Goal: Information Seeking & Learning: Learn about a topic

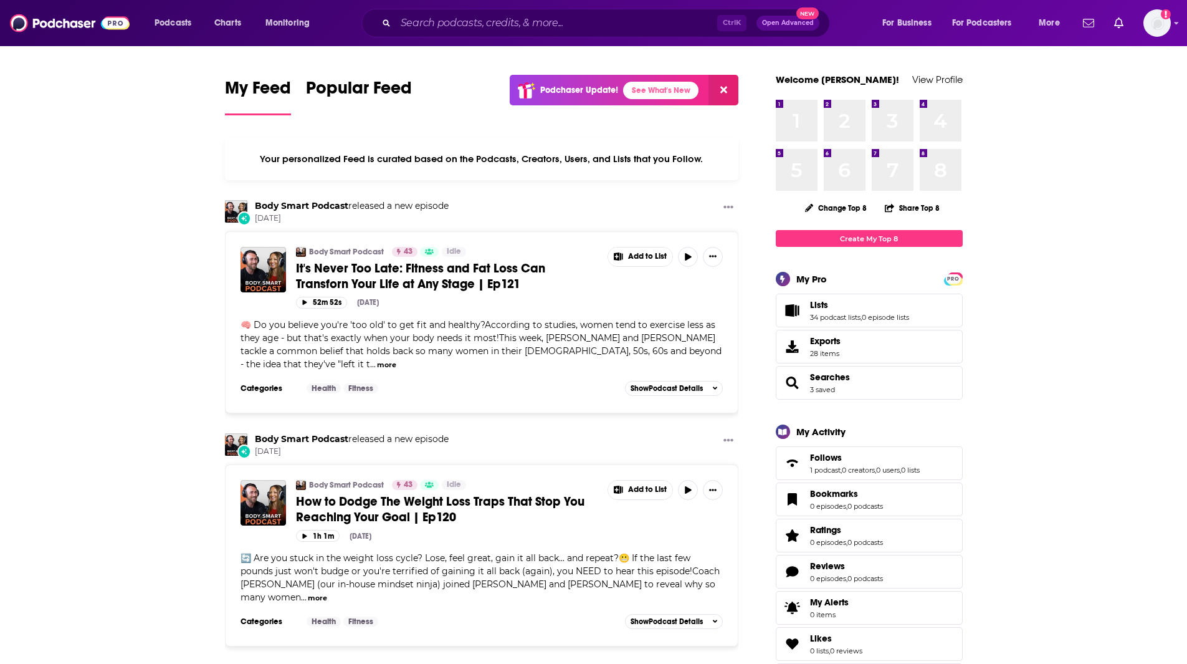
drag, startPoint x: 21, startPoint y: 205, endPoint x: 77, endPoint y: 193, distance: 56.7
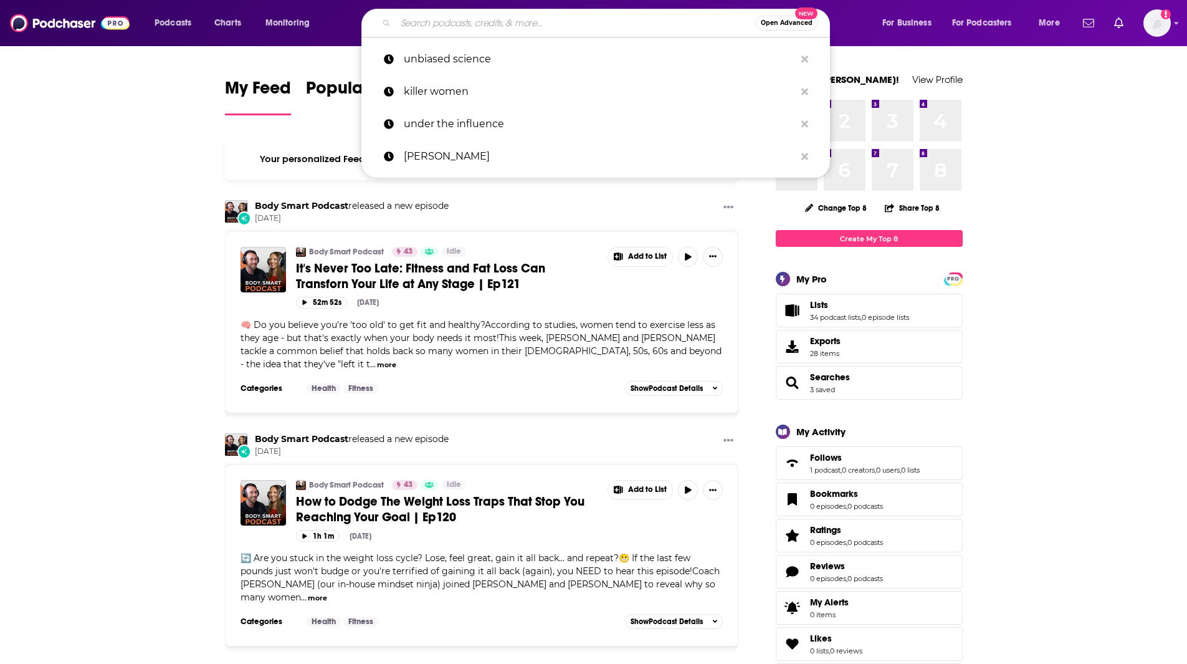
click at [443, 16] on input "Search podcasts, credits, & more..." at bounding box center [576, 23] width 360 height 20
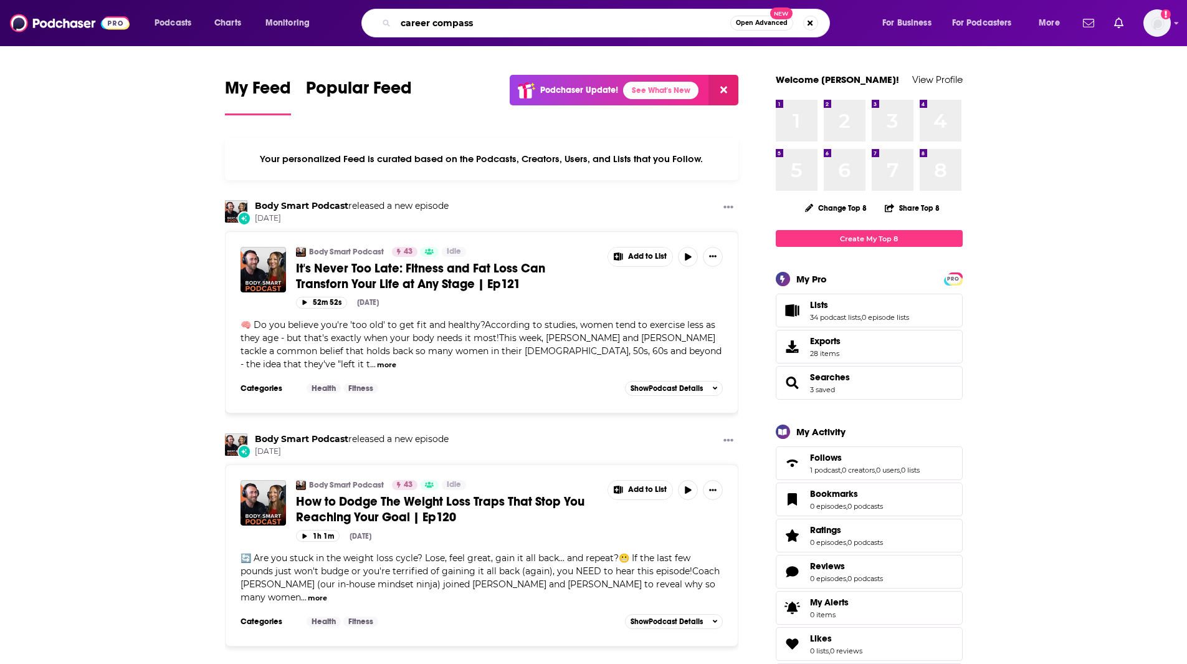
type input "career compass"
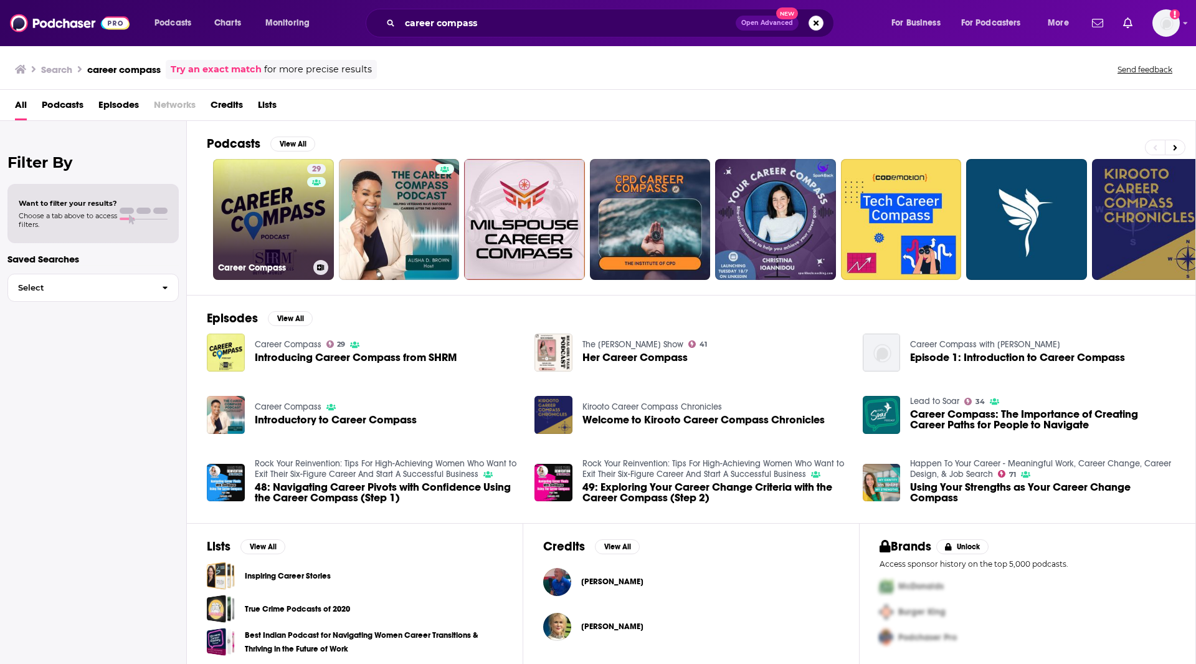
click at [272, 210] on link "29 Career Compass" at bounding box center [273, 219] width 121 height 121
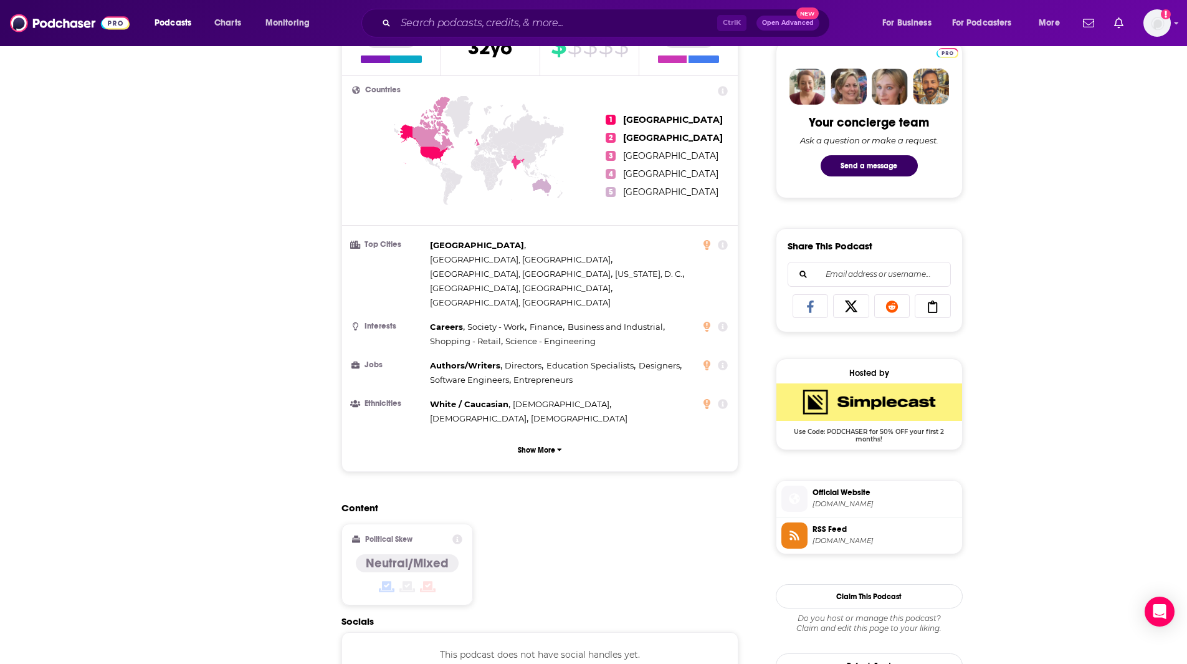
scroll to position [201, 0]
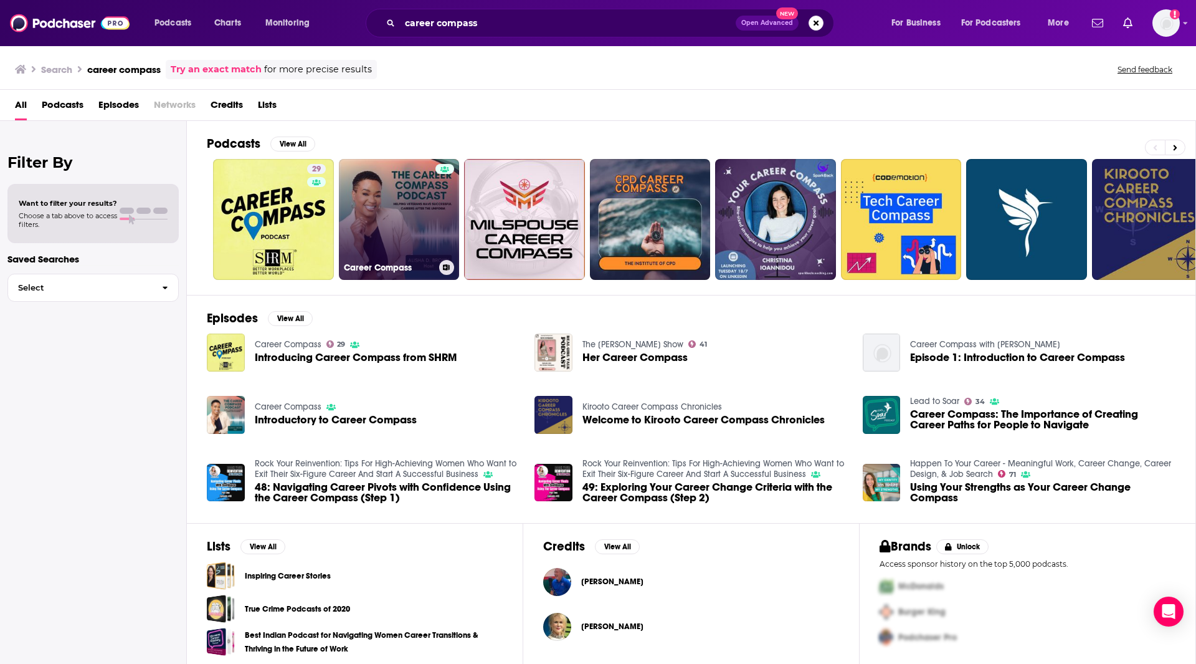
click at [399, 223] on link "Career Compass" at bounding box center [399, 219] width 121 height 121
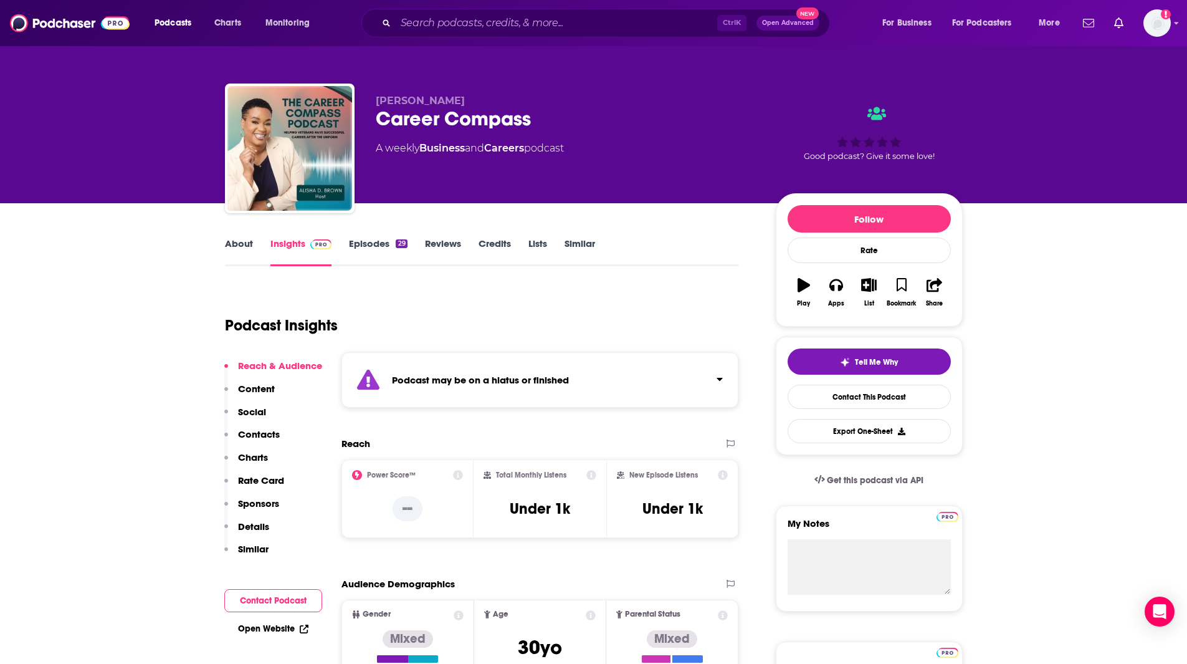
scroll to position [12, 0]
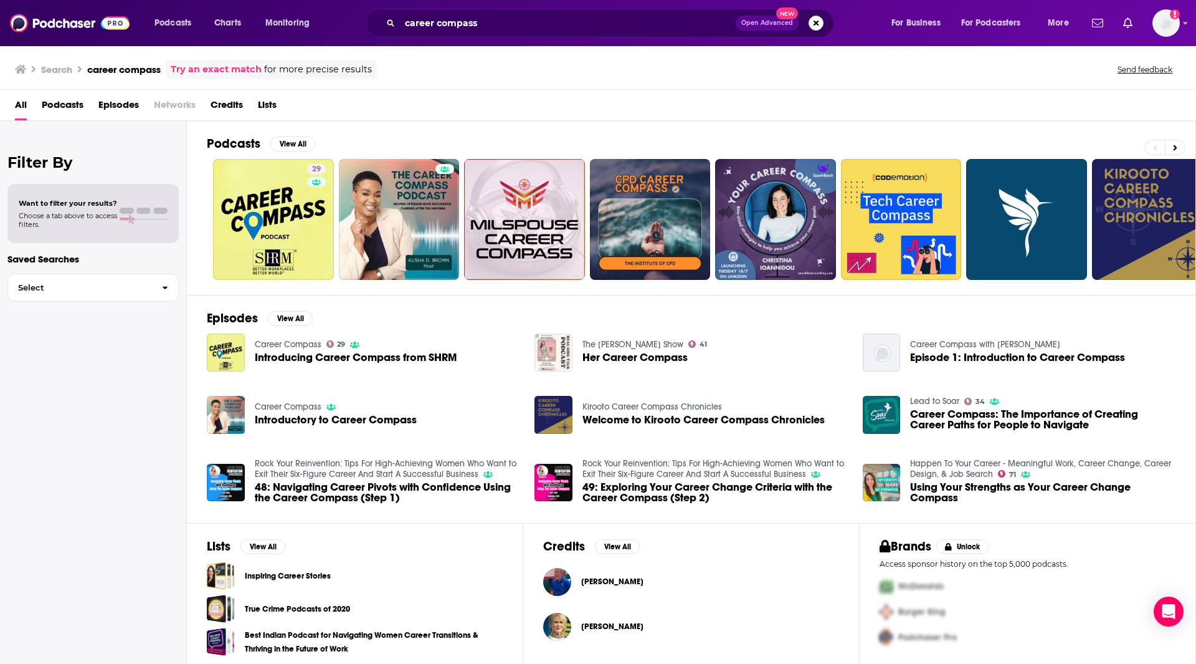
click at [550, 348] on img "Her Career Compass" at bounding box center [554, 352] width 38 height 38
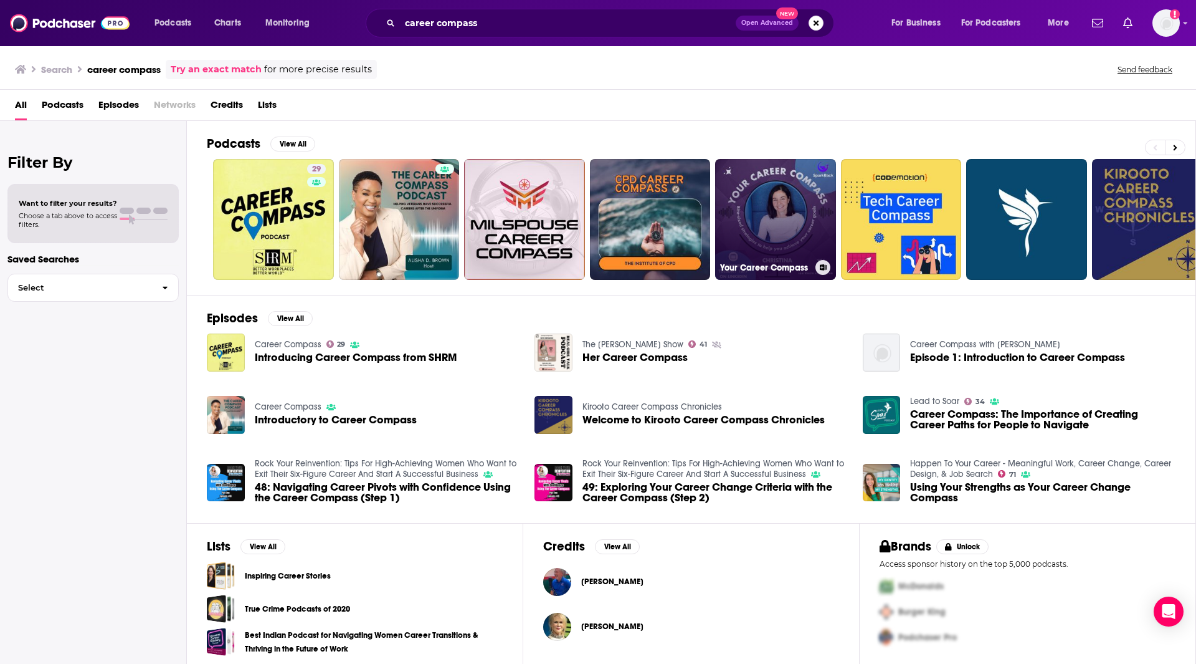
click at [773, 184] on link "Your Career Compass" at bounding box center [775, 219] width 121 height 121
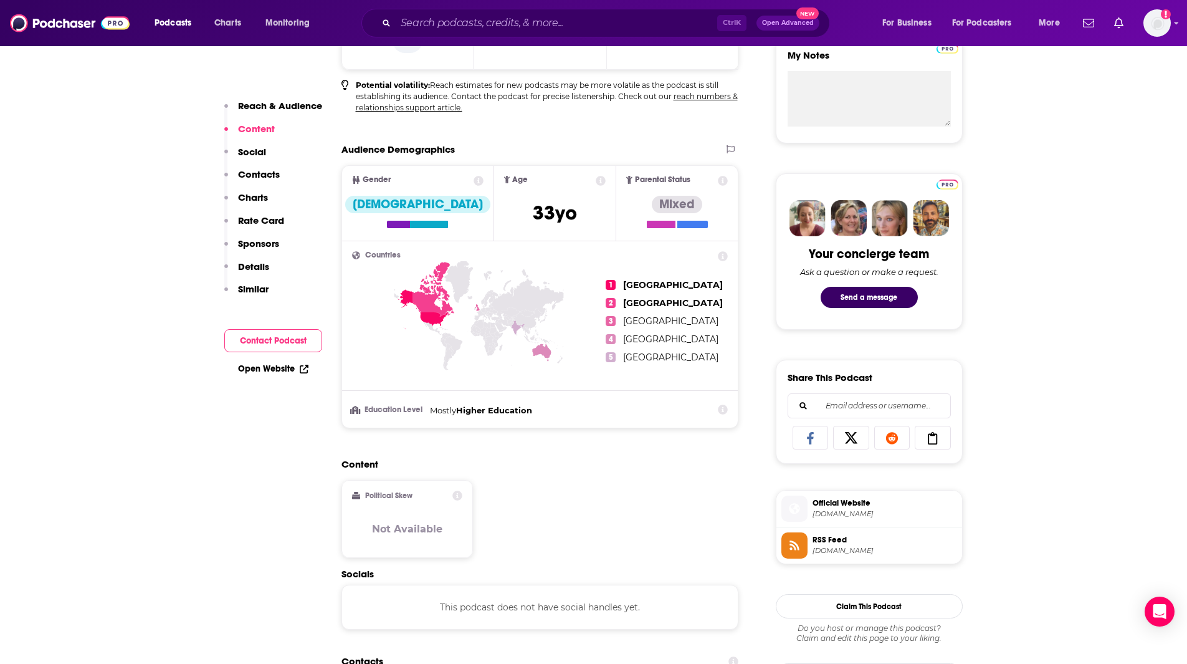
scroll to position [250, 0]
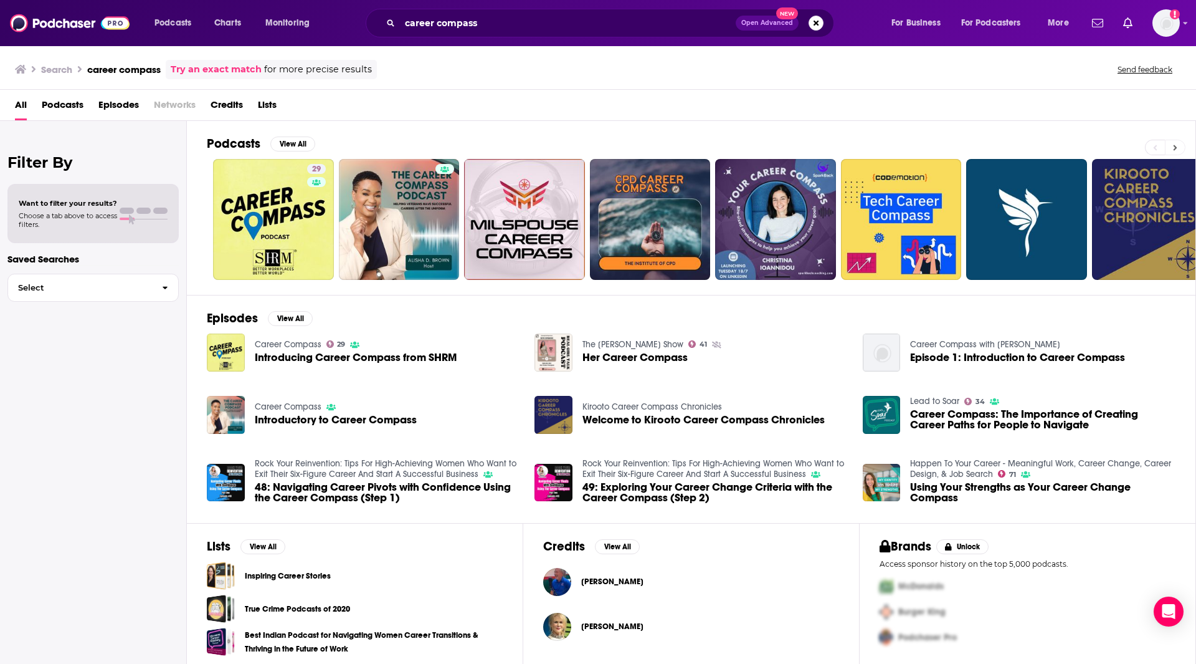
click at [1176, 142] on button at bounding box center [1175, 148] width 21 height 16
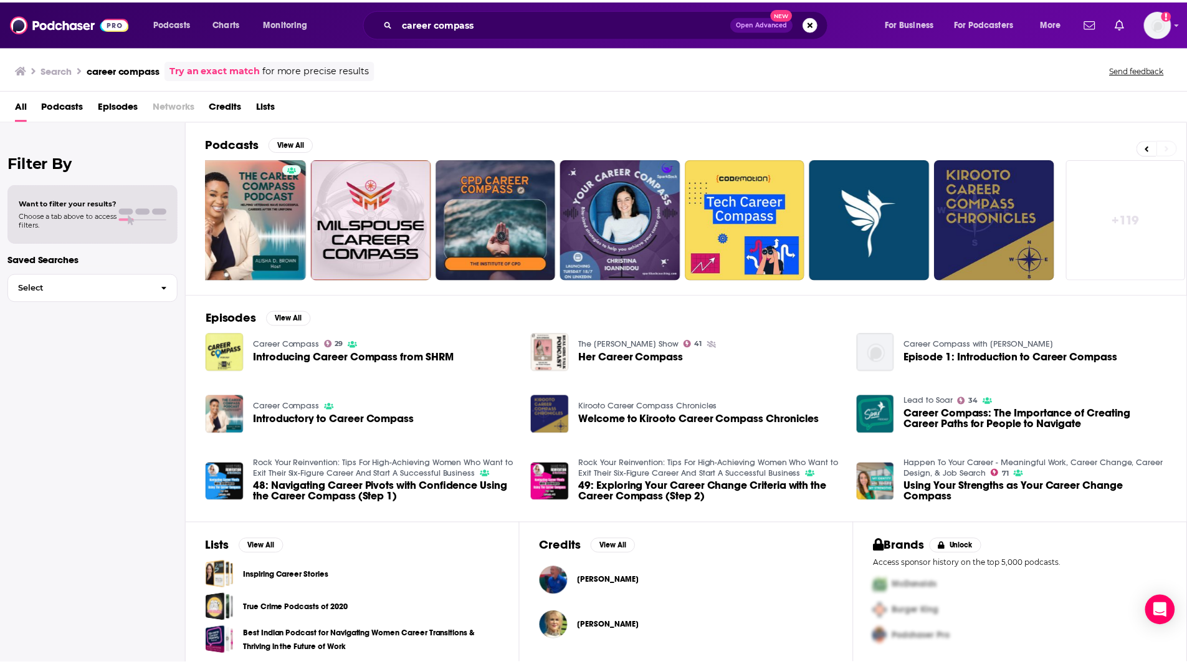
scroll to position [0, 155]
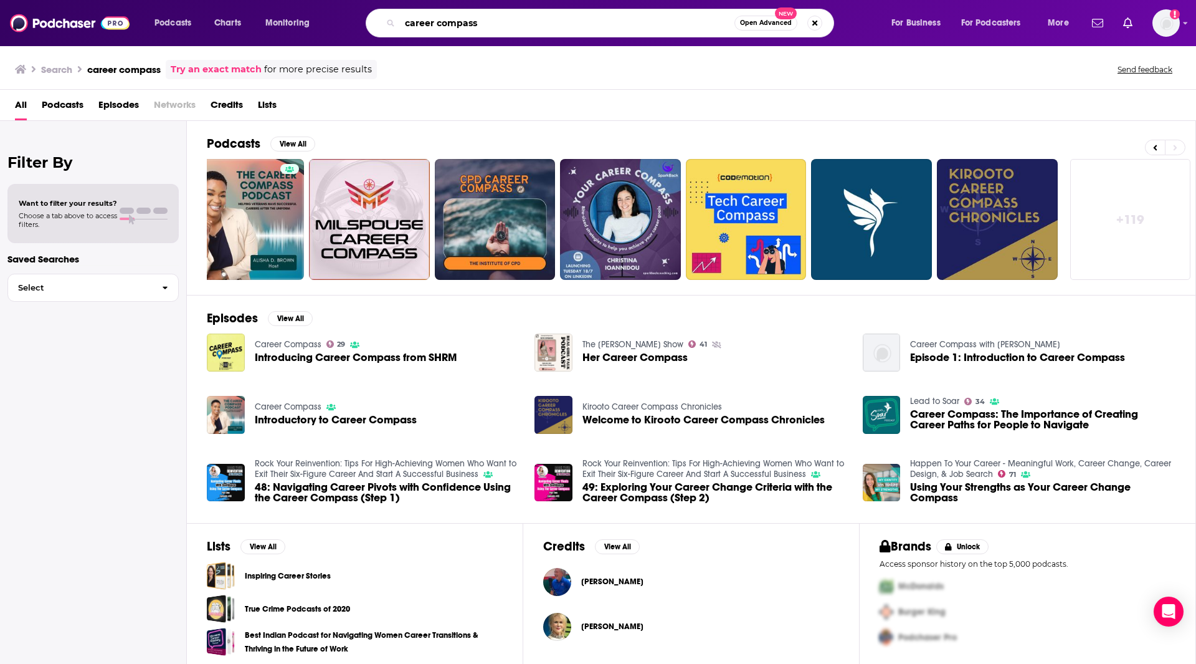
drag, startPoint x: 488, startPoint y: 22, endPoint x: 397, endPoint y: 13, distance: 92.1
click at [397, 13] on div "career compass Open Advanced New" at bounding box center [600, 23] width 469 height 29
type input "Rock Your Reinvention"
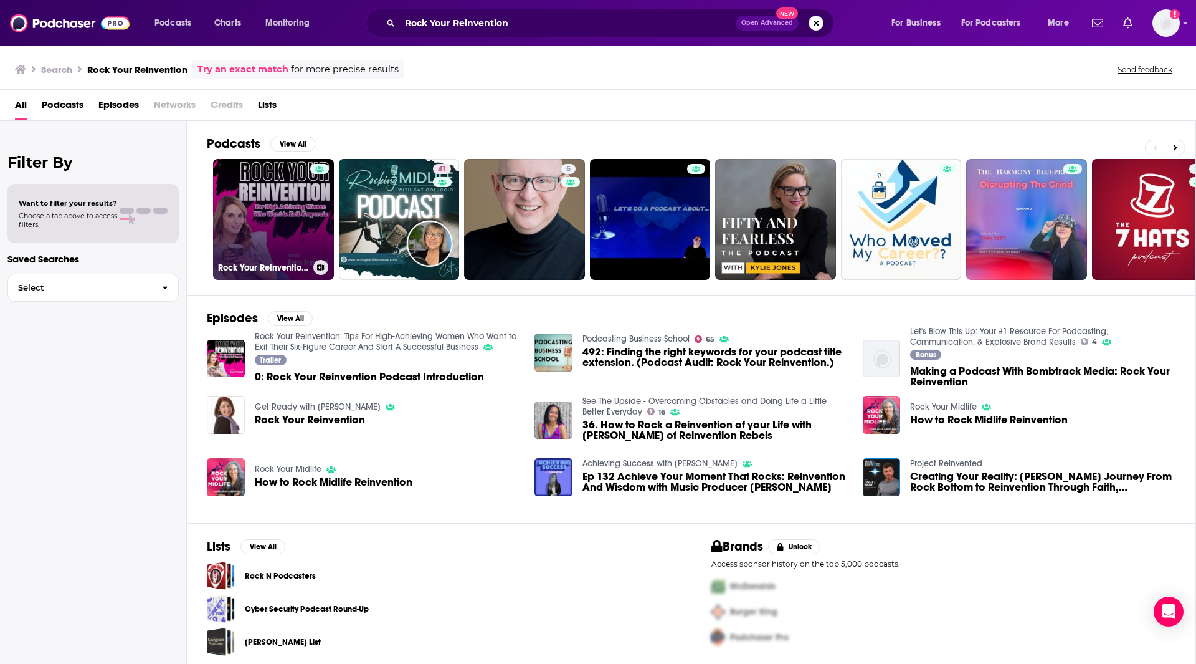
click at [262, 247] on link "Rock Your Reinvention: Tips For High-Achieving Women Who Want to Exit Their Six…" at bounding box center [273, 219] width 121 height 121
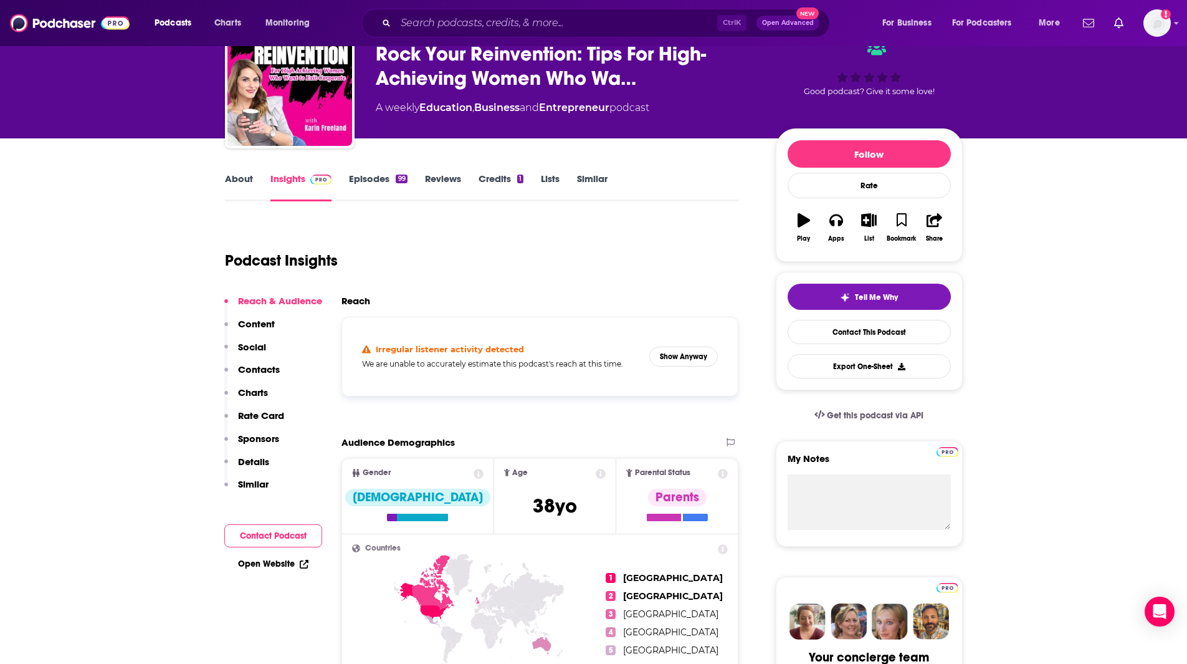
scroll to position [71, 0]
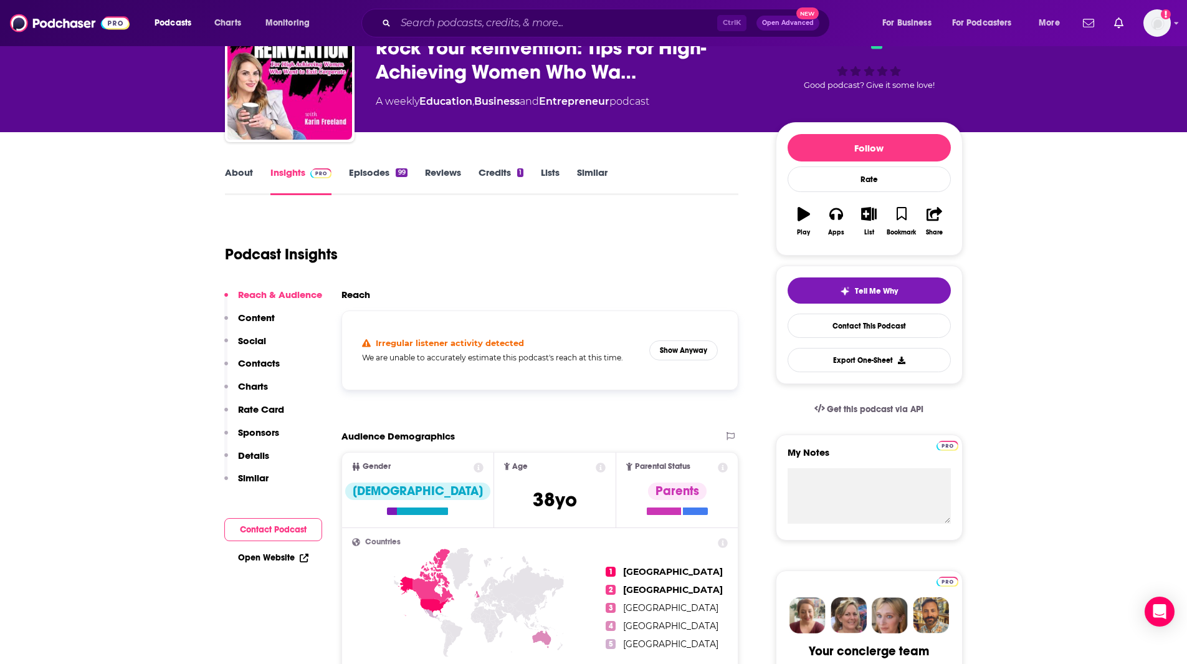
click at [356, 171] on link "Episodes 99" at bounding box center [378, 180] width 58 height 29
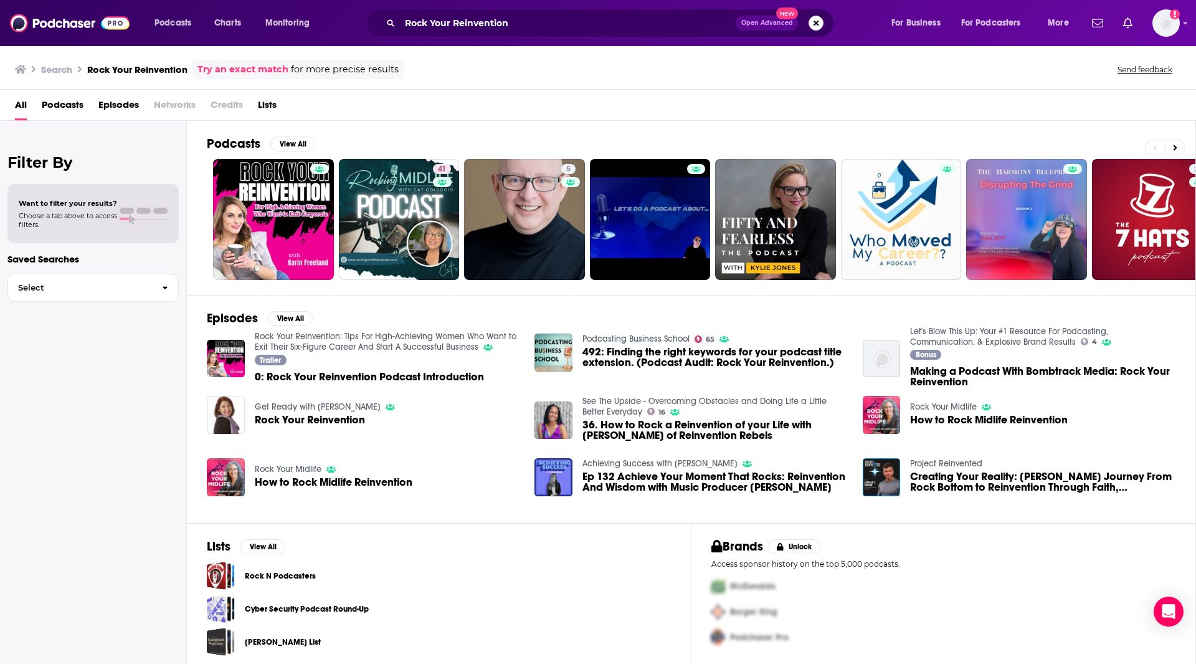
click at [698, 464] on link "Achieving Success with Olivia Atkin" at bounding box center [660, 463] width 155 height 11
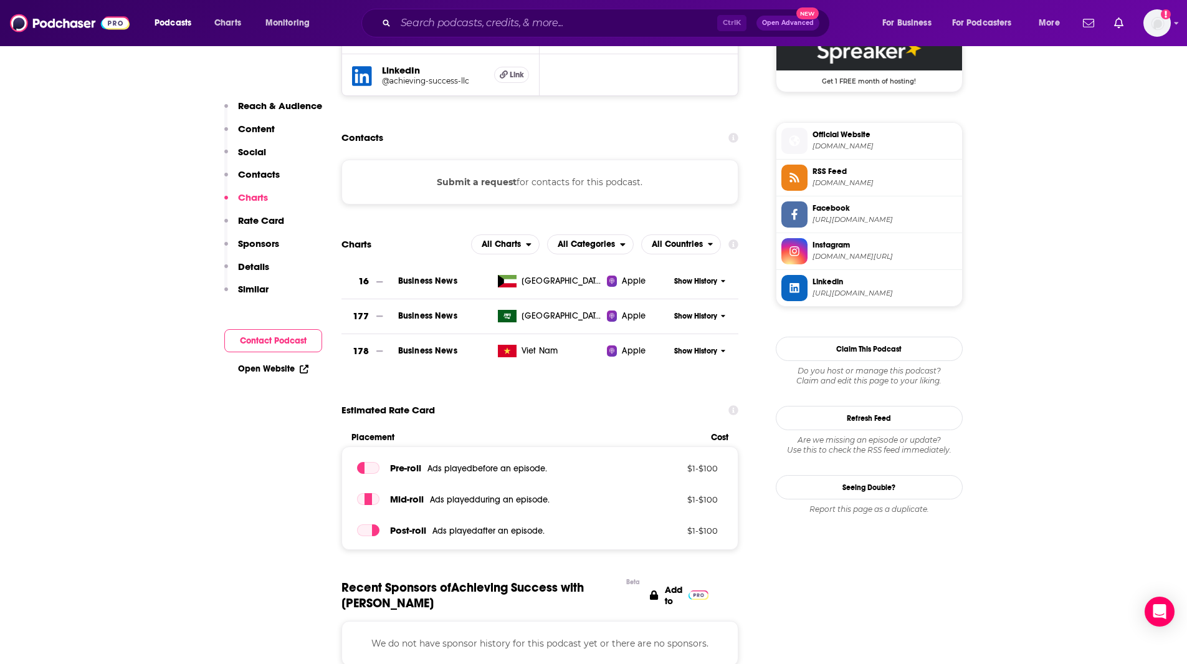
scroll to position [960, 0]
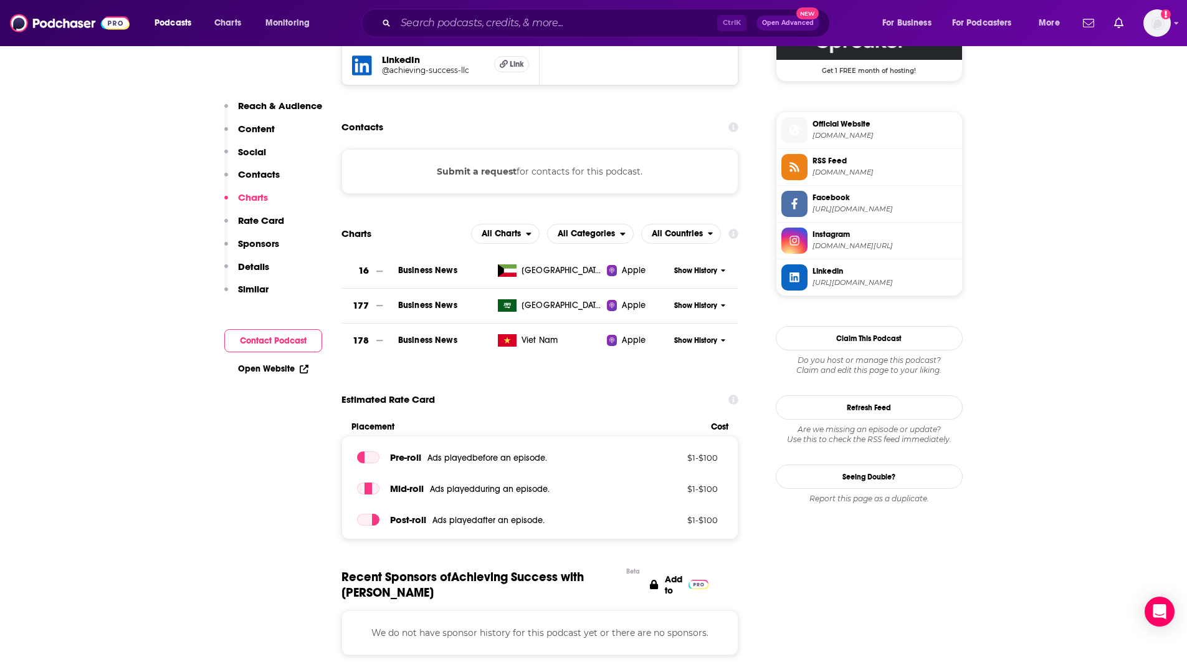
click at [832, 169] on span "spreaker.com" at bounding box center [884, 172] width 145 height 9
click at [855, 213] on span "https://www.facebook.com/AchievingSuccess0" at bounding box center [884, 208] width 145 height 9
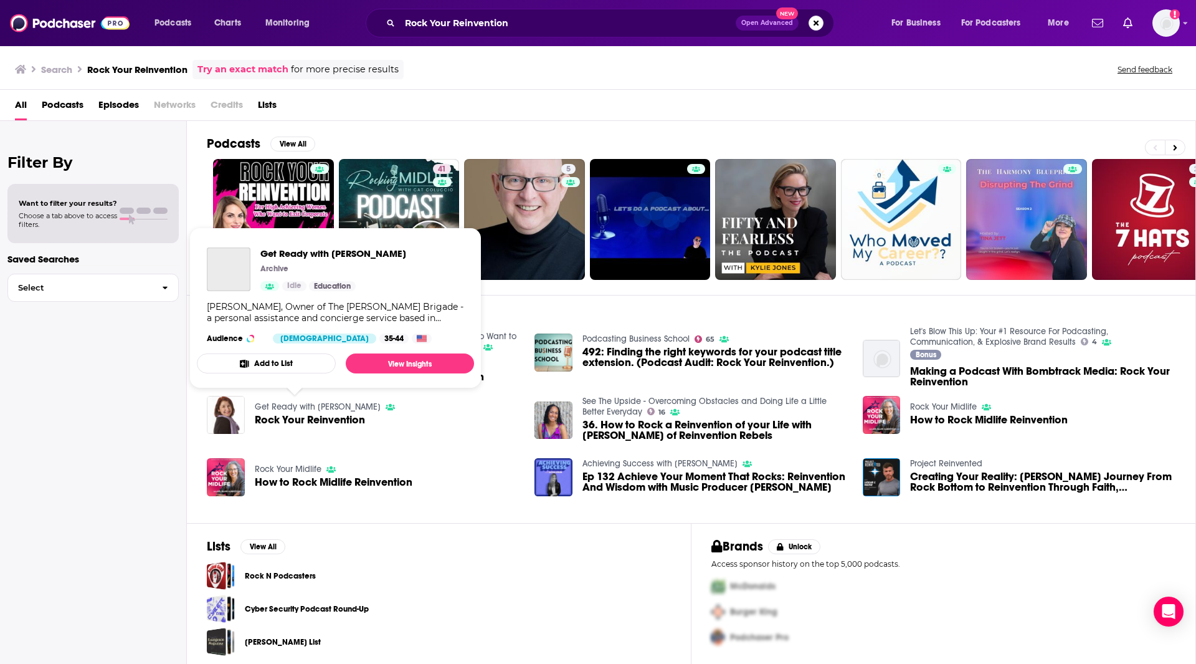
click at [292, 401] on link "Get Ready with Betty" at bounding box center [318, 406] width 126 height 11
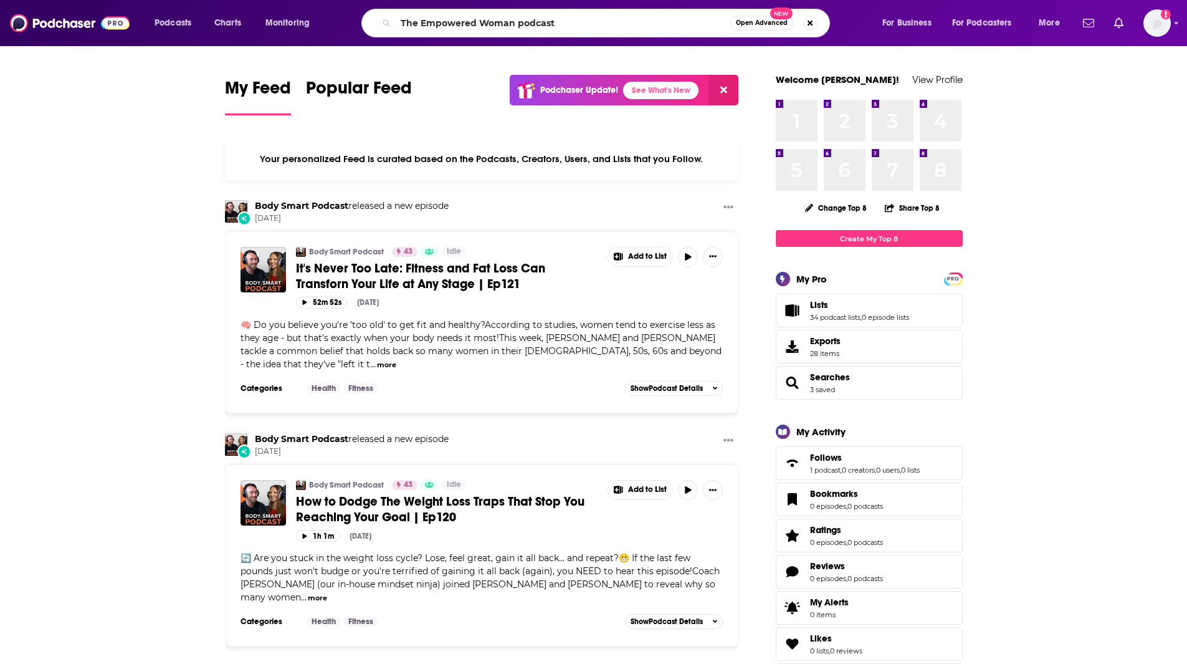
type input "The Empowered Woman podcast"
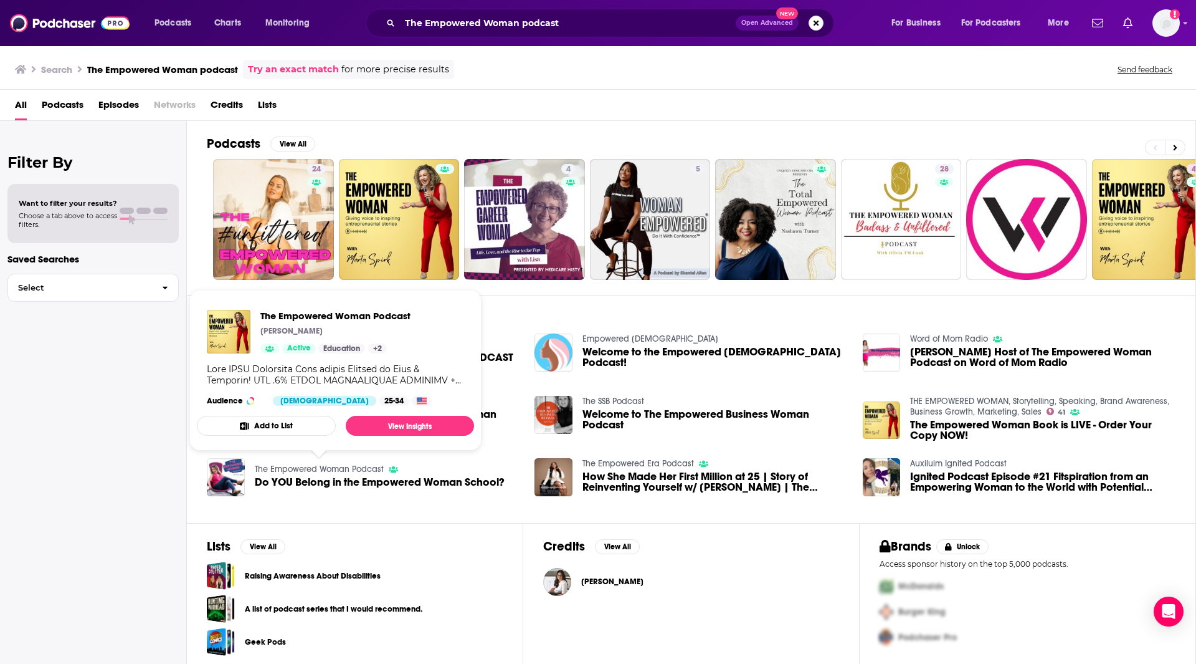
click at [373, 468] on link "The Empowered Woman Podcast" at bounding box center [319, 469] width 129 height 11
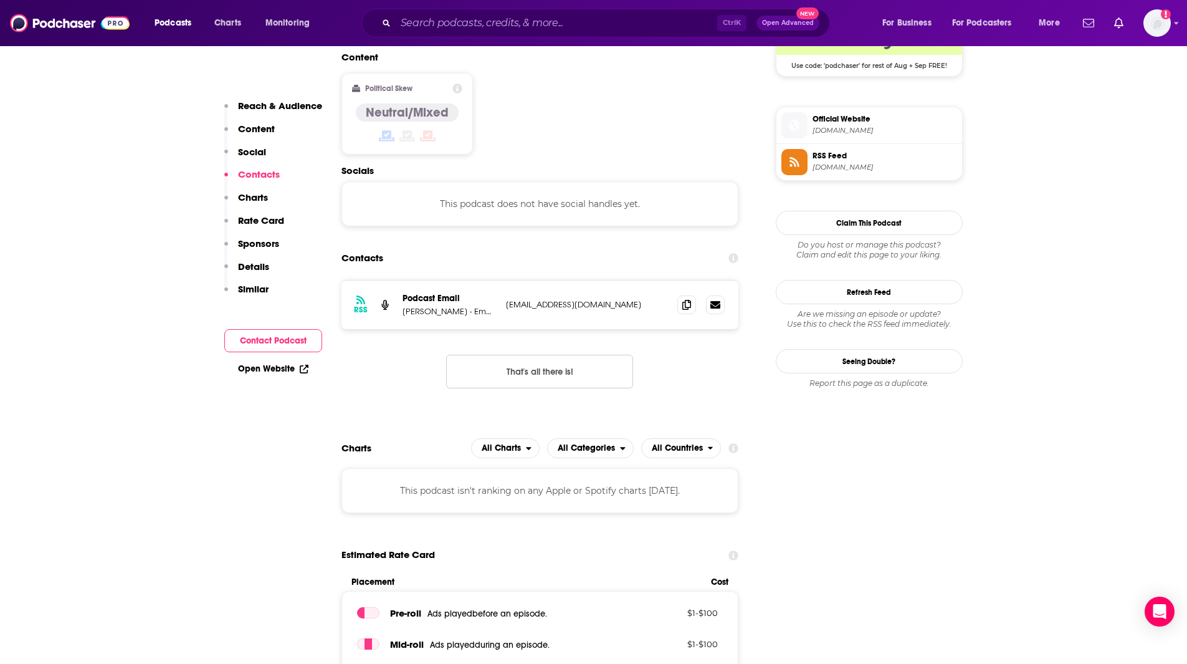
scroll to position [971, 0]
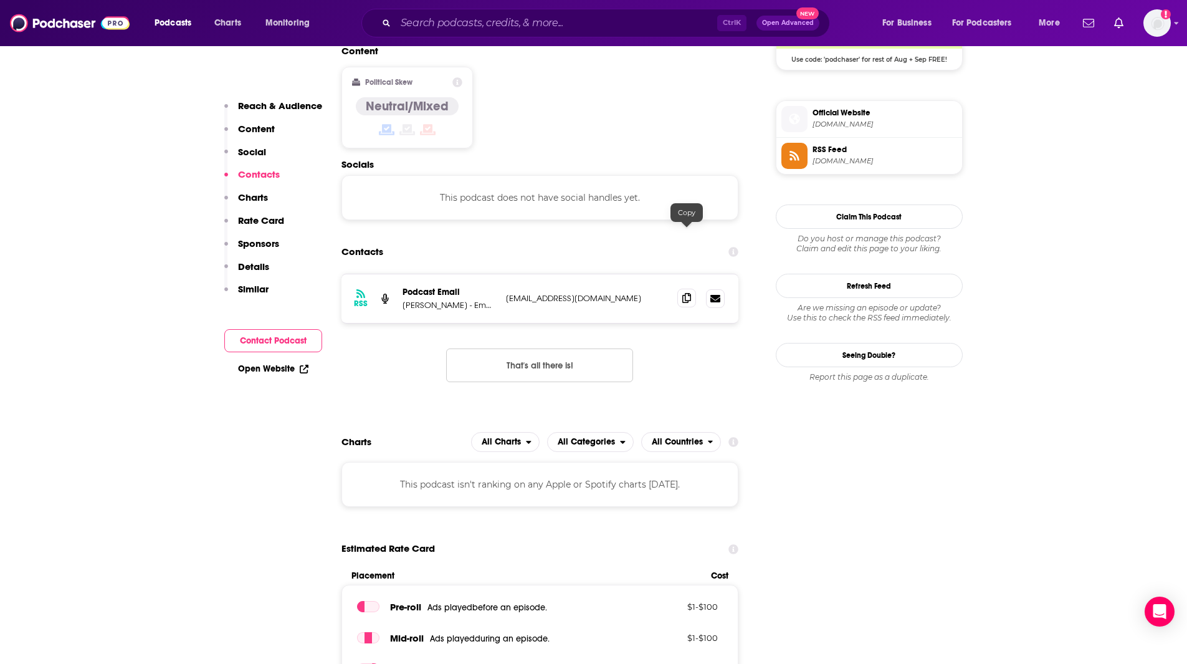
click at [688, 293] on icon at bounding box center [686, 298] width 9 height 10
drag, startPoint x: 449, startPoint y: 242, endPoint x: 400, endPoint y: 240, distance: 48.7
click at [400, 274] on div "RSS Podcast Email [PERSON_NAME] - Empowerment Coach & Marketing Strategist [EMA…" at bounding box center [540, 298] width 398 height 49
copy p "[PERSON_NAME] -"
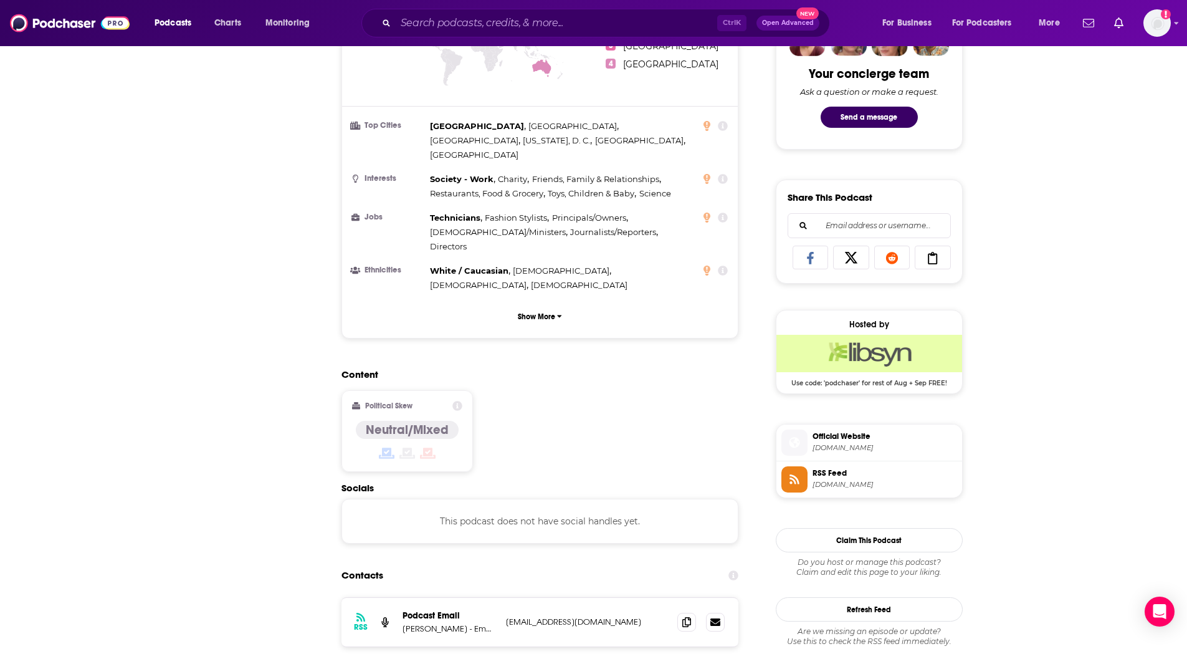
scroll to position [0, 0]
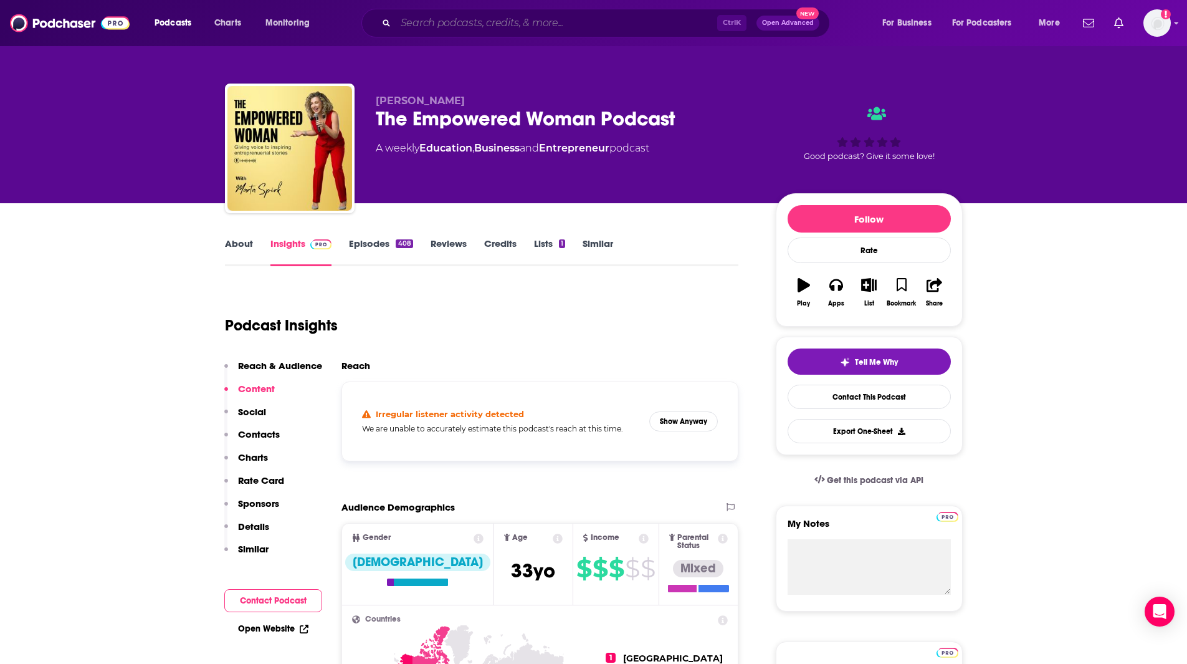
click at [439, 26] on input "Search podcasts, credits, & more..." at bounding box center [557, 23] width 322 height 20
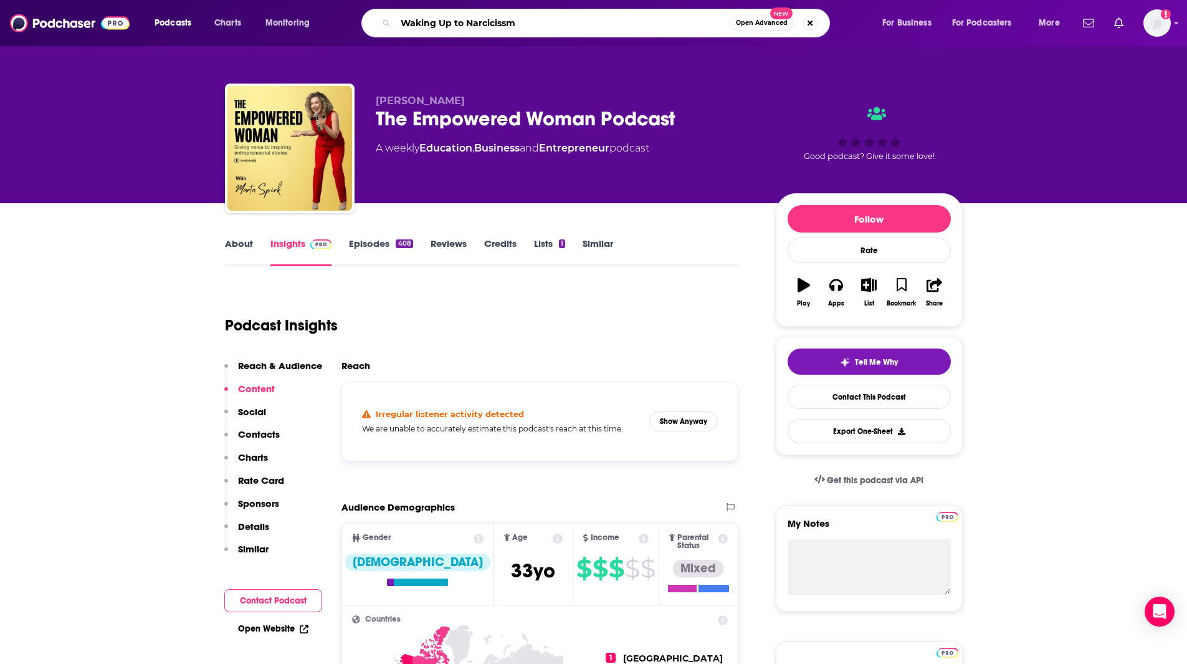
type input "Waking Up to Narcicissm"
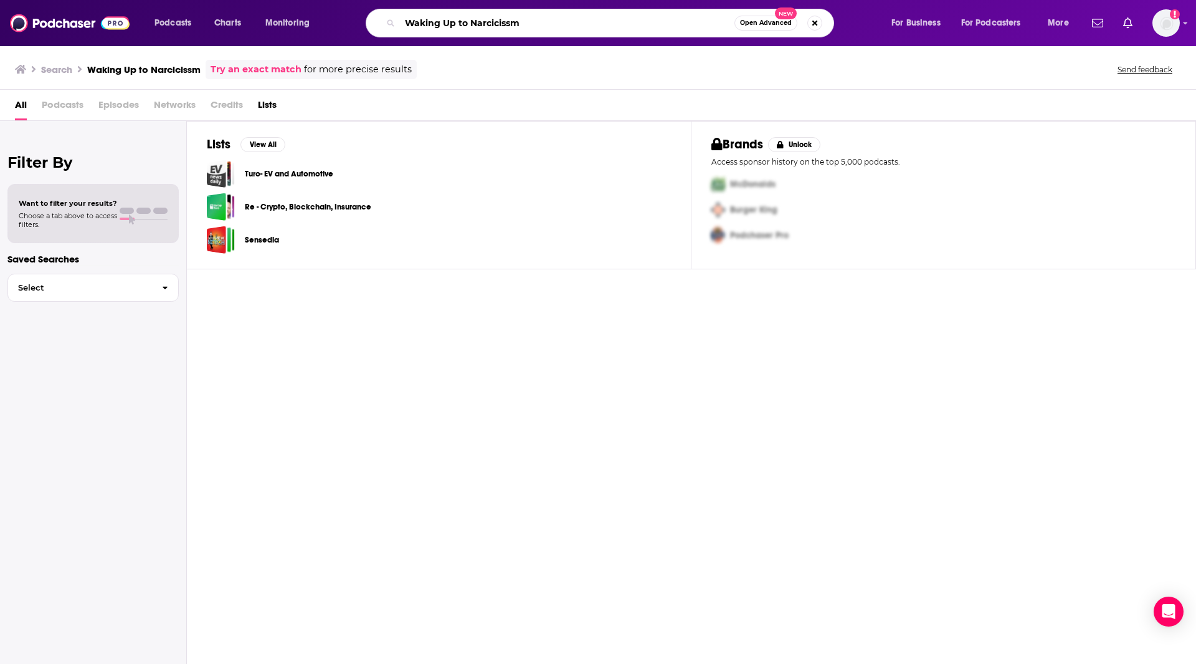
click at [551, 22] on input "Waking Up to Narcicissm" at bounding box center [567, 23] width 335 height 20
click at [548, 22] on input "Waking Up to Narcicissm" at bounding box center [567, 23] width 335 height 20
drag, startPoint x: 541, startPoint y: 27, endPoint x: 459, endPoint y: 19, distance: 82.6
click at [459, 19] on input "Waking Up to Narcicissm" at bounding box center [567, 23] width 335 height 20
click at [538, 21] on input "Waking Up to Narcicissm" at bounding box center [567, 23] width 335 height 20
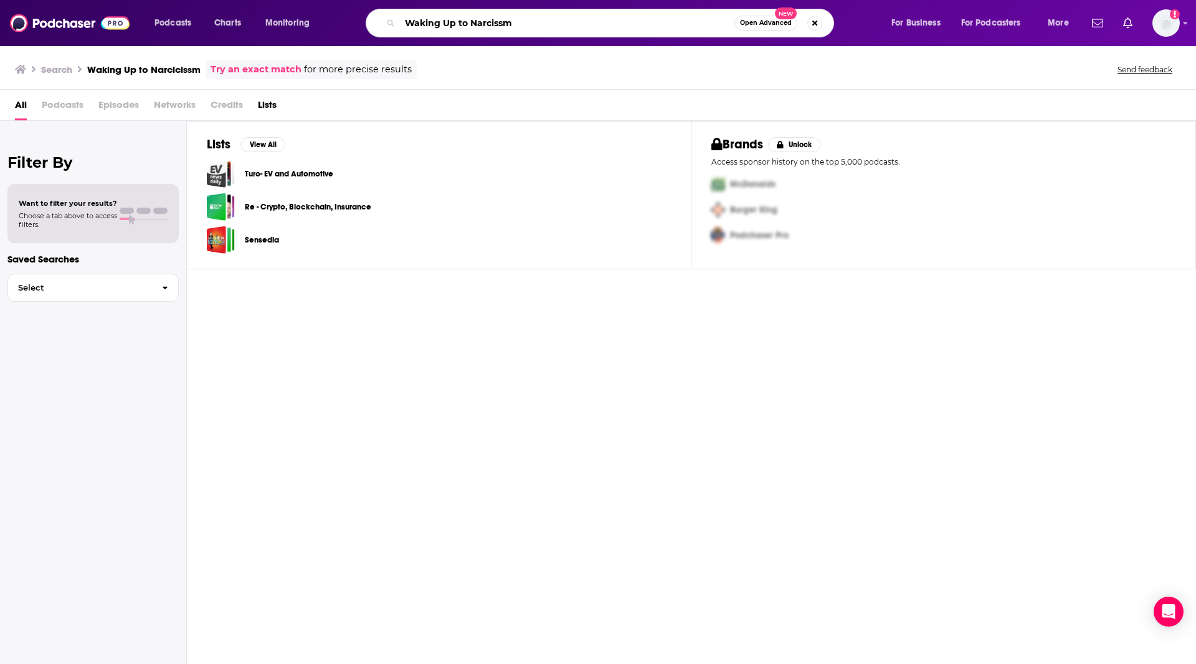
type input "Waking Up to Narcissm"
click at [512, 19] on input "Waking Up to Narcissm" at bounding box center [567, 23] width 335 height 20
click at [522, 20] on input "Waking Up to Narcissm" at bounding box center [567, 23] width 335 height 20
click at [488, 34] on div "Waking Up to Narcissm Open Advanced New" at bounding box center [600, 23] width 469 height 29
drag, startPoint x: 536, startPoint y: 19, endPoint x: 350, endPoint y: 15, distance: 186.3
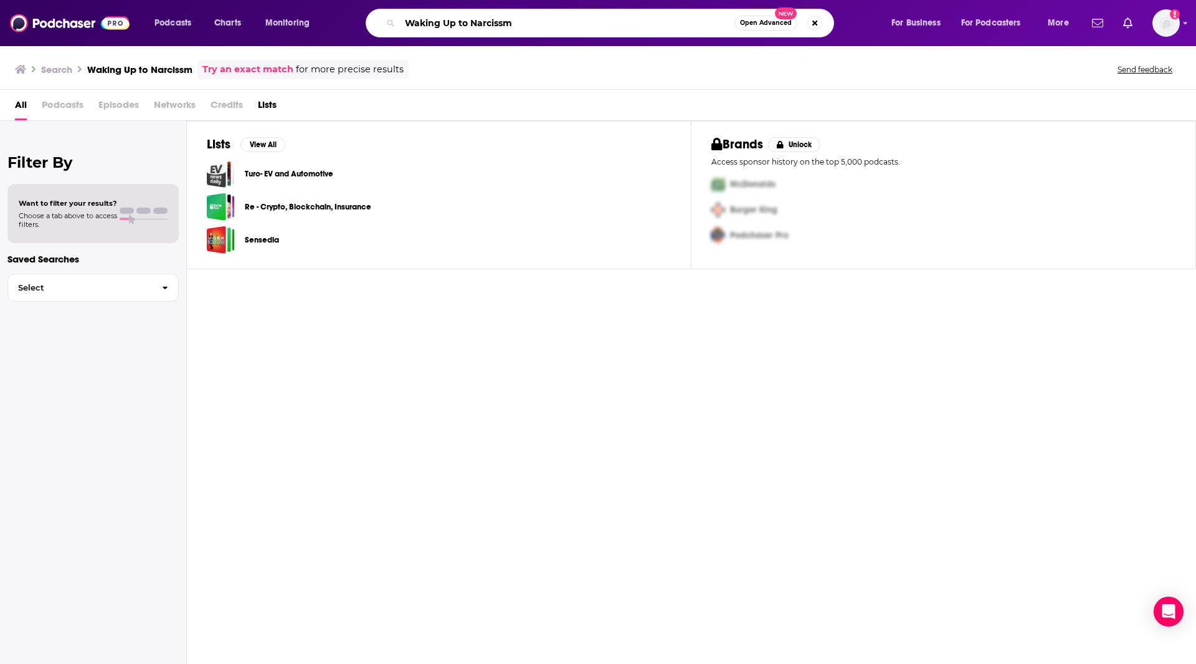
click at [350, 15] on div "Waking Up to Narcissm Open Advanced New" at bounding box center [612, 23] width 533 height 29
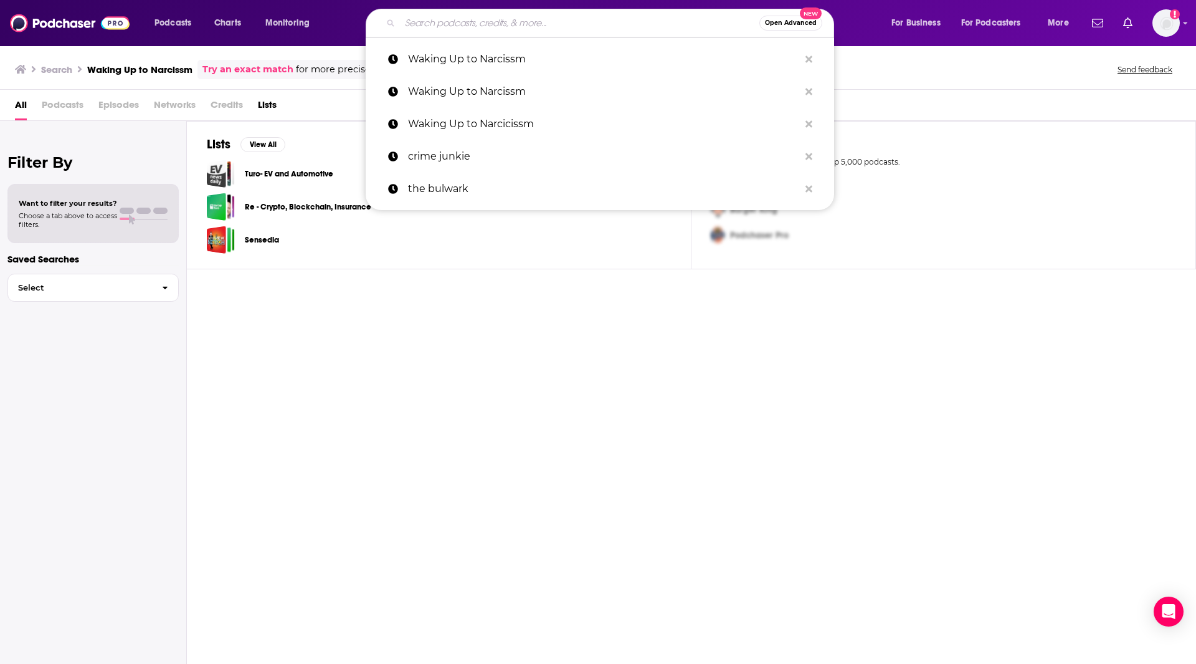
paste input "Waking Up to Narcissism"
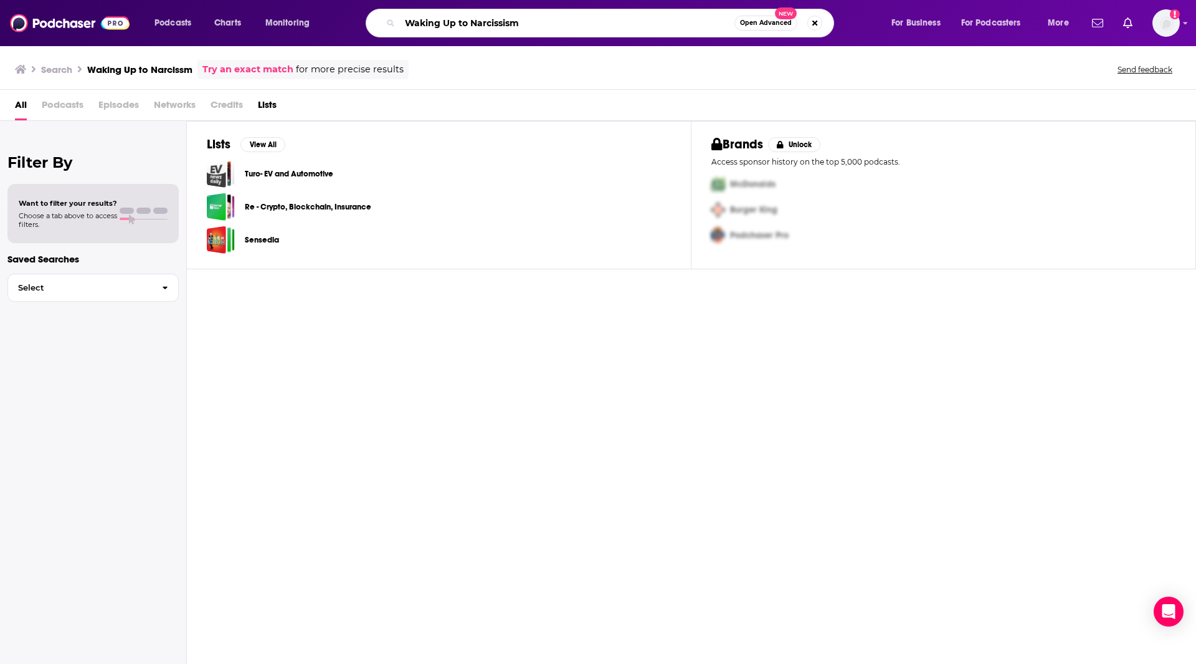
type input "Waking Up to Narcissism"
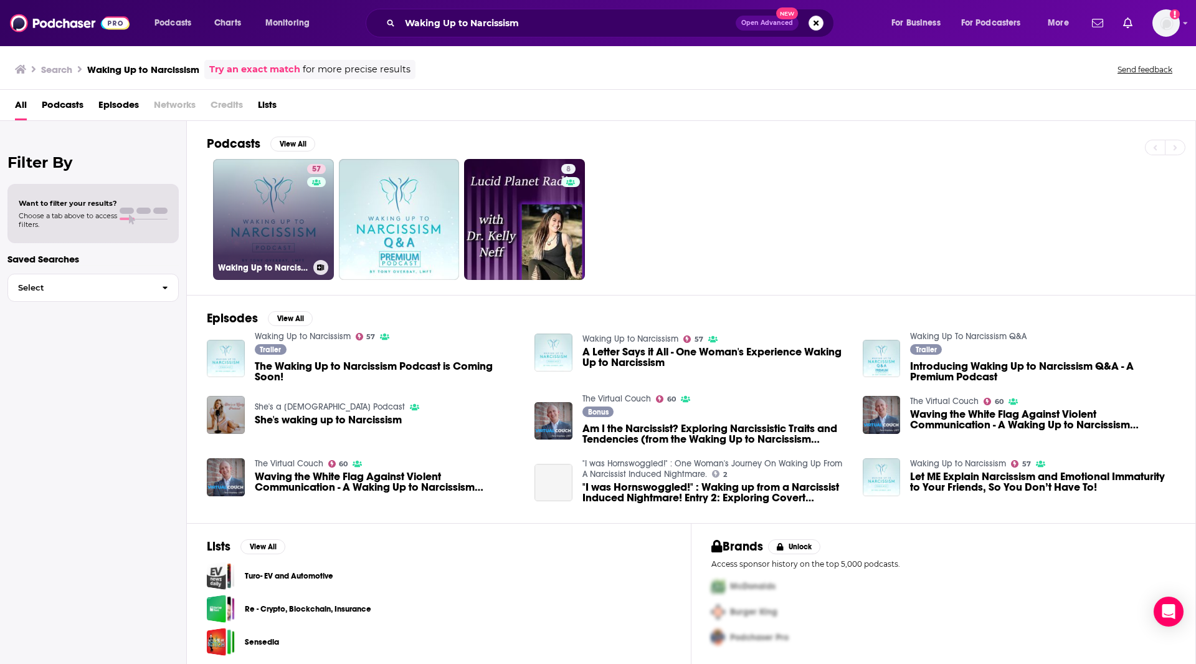
click at [268, 209] on link "57 Waking Up to Narcissism" at bounding box center [273, 219] width 121 height 121
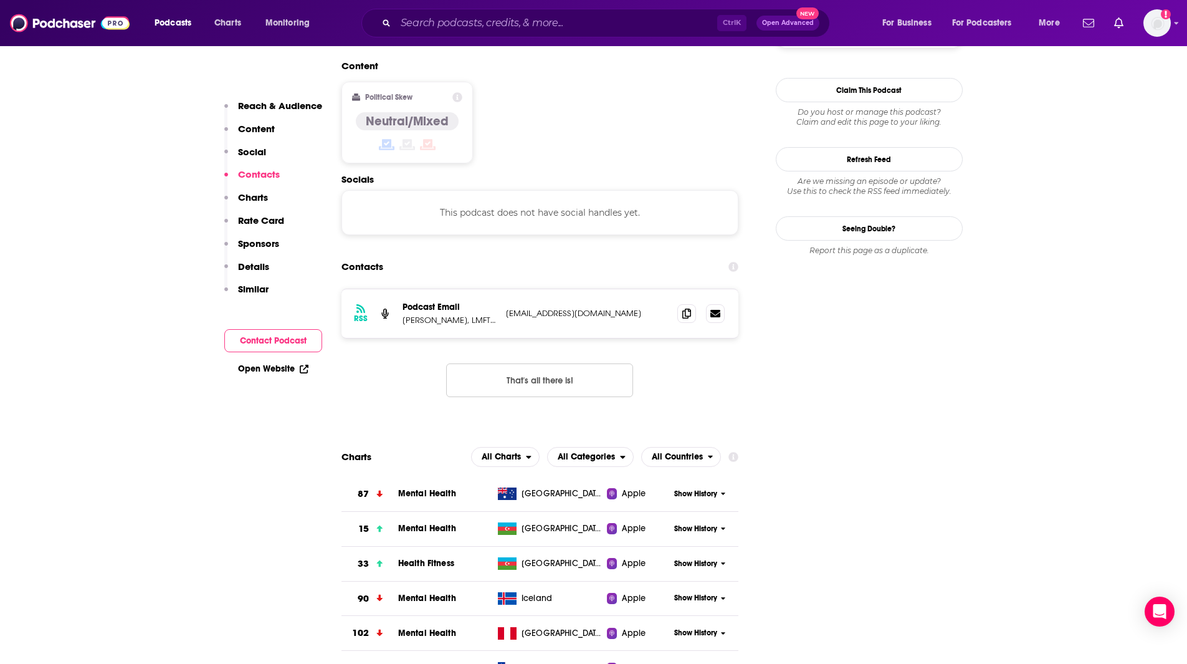
scroll to position [978, 0]
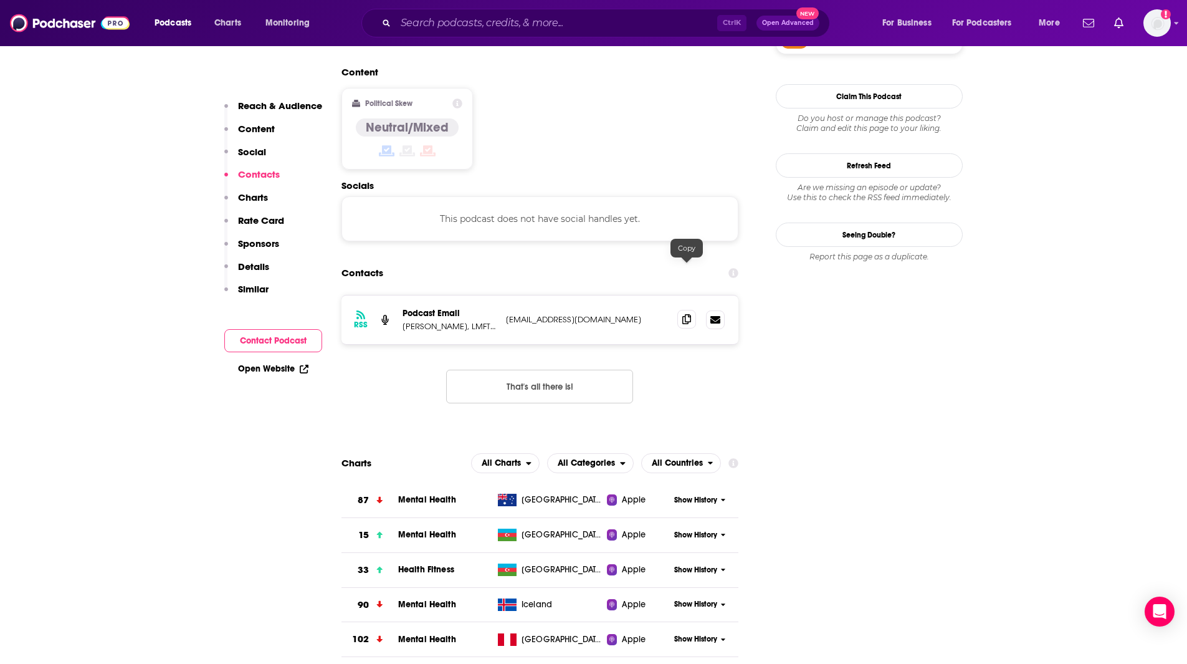
click at [687, 314] on icon at bounding box center [686, 319] width 9 height 10
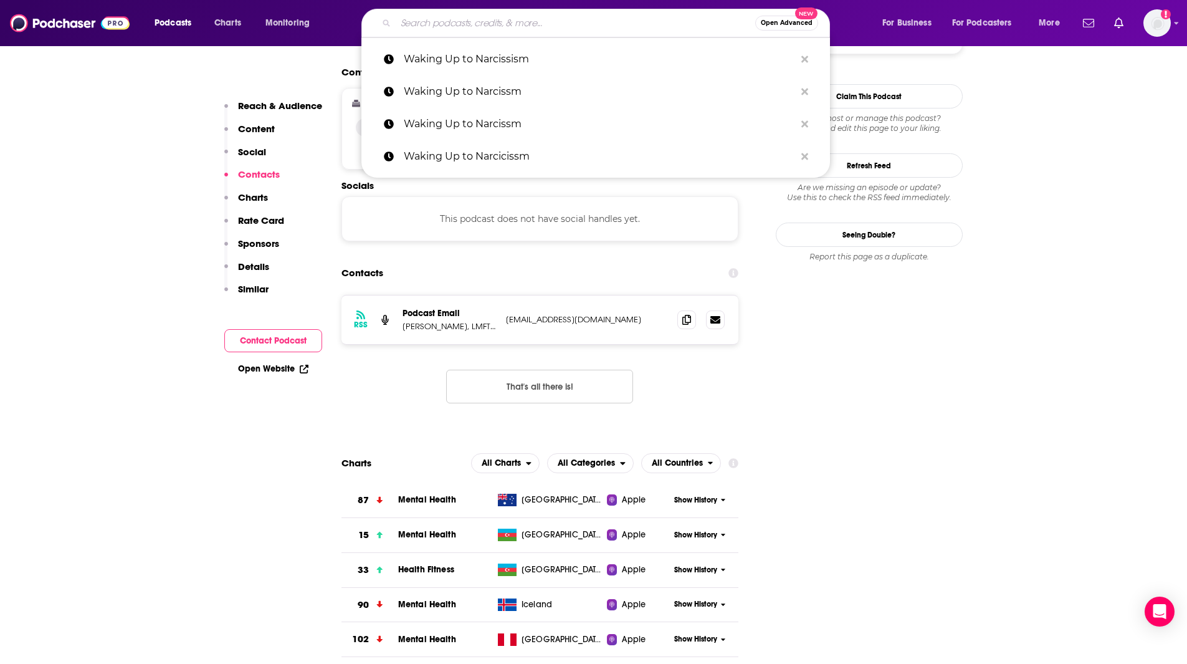
click at [428, 16] on input "Search podcasts, credits, & more..." at bounding box center [576, 23] width 360 height 20
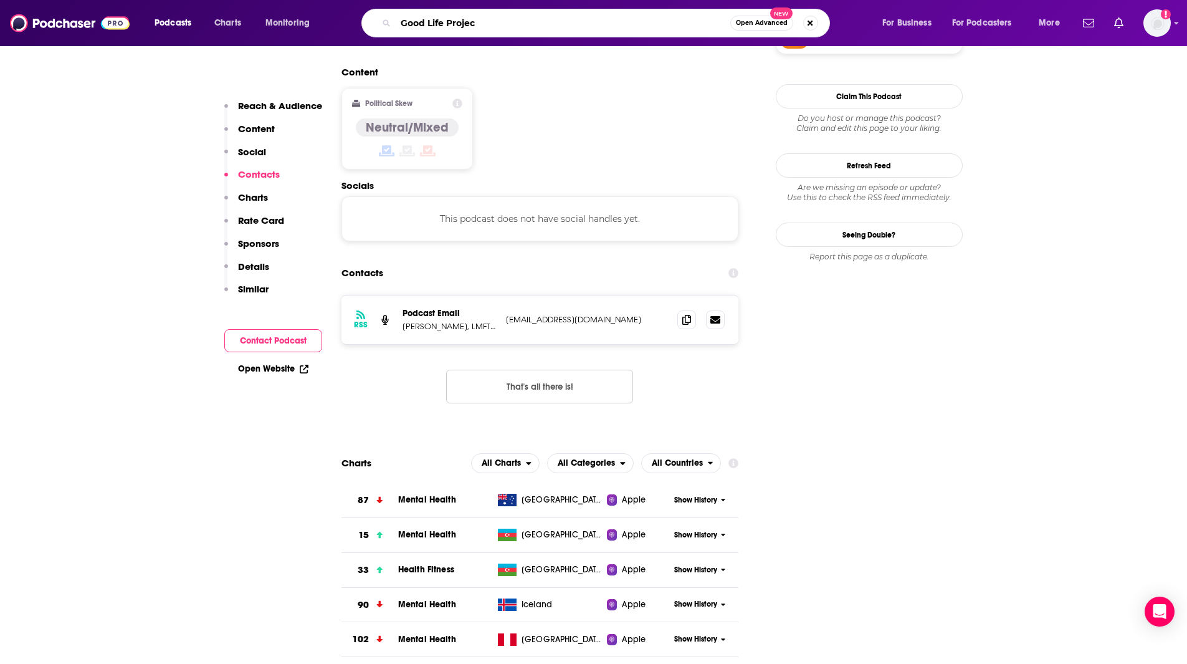
type input "Good Life Project"
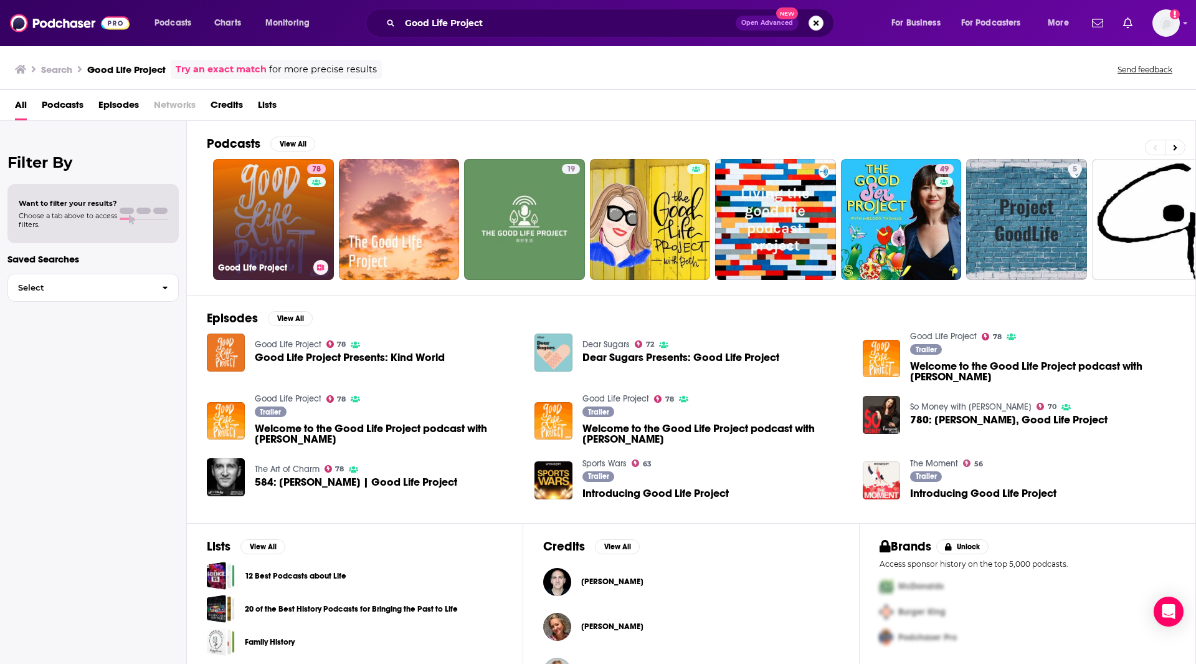
click at [254, 224] on link "78 Good Life Project" at bounding box center [273, 219] width 121 height 121
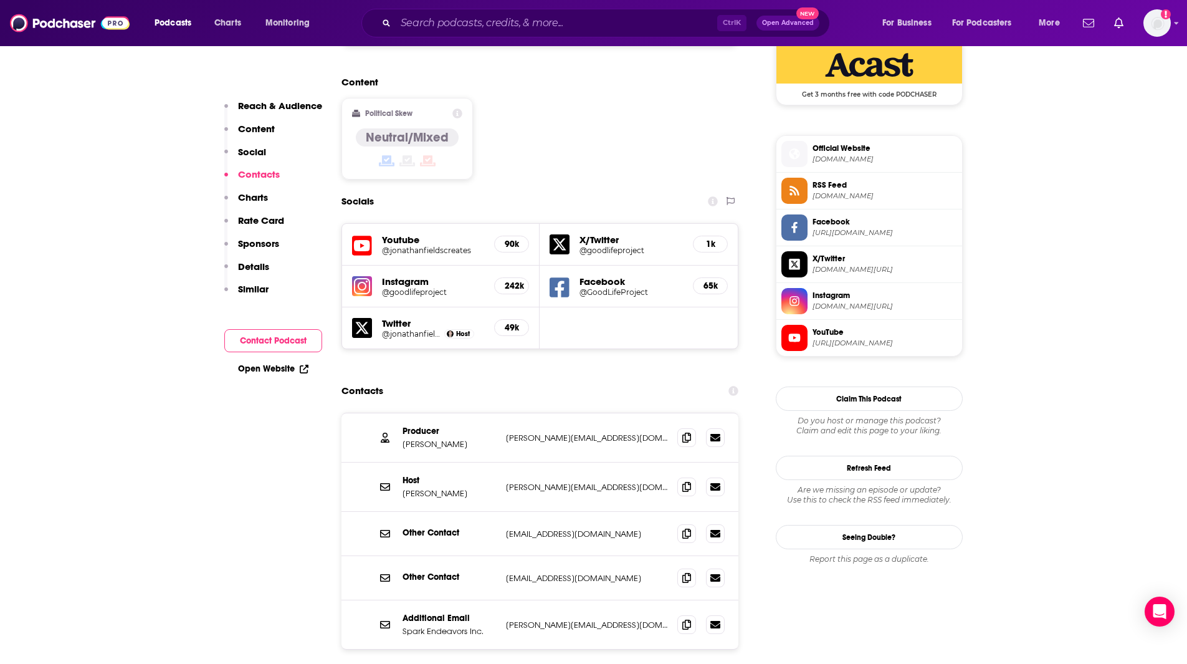
scroll to position [1103, 0]
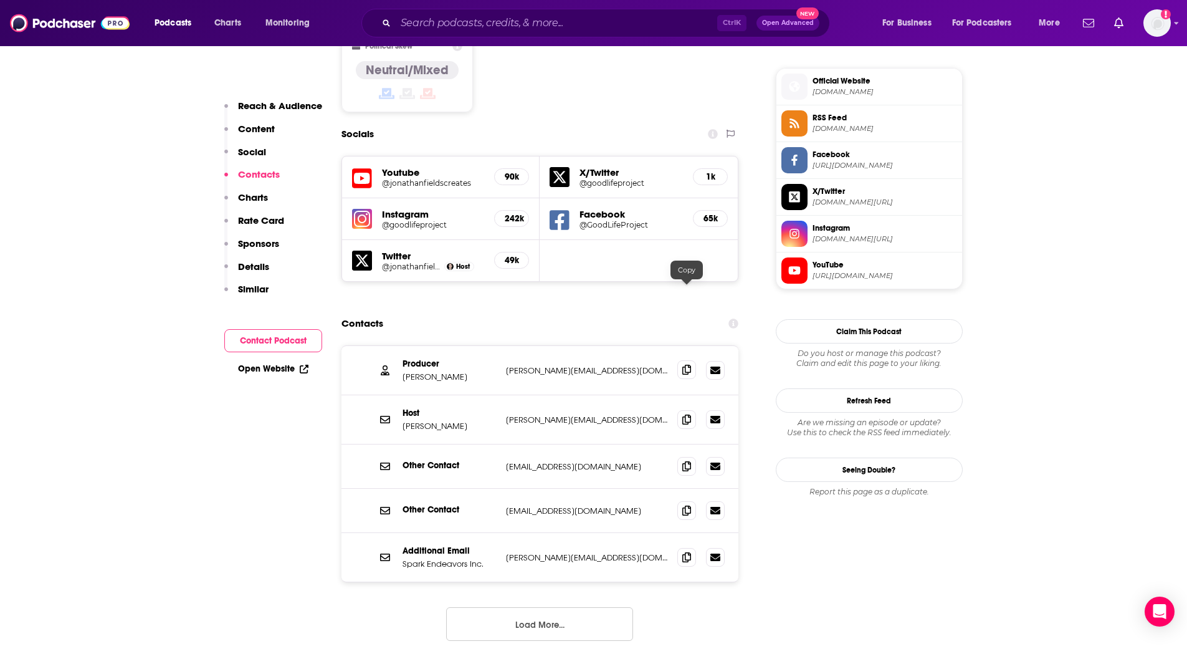
click at [685, 364] on icon at bounding box center [686, 369] width 9 height 10
click at [690, 414] on icon at bounding box center [686, 419] width 9 height 10
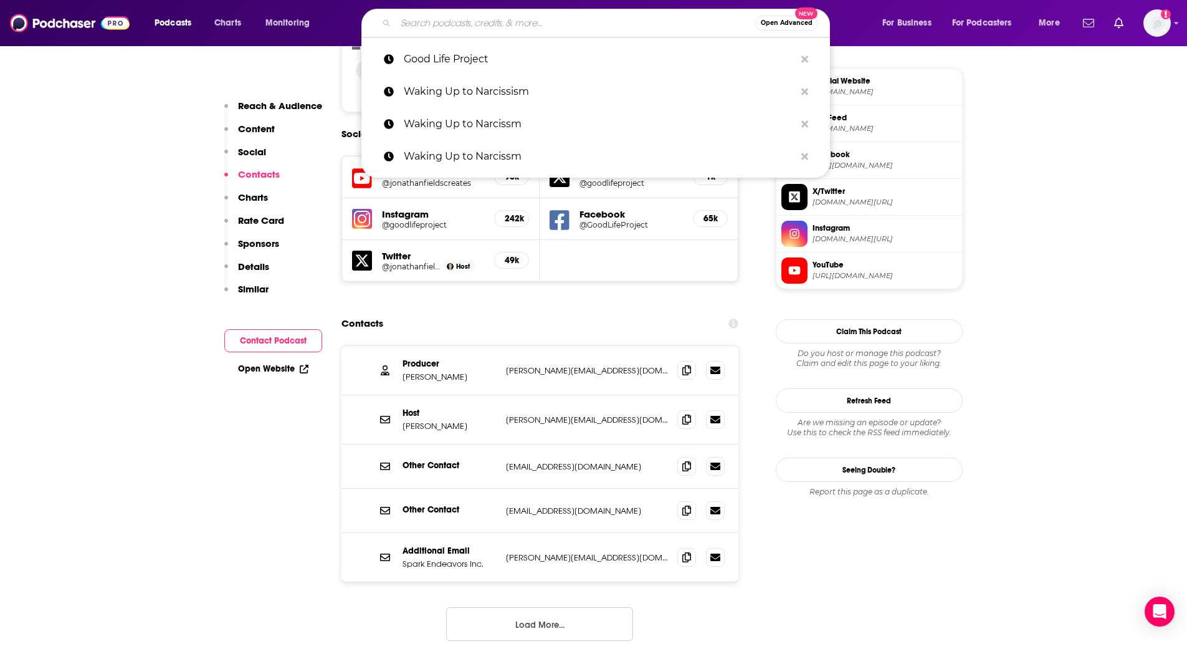
click at [408, 21] on input "Search podcasts, credits, & more..." at bounding box center [576, 23] width 360 height 20
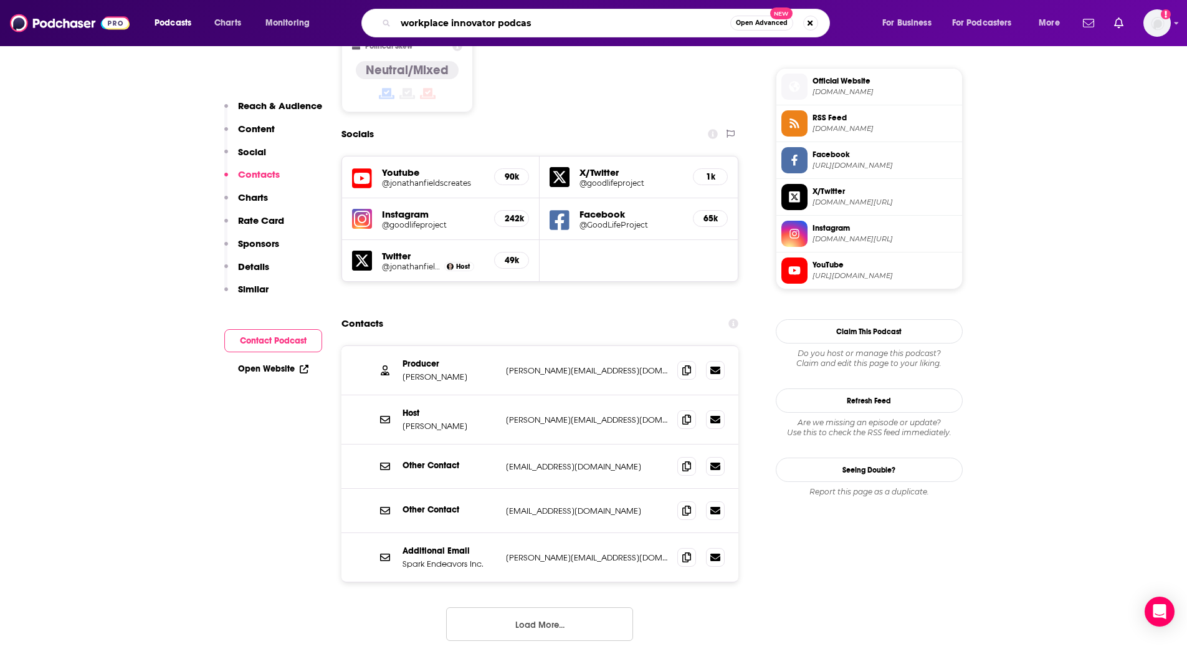
type input "workplace innovator podcast"
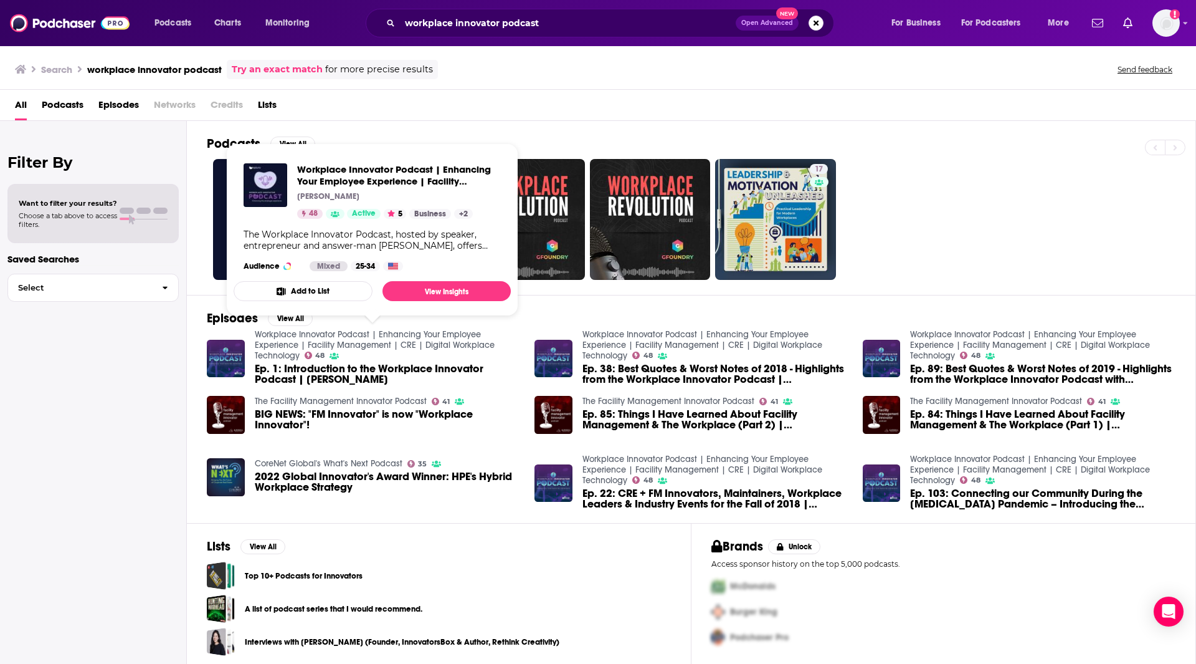
click at [286, 337] on link "Workplace Innovator Podcast | Enhancing Your Employee Experience | Facility Man…" at bounding box center [375, 345] width 240 height 32
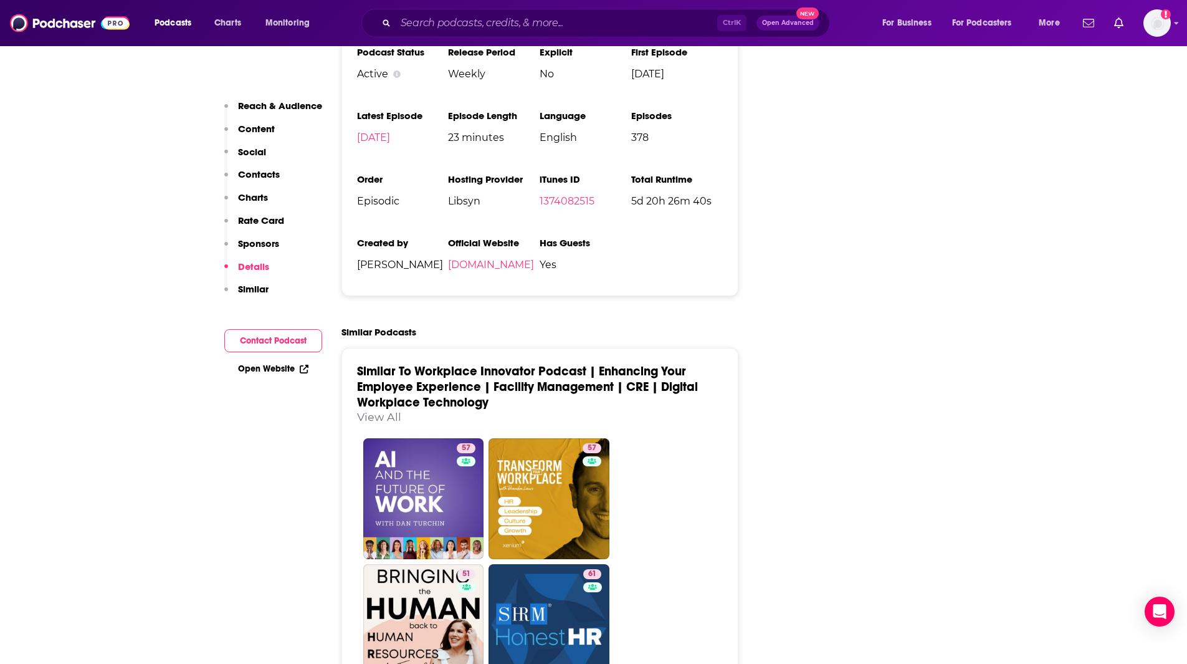
scroll to position [1844, 0]
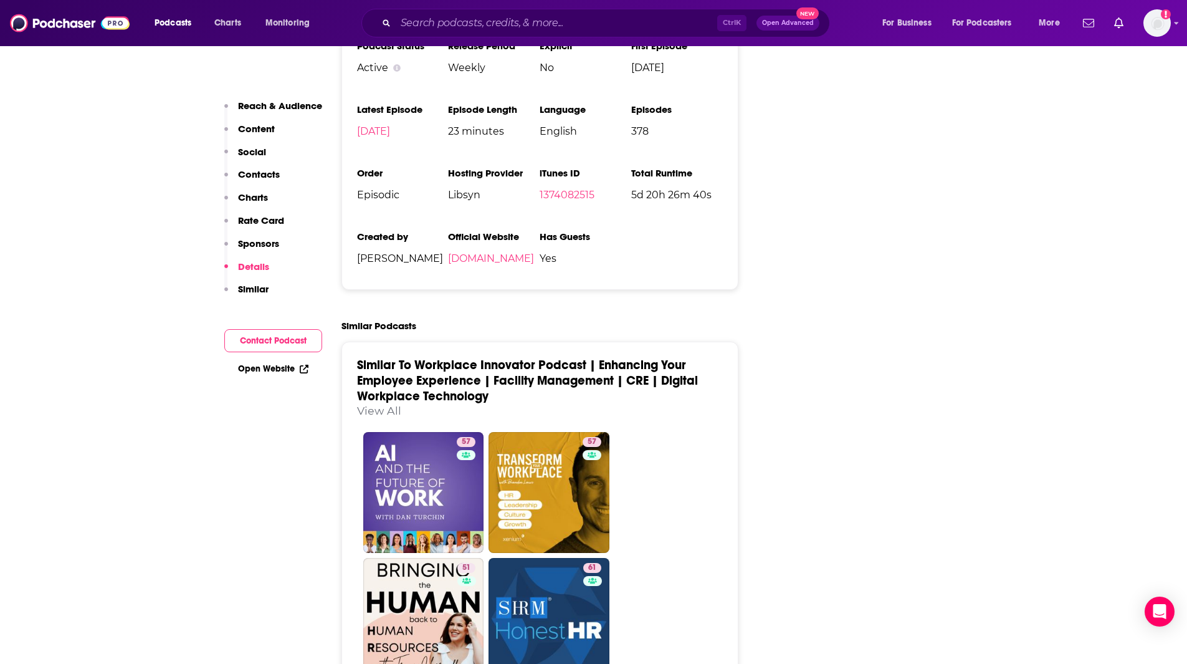
drag, startPoint x: 53, startPoint y: 428, endPoint x: 72, endPoint y: 431, distance: 18.9
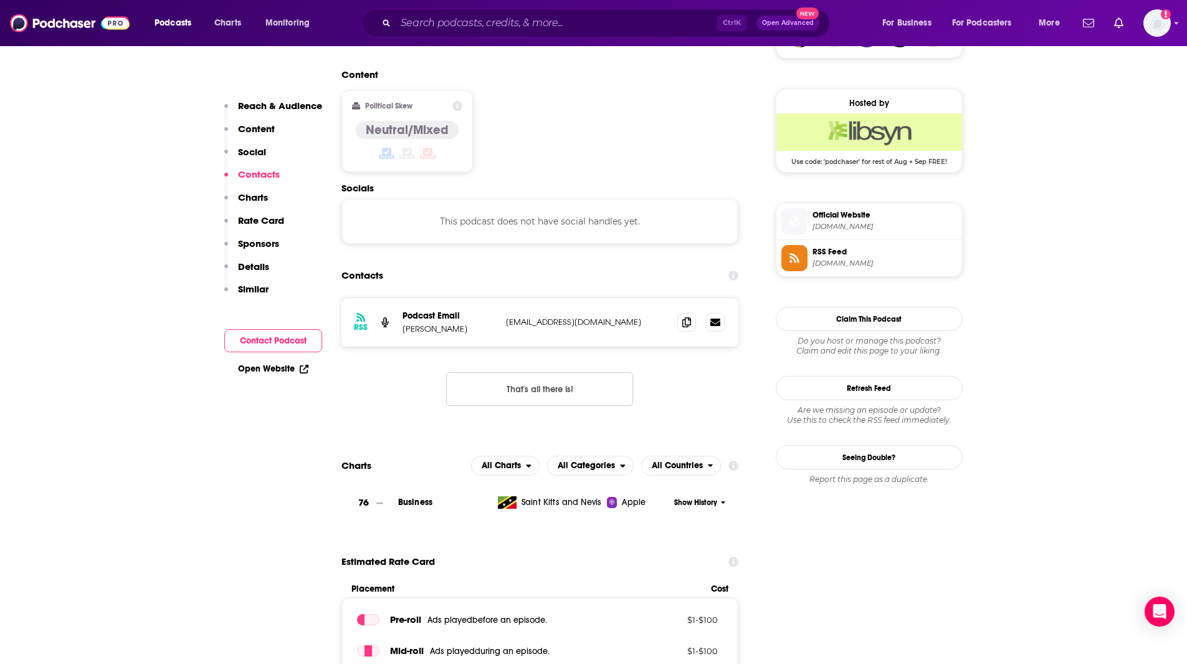
scroll to position [975, 0]
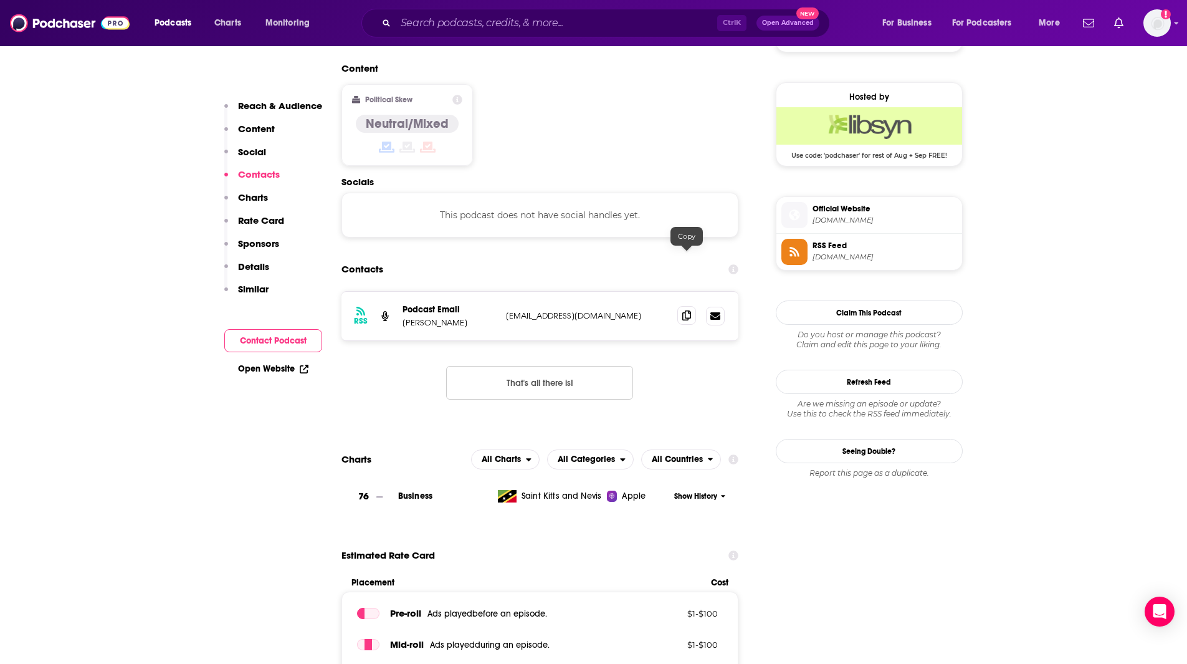
click at [685, 310] on icon at bounding box center [686, 315] width 9 height 10
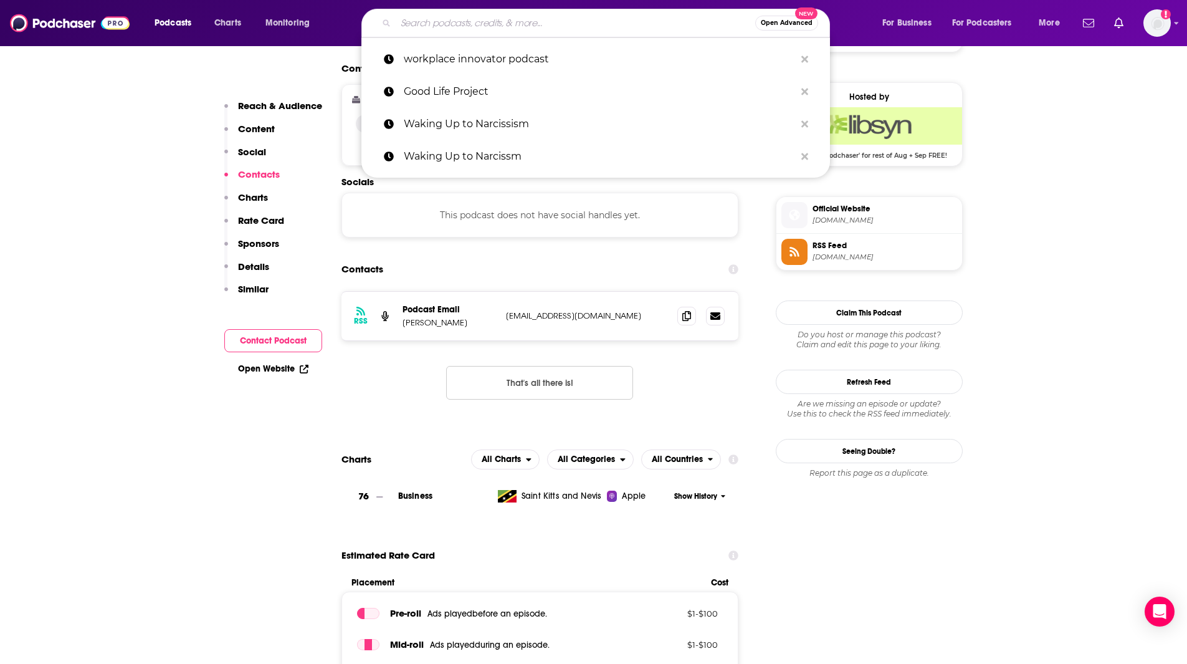
click at [470, 21] on input "Search podcasts, credits, & more..." at bounding box center [576, 23] width 360 height 20
paste input "WomenHeard Podcast"
type input "WomenHeard Podcast"
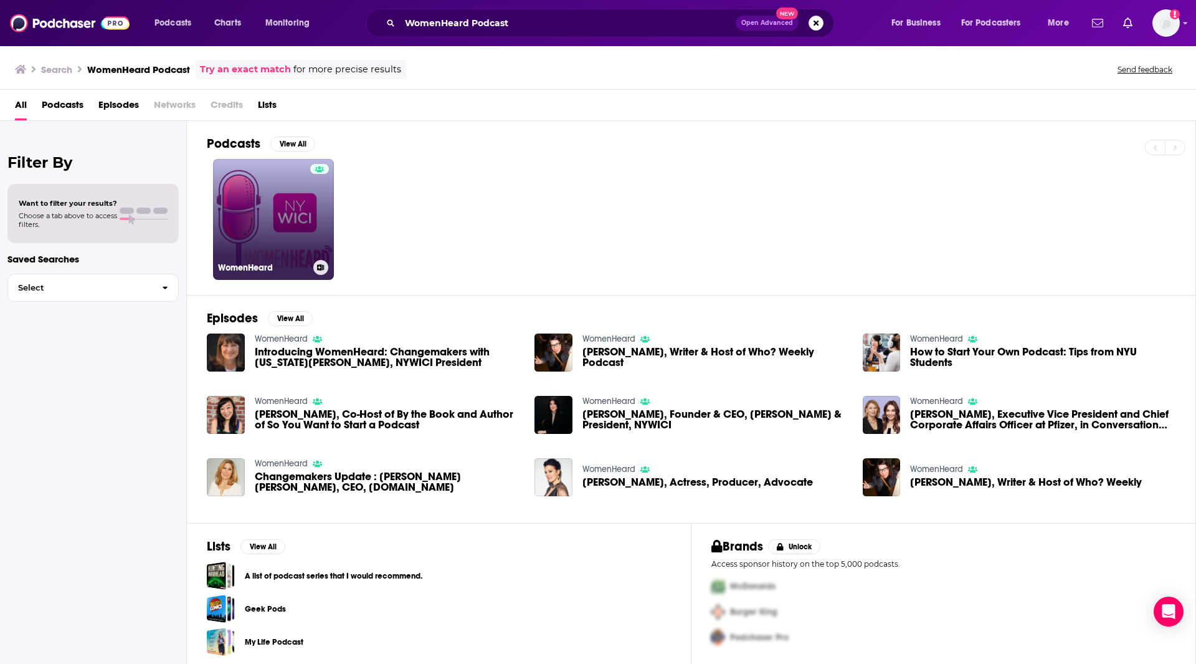
click at [287, 227] on link "WomenHeard" at bounding box center [273, 219] width 121 height 121
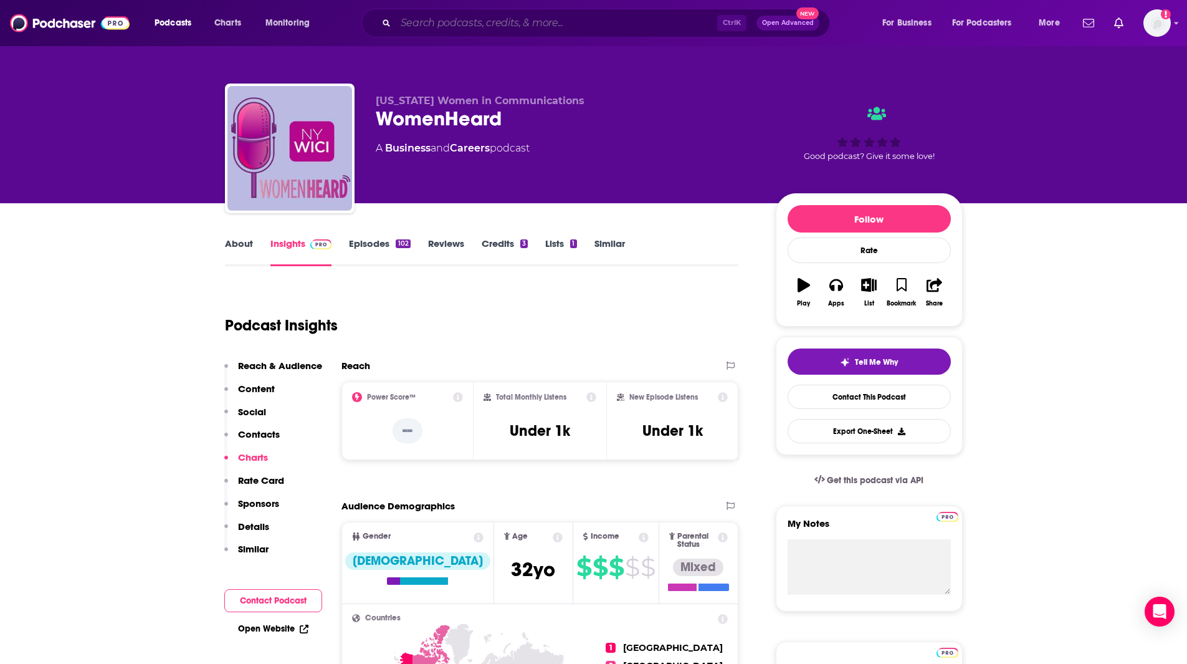
click at [427, 25] on input "Search podcasts, credits, & more..." at bounding box center [557, 23] width 322 height 20
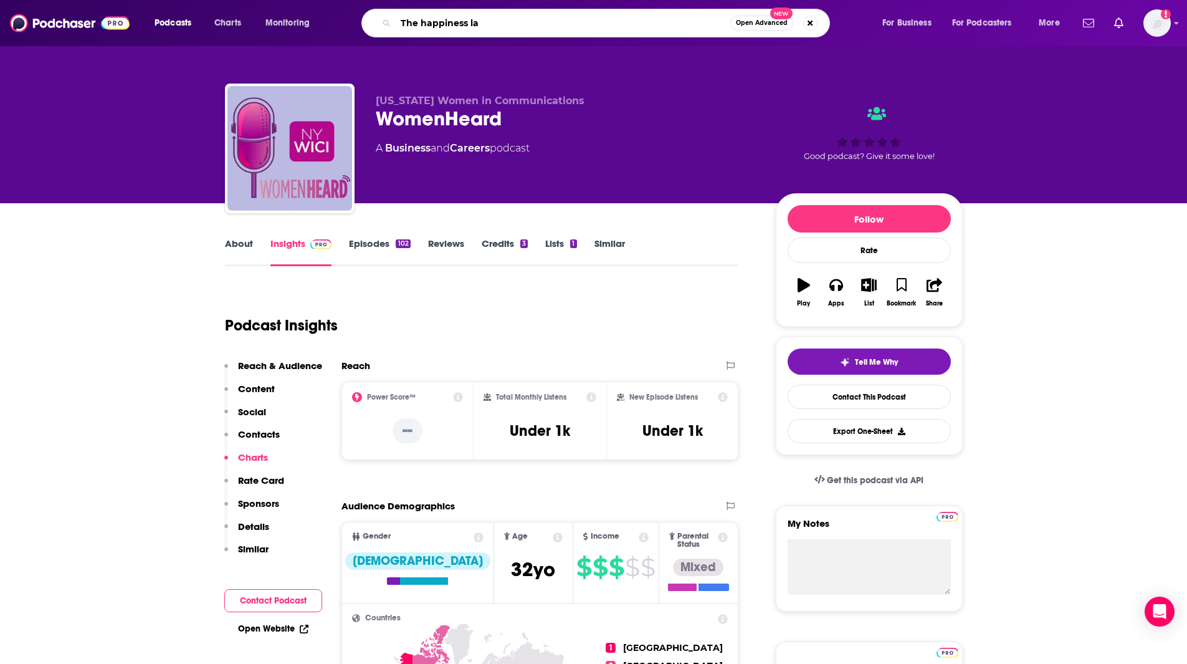
type input "The happiness lab"
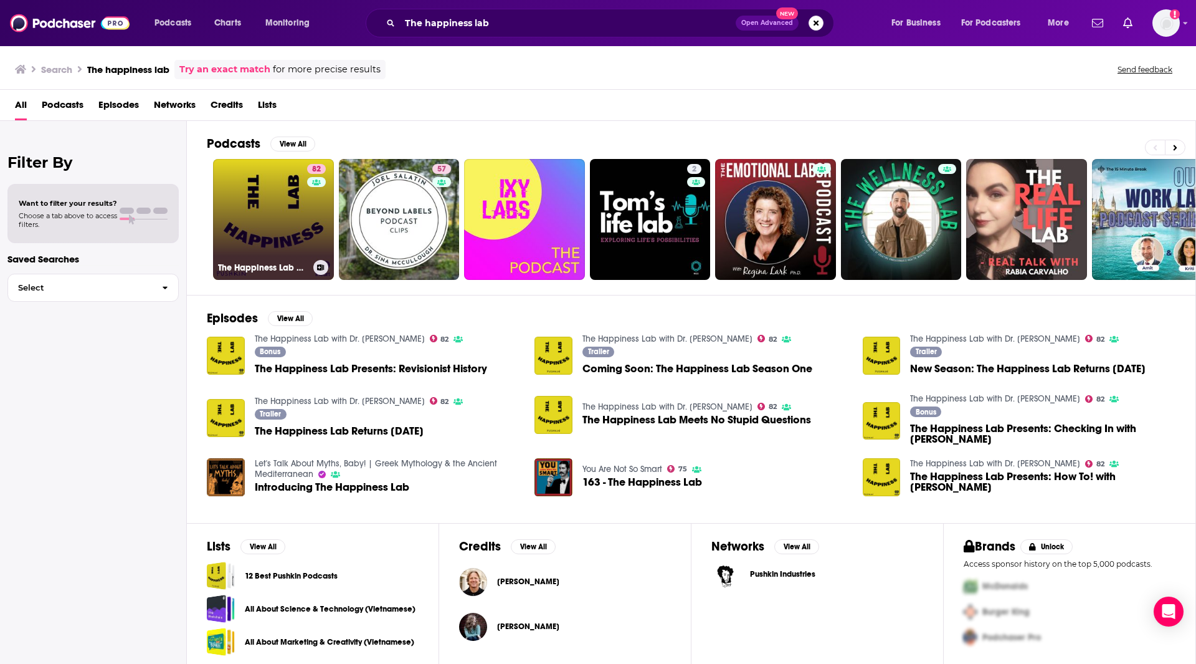
click at [279, 173] on link "82 The Happiness Lab with Dr. [PERSON_NAME]" at bounding box center [273, 219] width 121 height 121
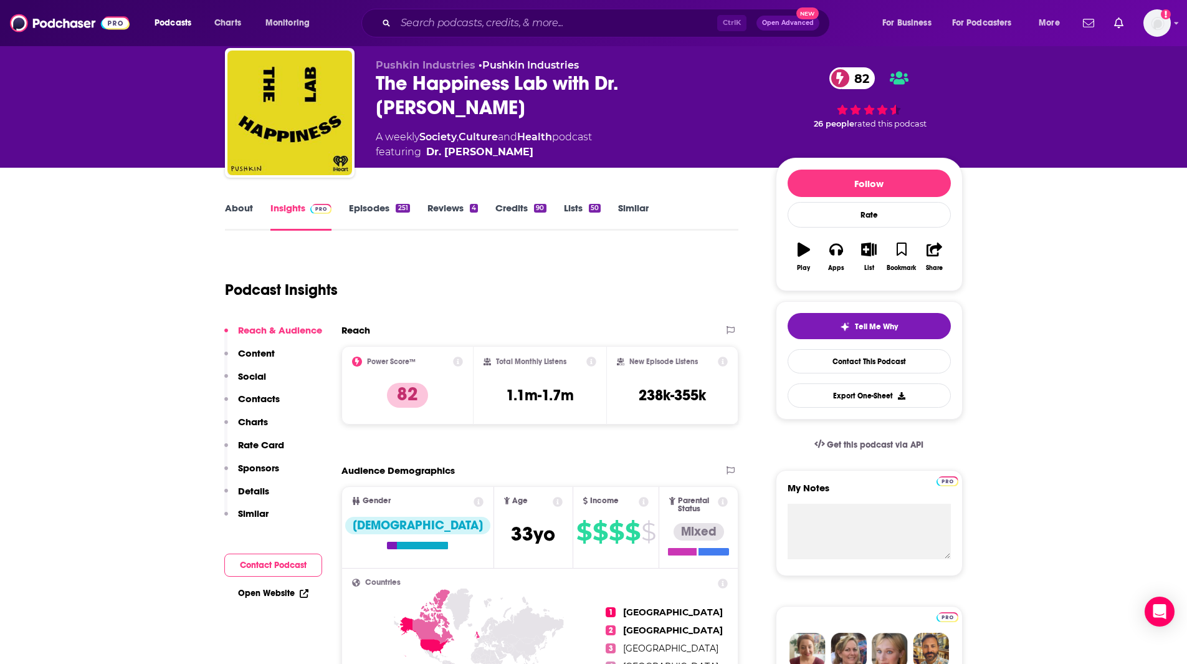
scroll to position [6, 0]
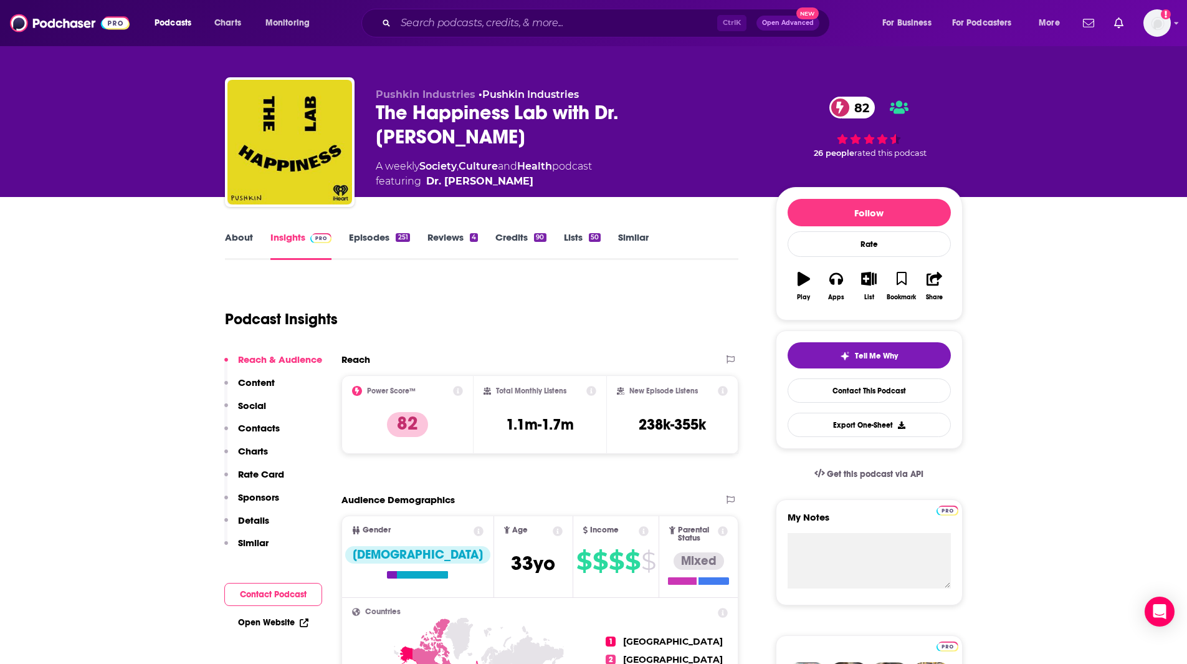
click at [379, 241] on link "Episodes 251" at bounding box center [379, 245] width 60 height 29
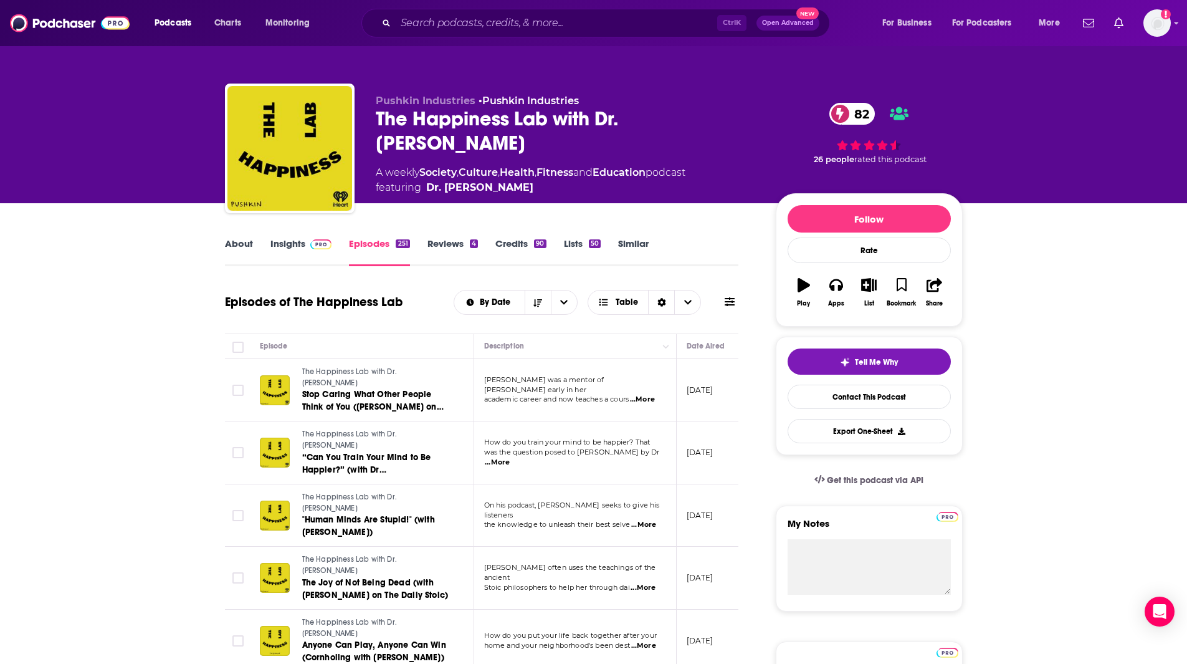
click at [231, 239] on link "About" at bounding box center [239, 251] width 28 height 29
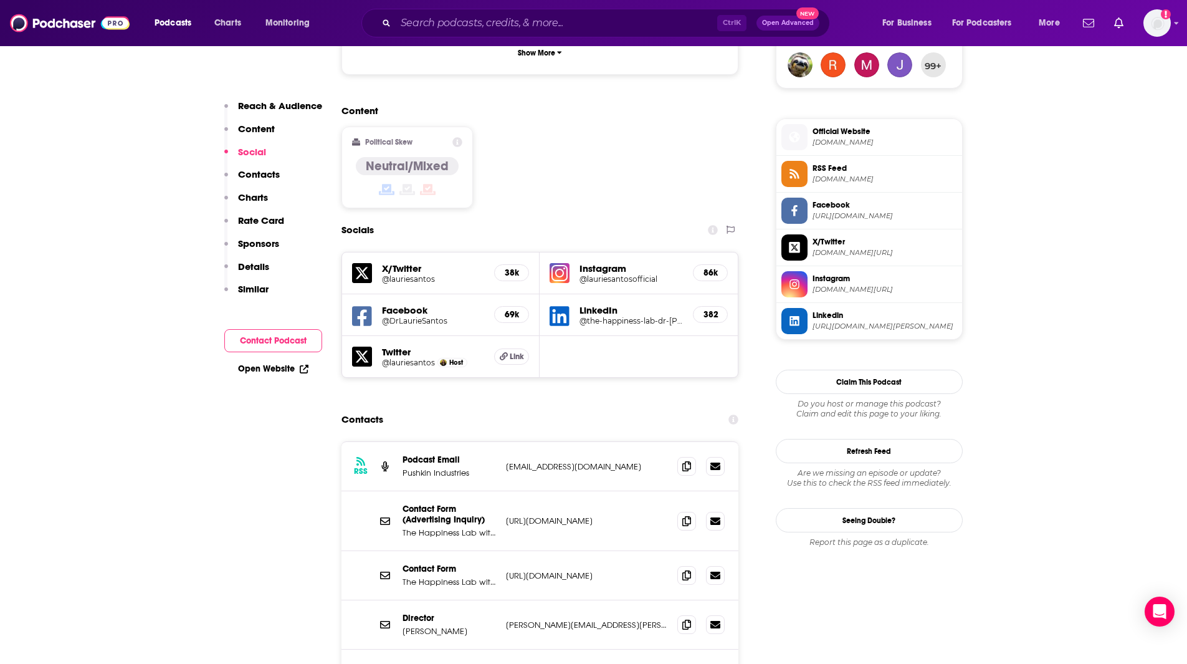
scroll to position [1006, 0]
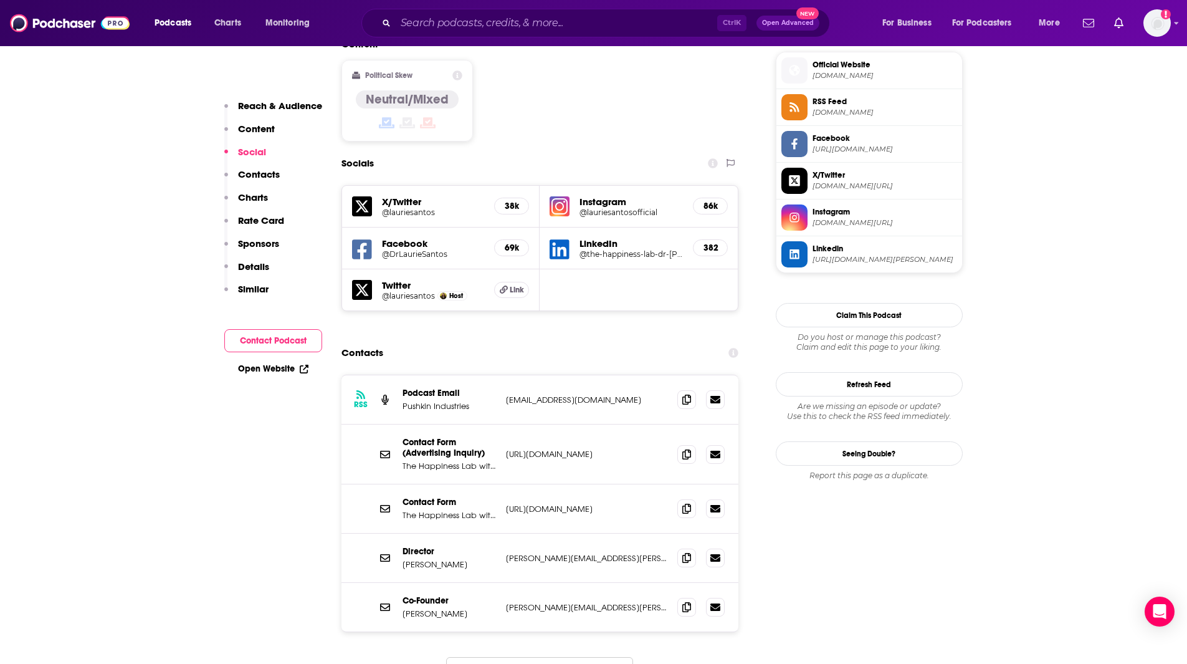
drag, startPoint x: 655, startPoint y: 444, endPoint x: 628, endPoint y: 440, distance: 27.1
click at [653, 503] on p "[URL][DOMAIN_NAME]" at bounding box center [587, 508] width 162 height 11
drag, startPoint x: 503, startPoint y: 440, endPoint x: 661, endPoint y: 446, distance: 158.4
click at [661, 484] on div "Contact Form The Happiness Lab with Dr. [PERSON_NAME] [URL][DOMAIN_NAME] [URL][…" at bounding box center [540, 508] width 398 height 49
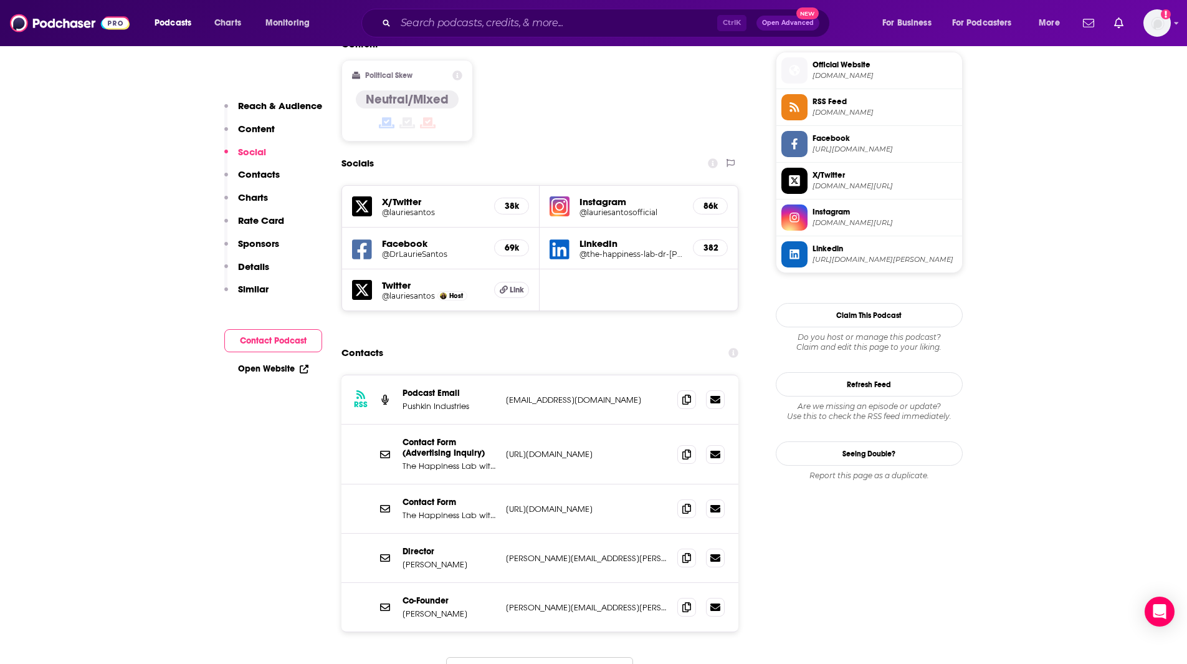
copy p "[URL][DOMAIN_NAME]"
click at [463, 26] on input "Search podcasts, credits, & more..." at bounding box center [557, 23] width 322 height 20
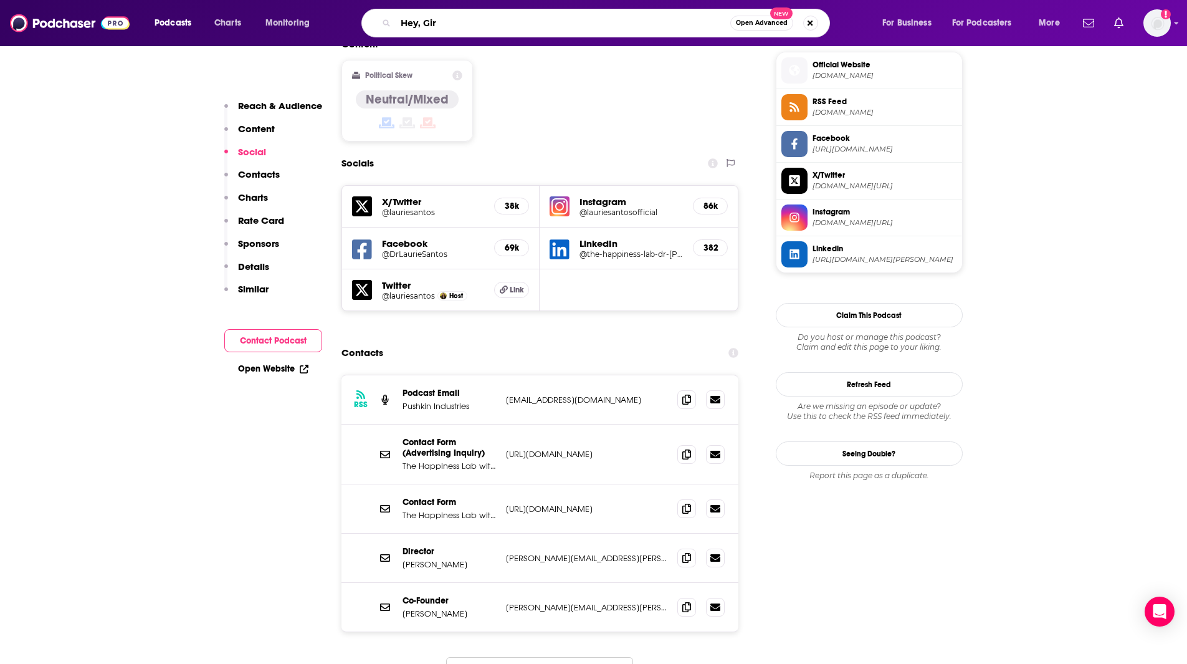
type input "Hey, Girl"
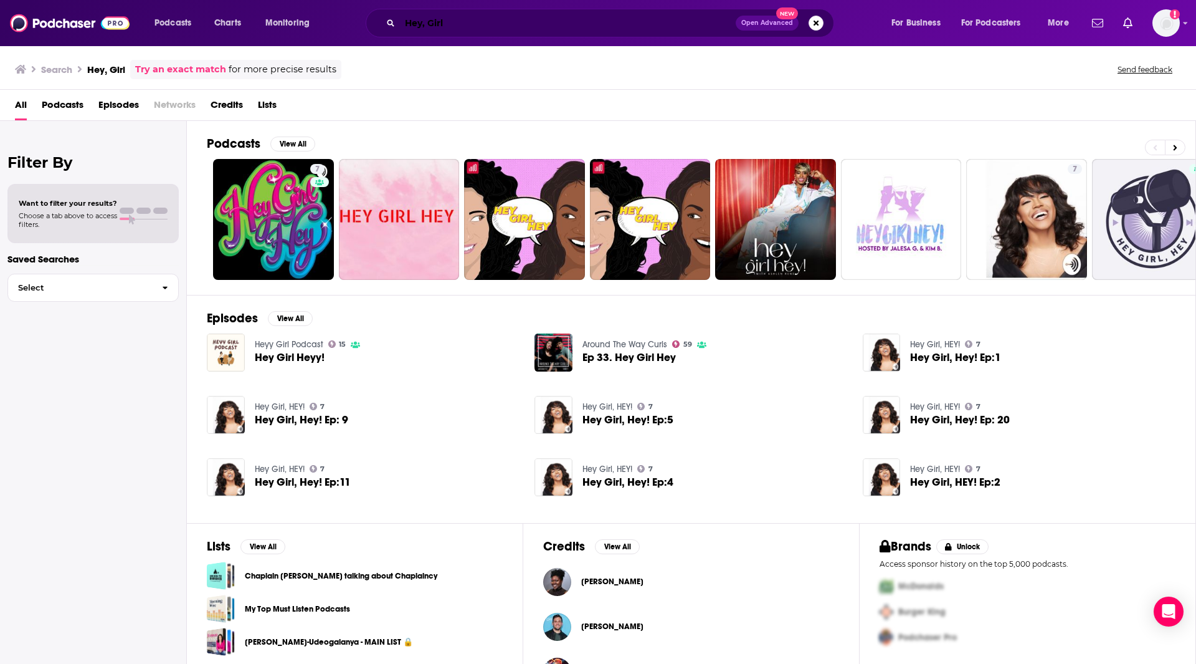
click at [455, 28] on input "Hey, Girl" at bounding box center [568, 23] width 336 height 20
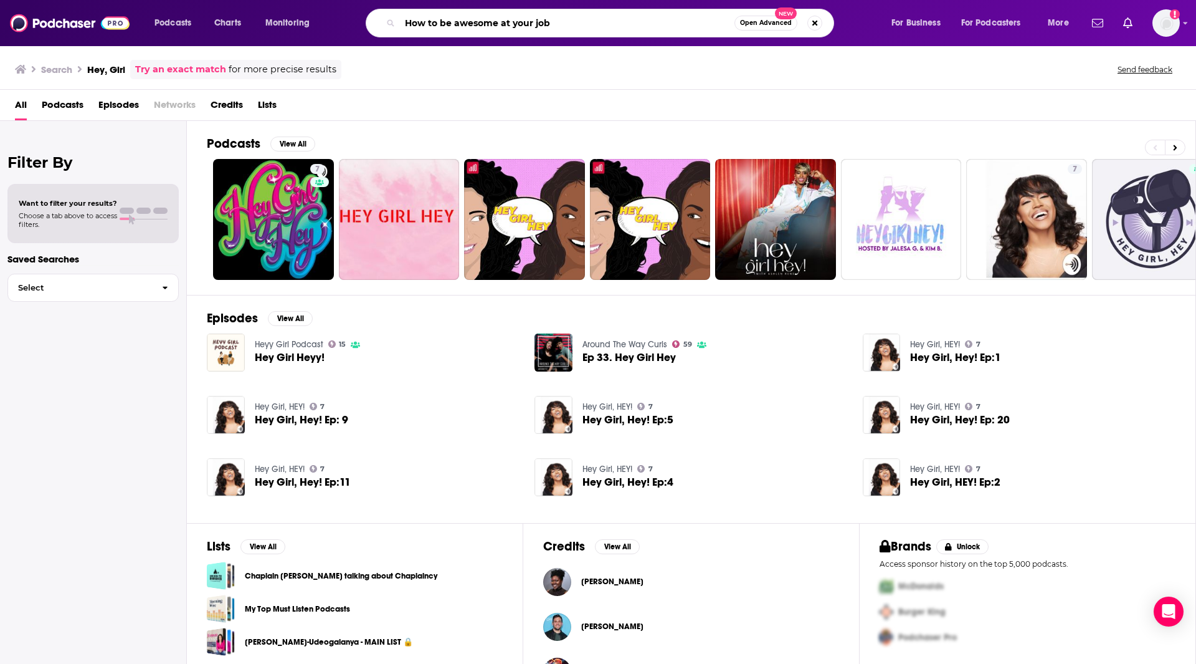
type input "How to be awesome at your job"
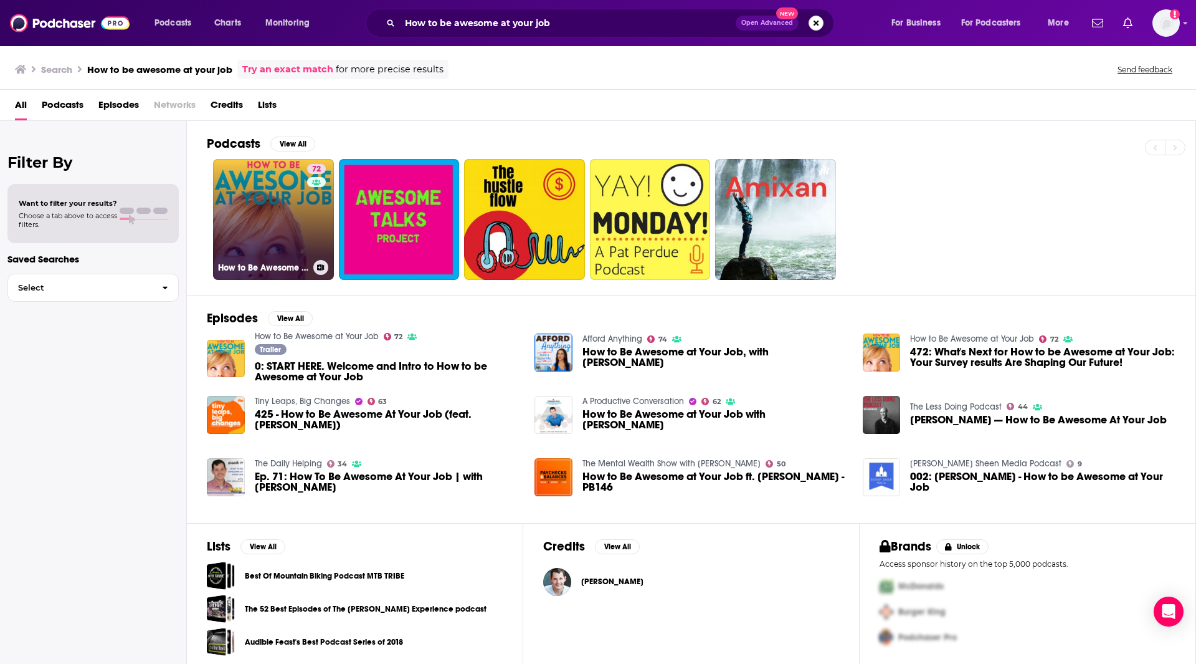
click at [242, 212] on link "72 How to Be Awesome at Your Job" at bounding box center [273, 219] width 121 height 121
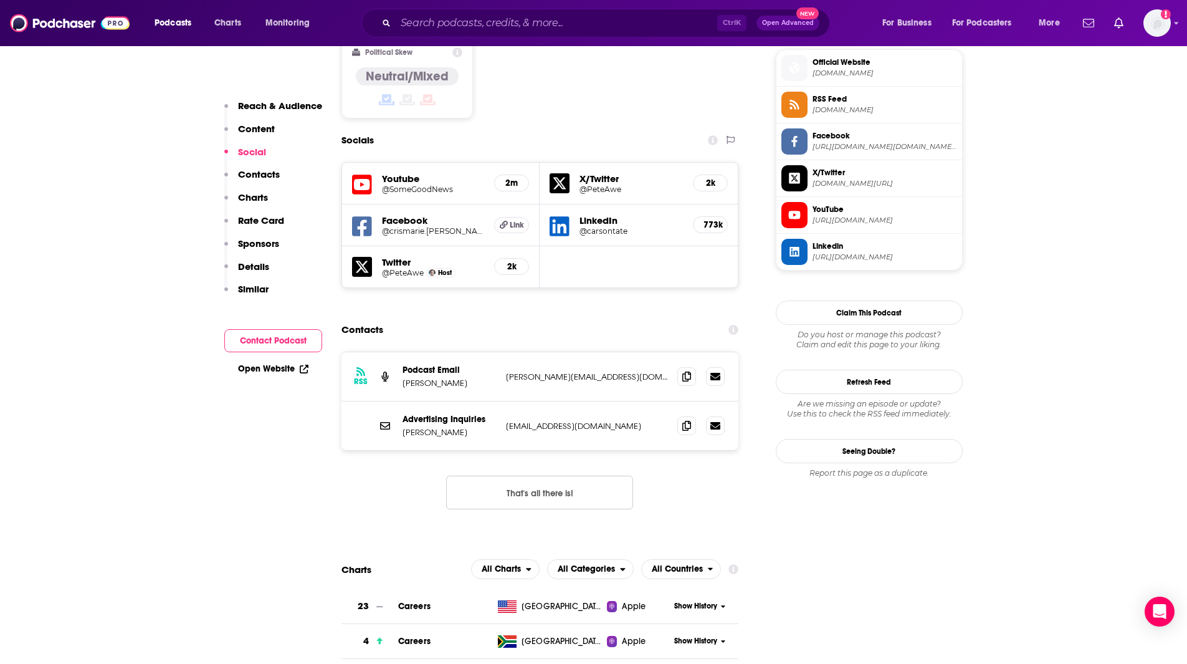
scroll to position [1107, 0]
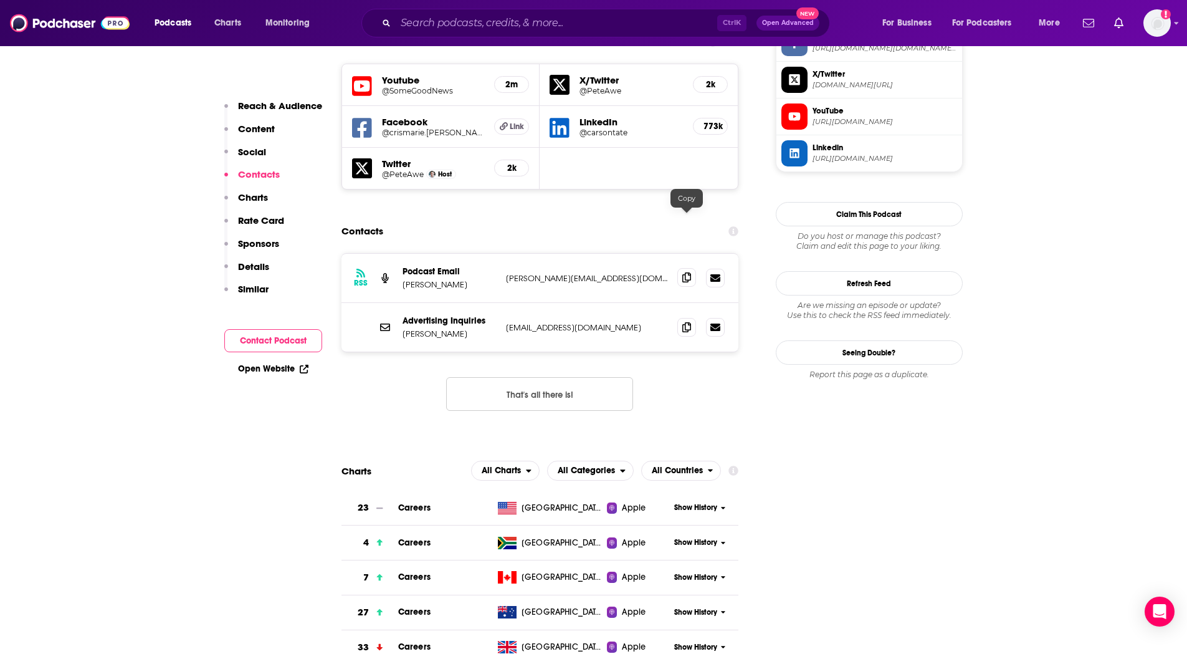
click at [688, 272] on icon at bounding box center [686, 277] width 9 height 10
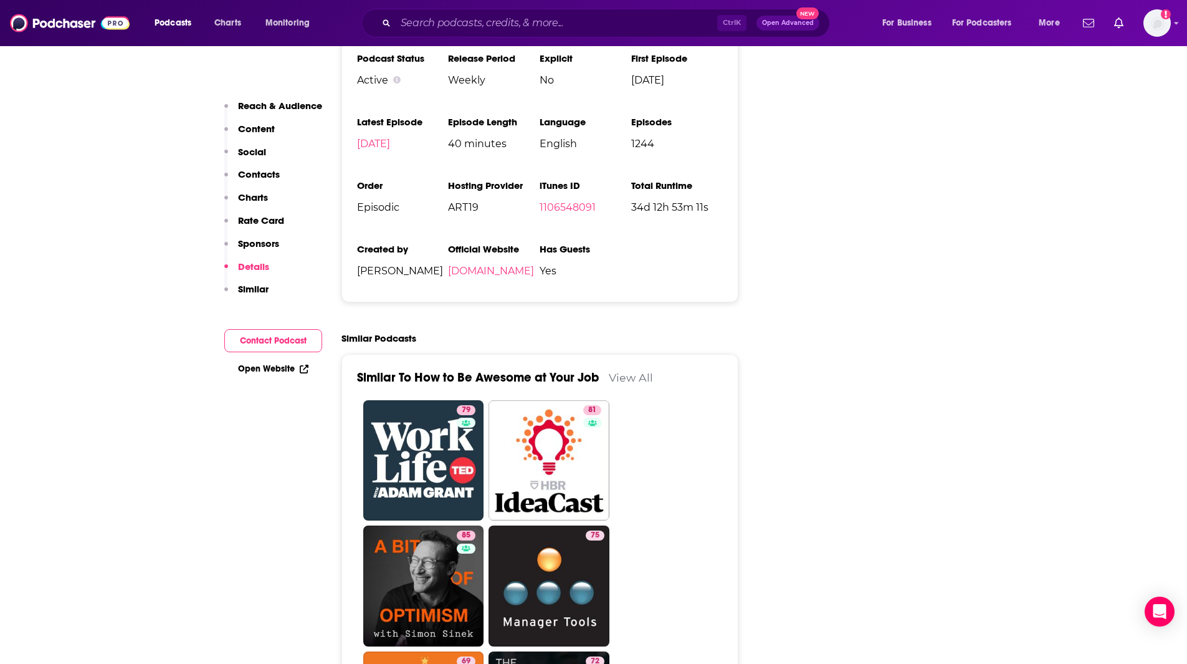
scroll to position [2592, 0]
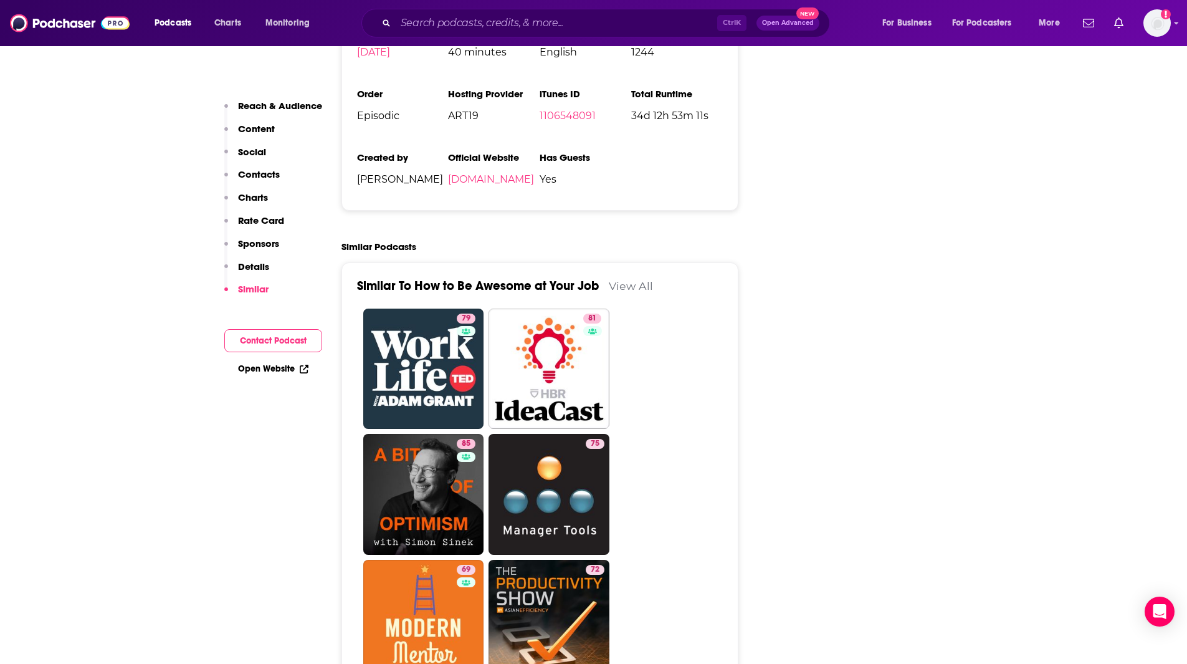
drag, startPoint x: 76, startPoint y: 85, endPoint x: 313, endPoint y: 61, distance: 237.9
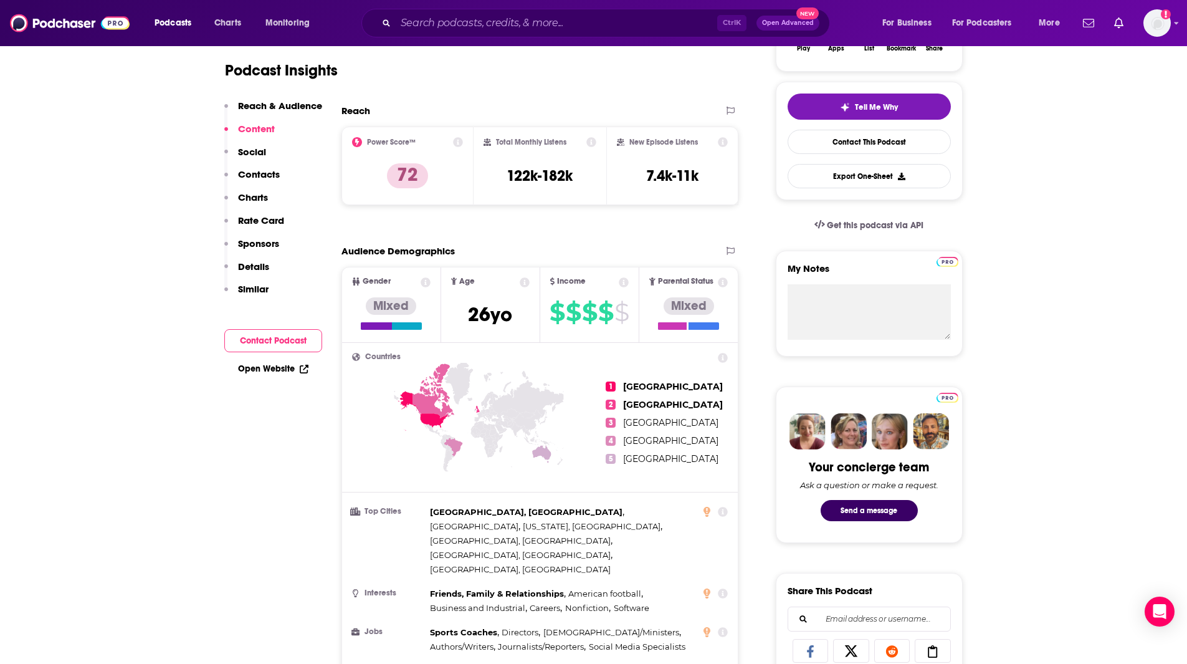
scroll to position [0, 0]
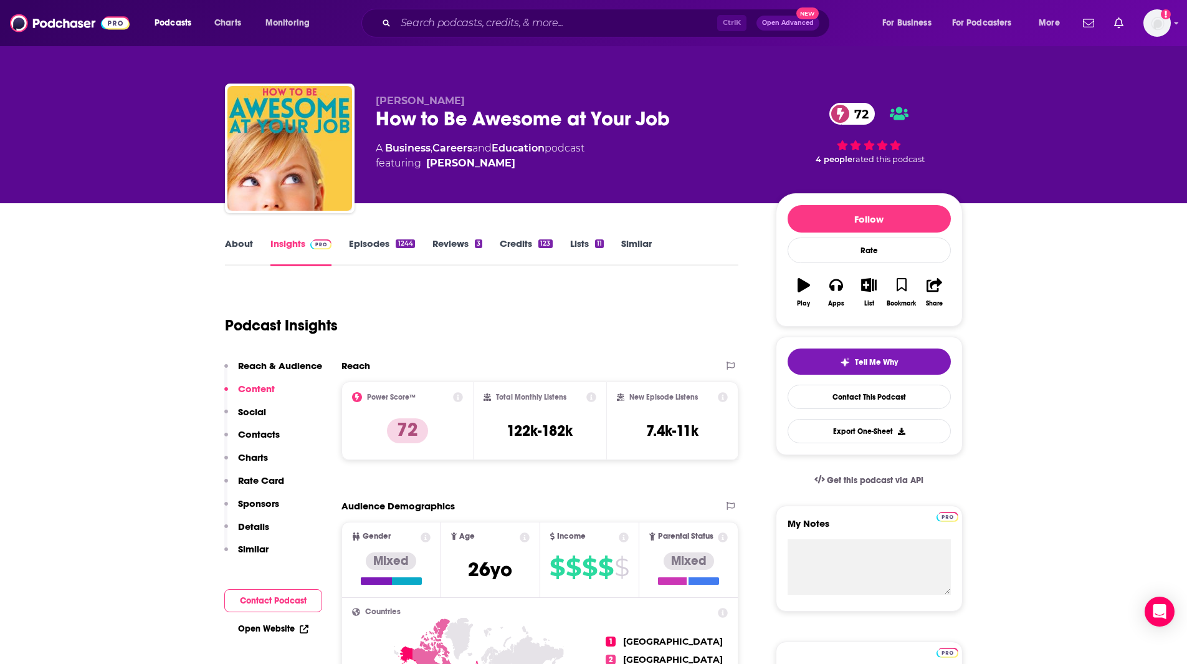
click at [375, 242] on link "Episodes 1244" at bounding box center [381, 251] width 65 height 29
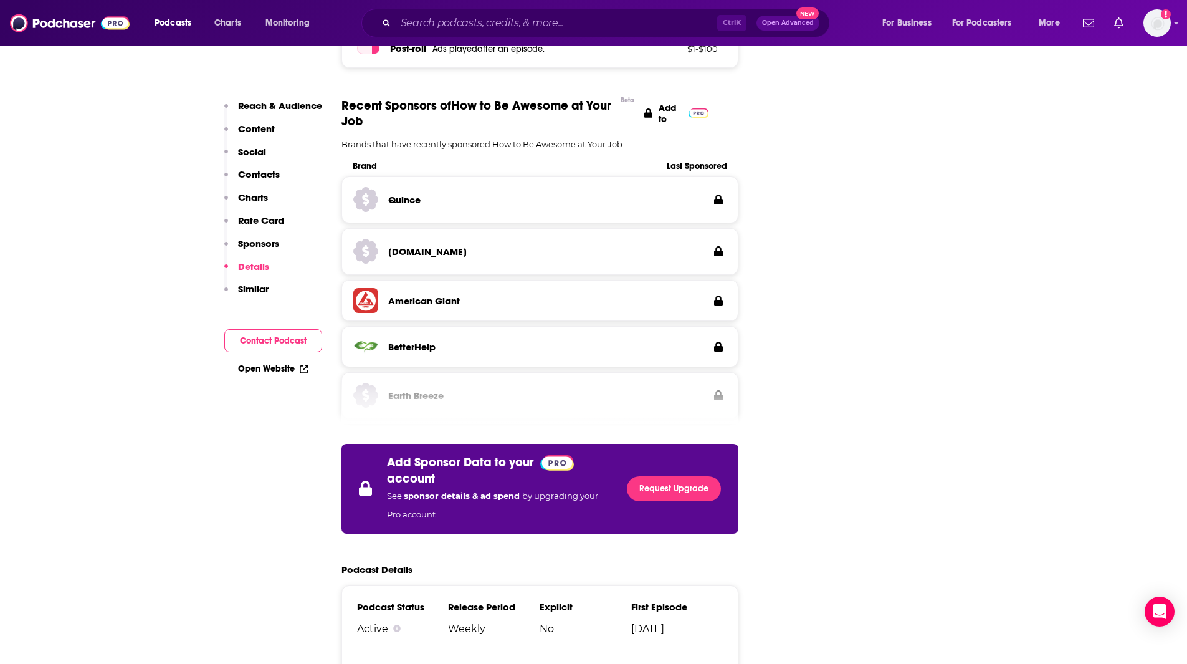
scroll to position [2621, 0]
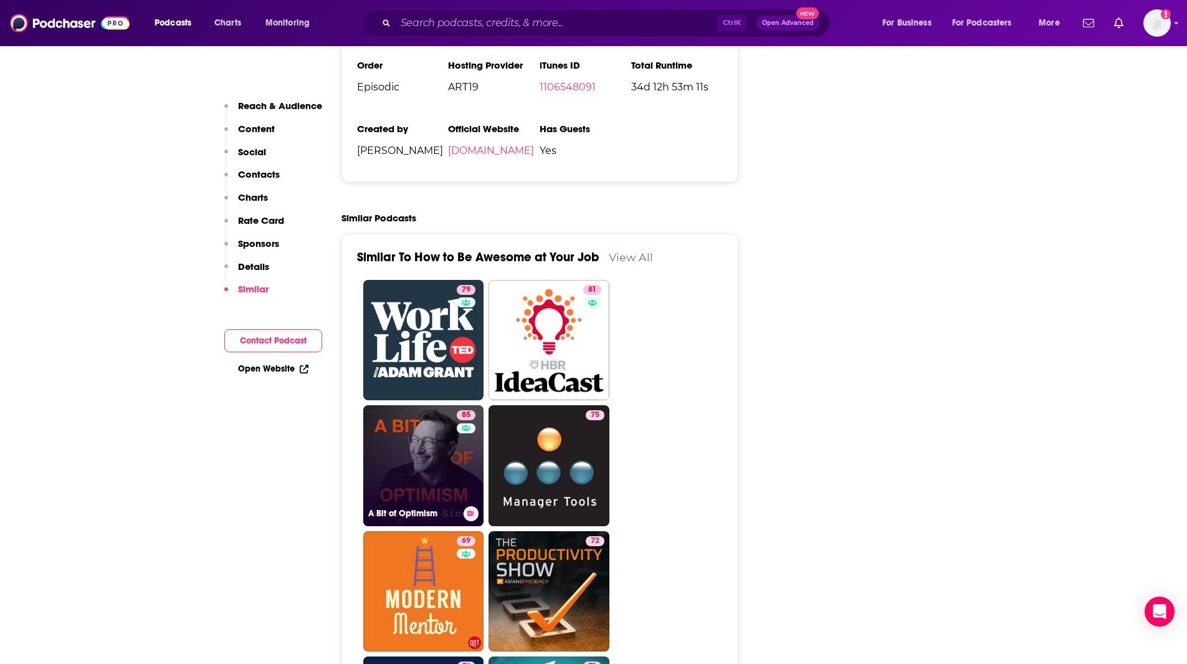
click at [441, 412] on link "85 A Bit of Optimism" at bounding box center [423, 465] width 121 height 121
type input "[URL][DOMAIN_NAME]"
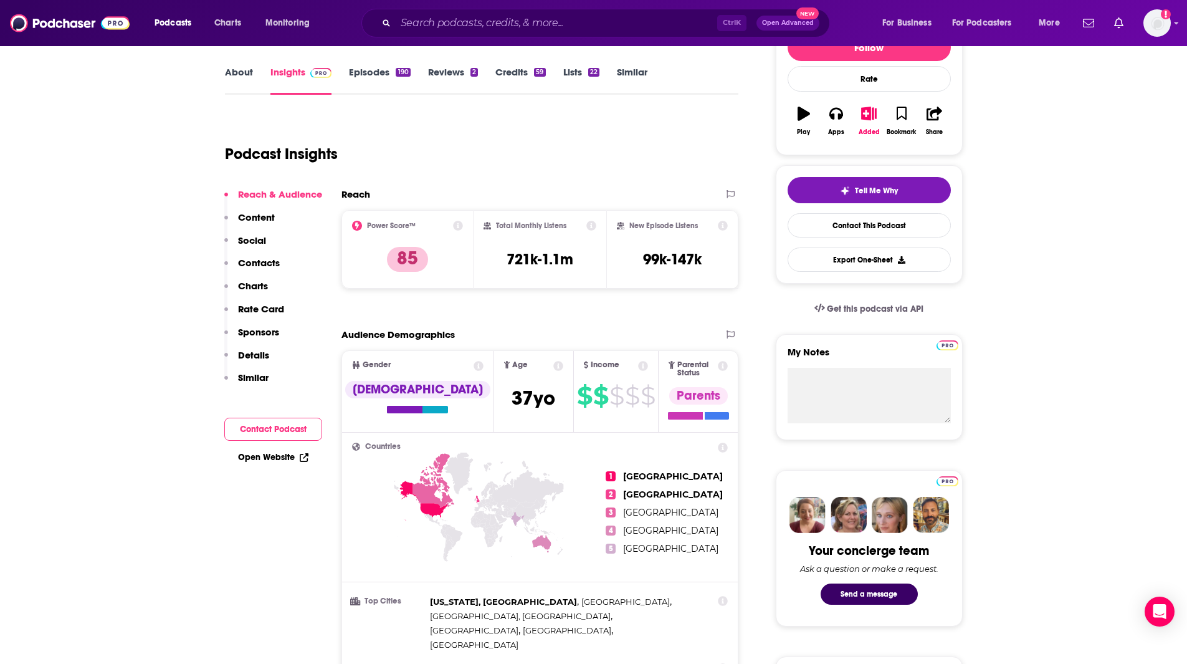
scroll to position [42, 0]
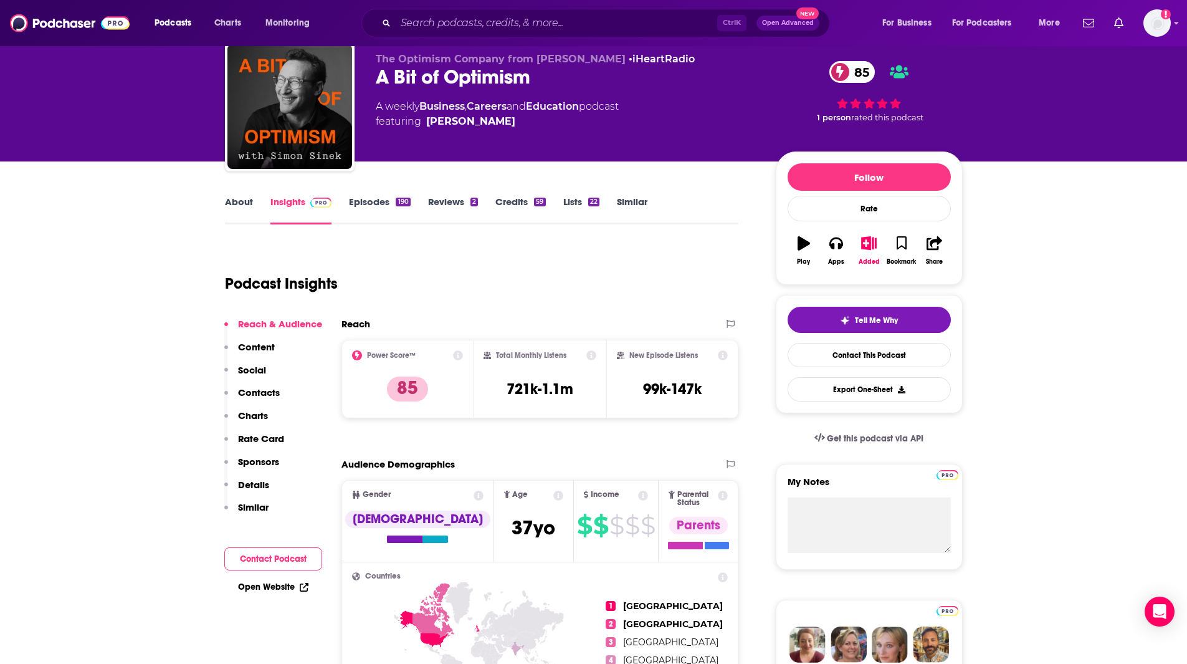
click at [378, 200] on link "Episodes 190" at bounding box center [379, 210] width 61 height 29
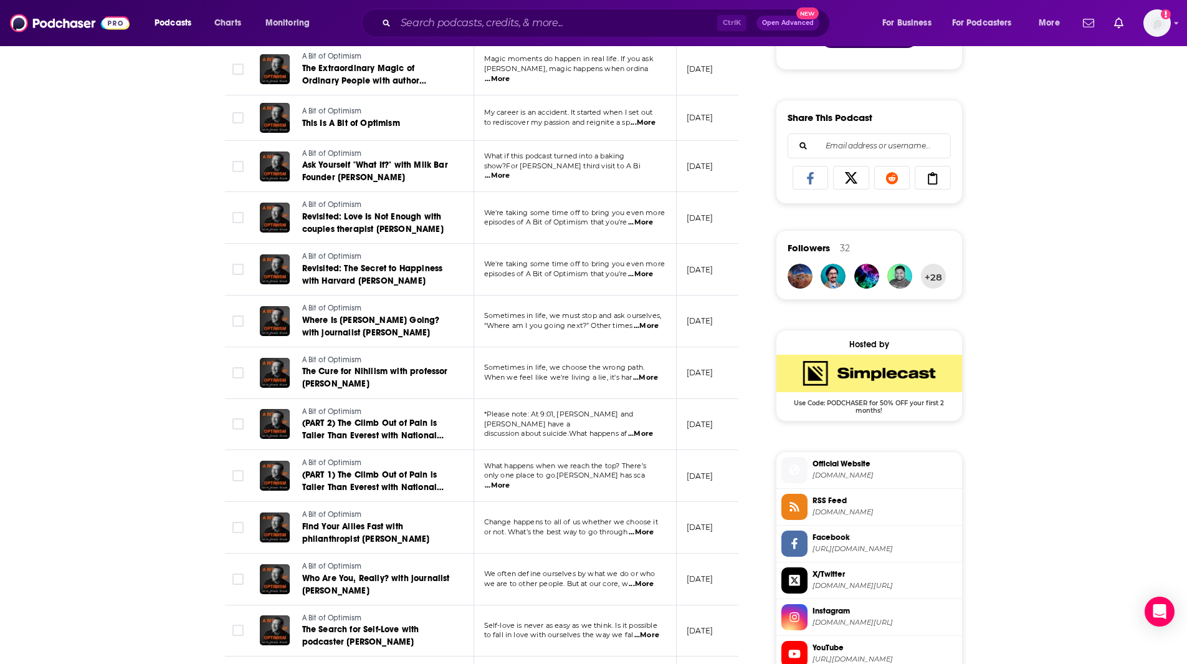
scroll to position [829, 0]
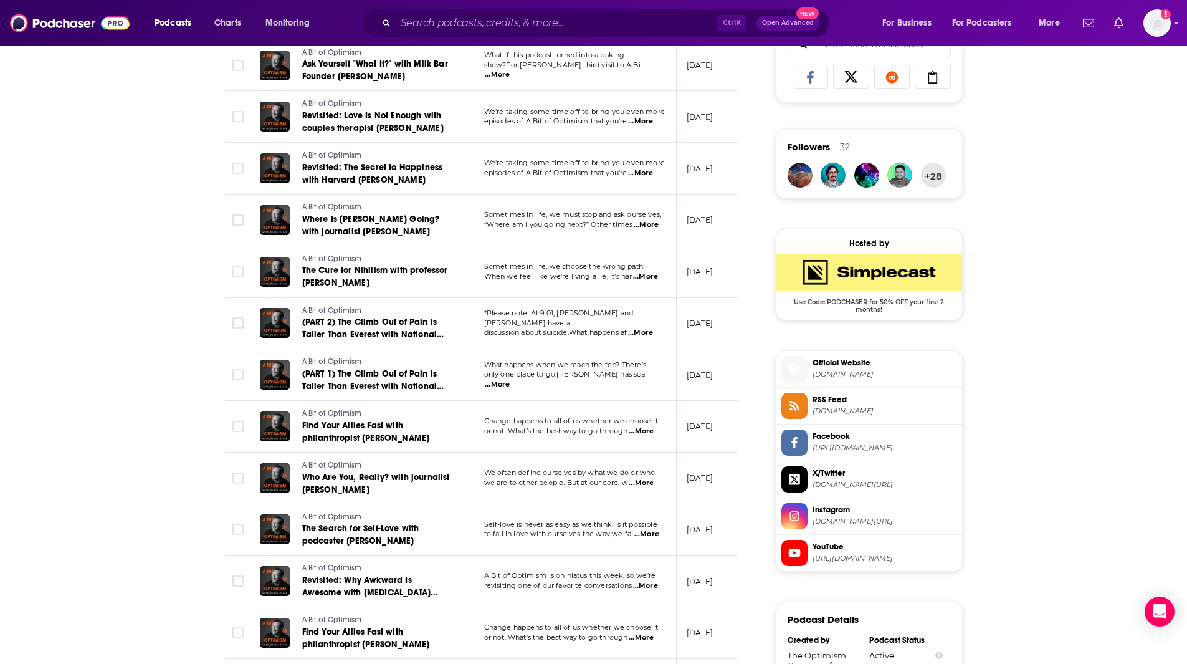
drag, startPoint x: 106, startPoint y: 158, endPoint x: 198, endPoint y: 136, distance: 94.6
click at [110, 157] on div "About Insights Episodes 190 Reviews 2 Credits 59 Lists 22 Similar Episodes of A…" at bounding box center [593, 218] width 1187 height 1689
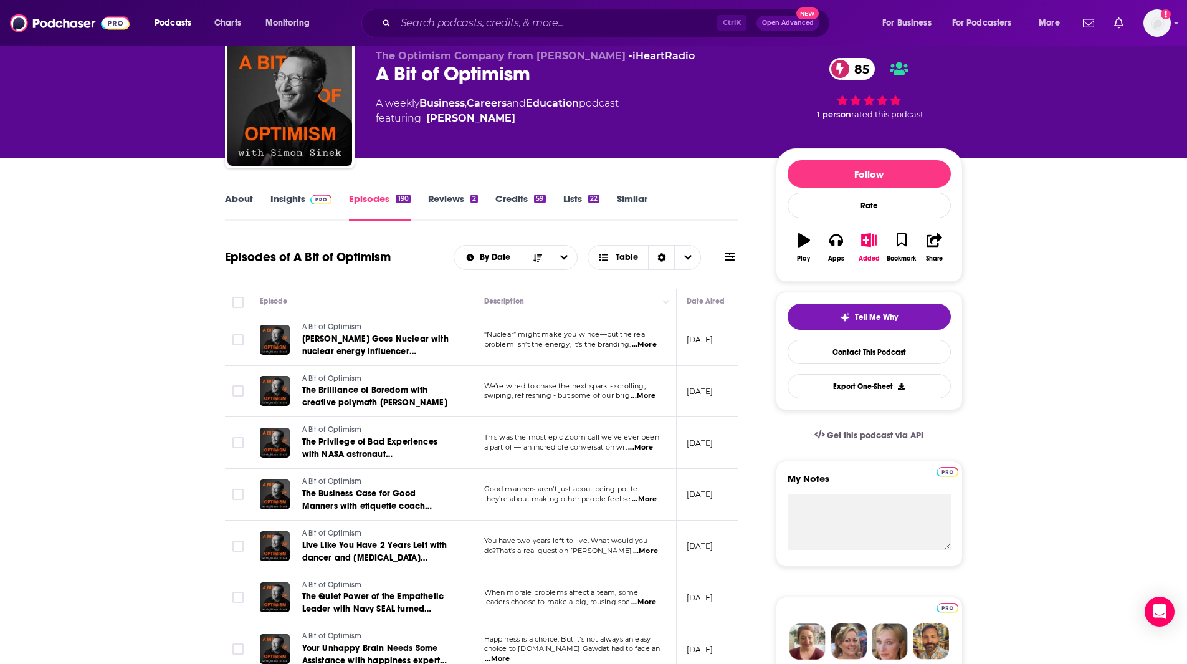
scroll to position [47, 0]
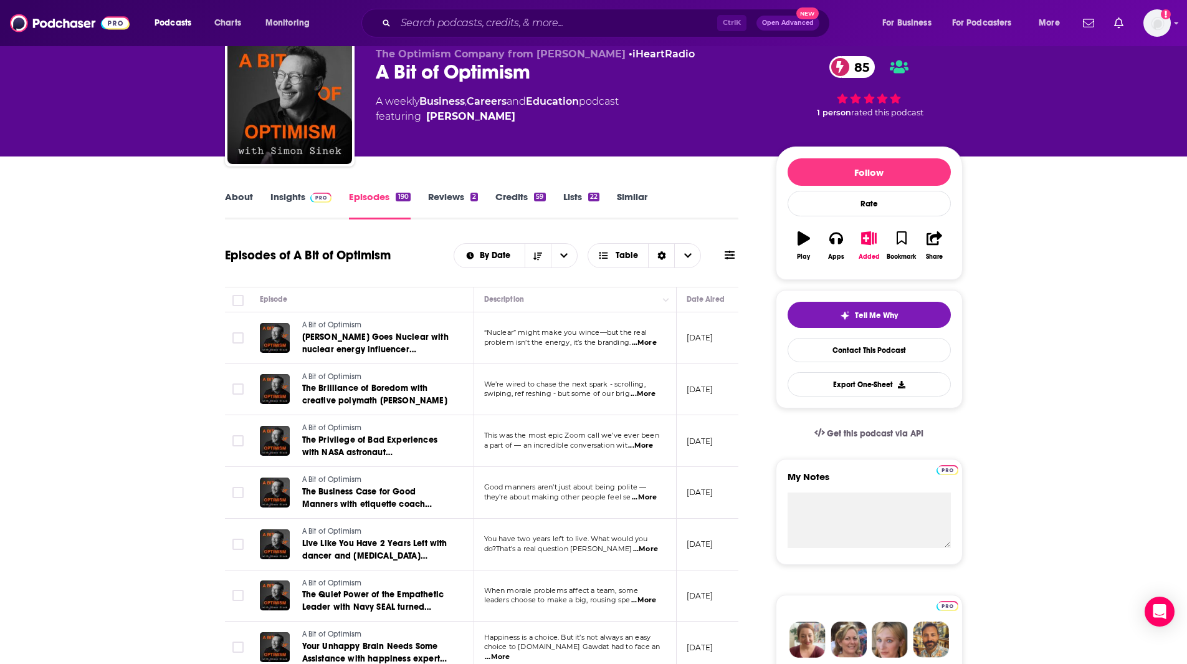
drag, startPoint x: 72, startPoint y: 254, endPoint x: 119, endPoint y: 247, distance: 47.1
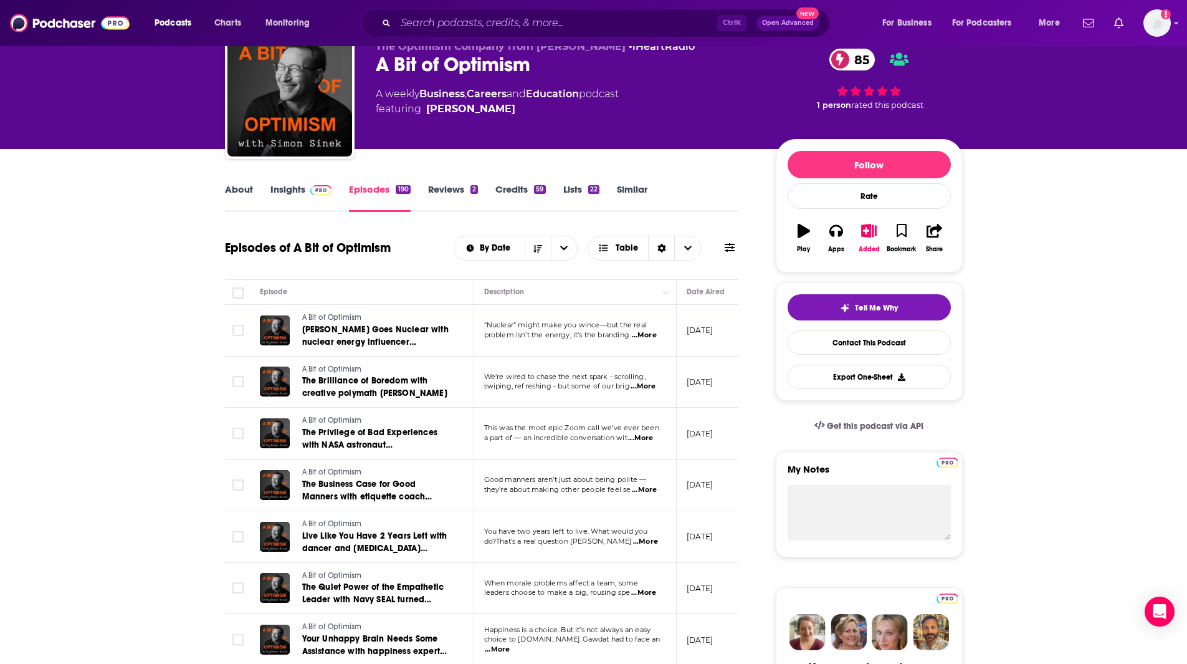
scroll to position [52, 0]
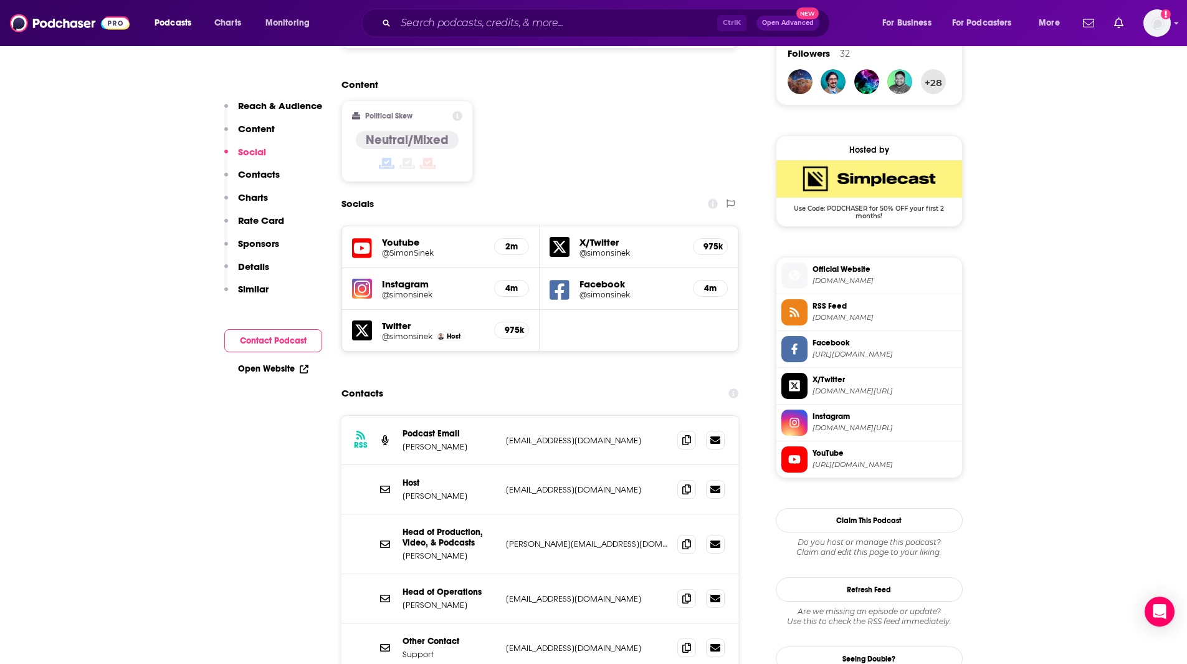
scroll to position [951, 0]
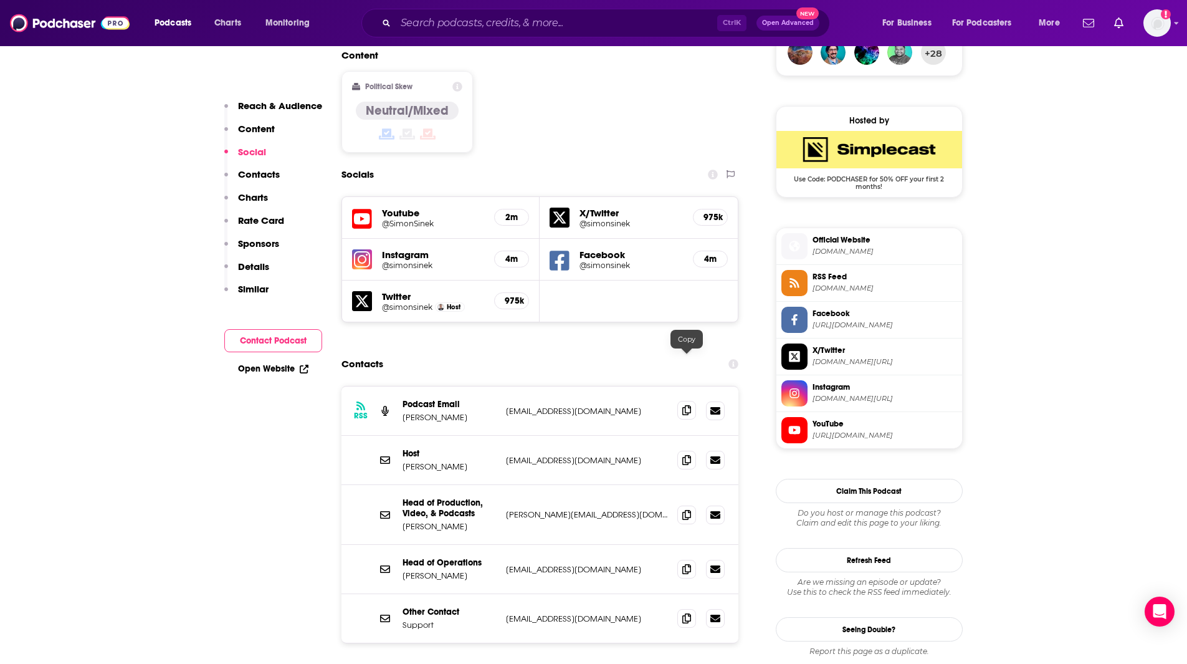
click at [687, 405] on icon at bounding box center [686, 410] width 9 height 10
click at [685, 454] on icon at bounding box center [686, 459] width 9 height 10
click at [687, 509] on icon at bounding box center [686, 514] width 9 height 10
click at [421, 22] on input "Search podcasts, credits, & more..." at bounding box center [557, 23] width 322 height 20
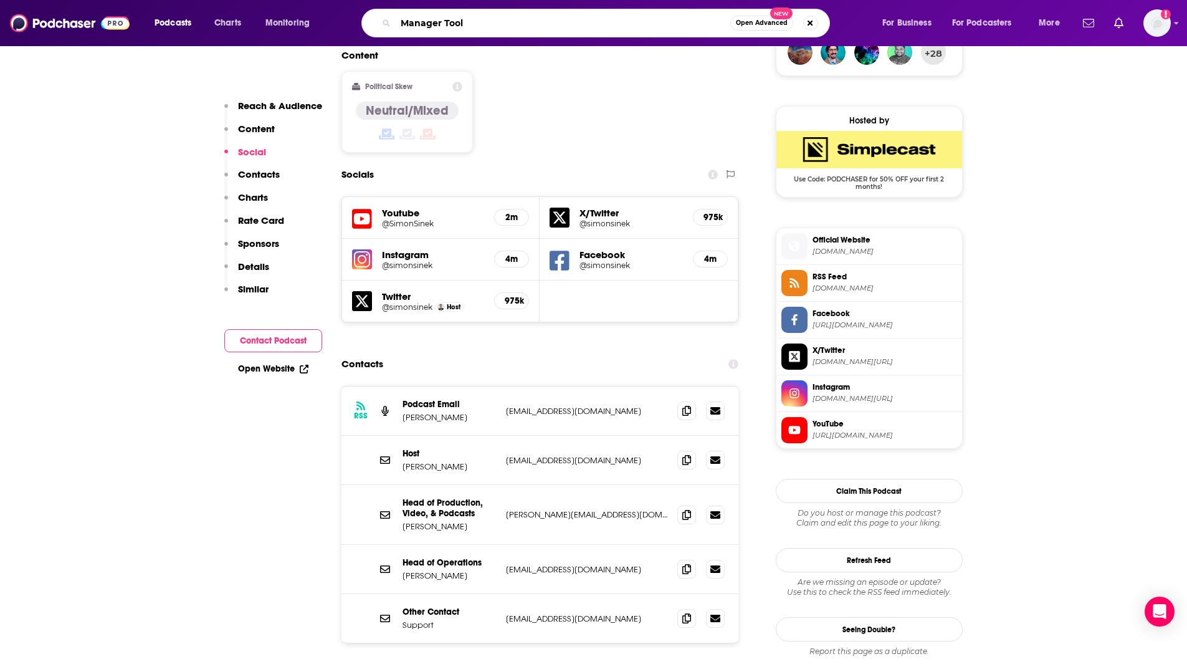
type input "Manager Tools"
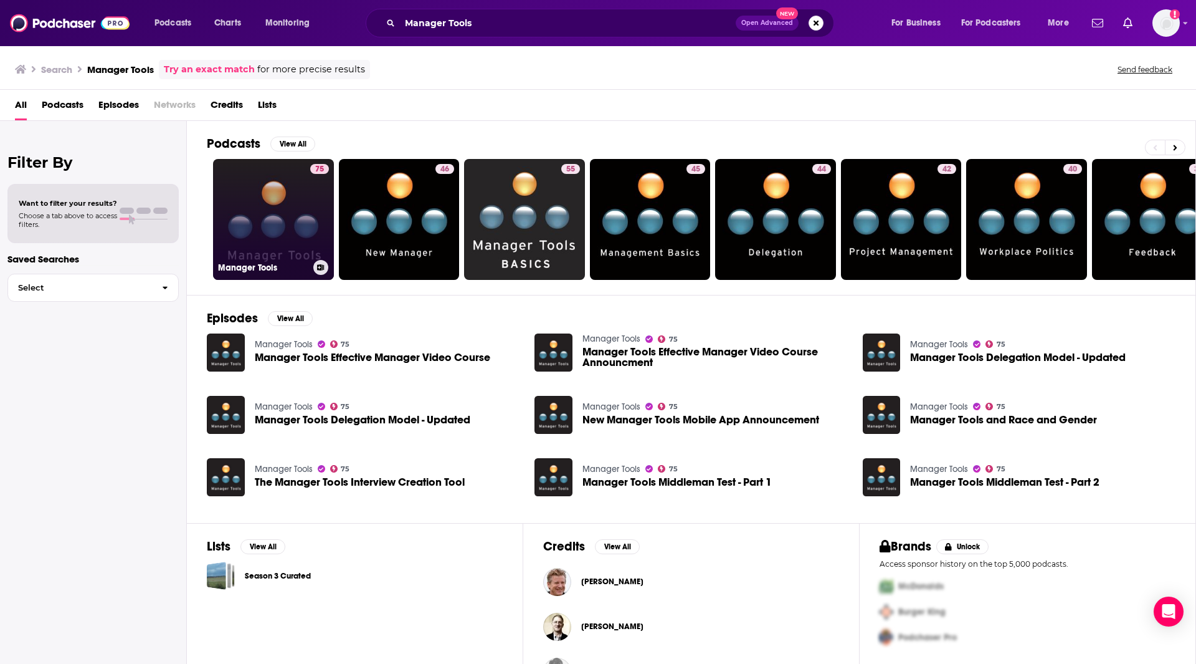
click at [285, 217] on link "75 Manager Tools" at bounding box center [273, 219] width 121 height 121
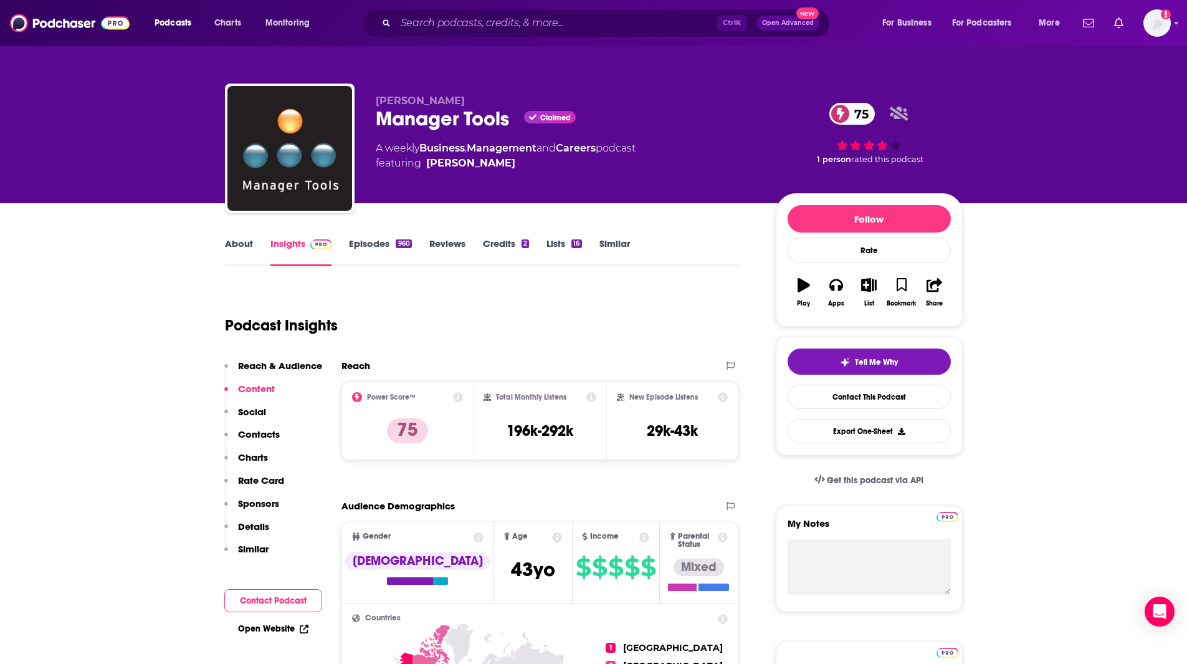
click at [371, 244] on link "Episodes 960" at bounding box center [380, 251] width 62 height 29
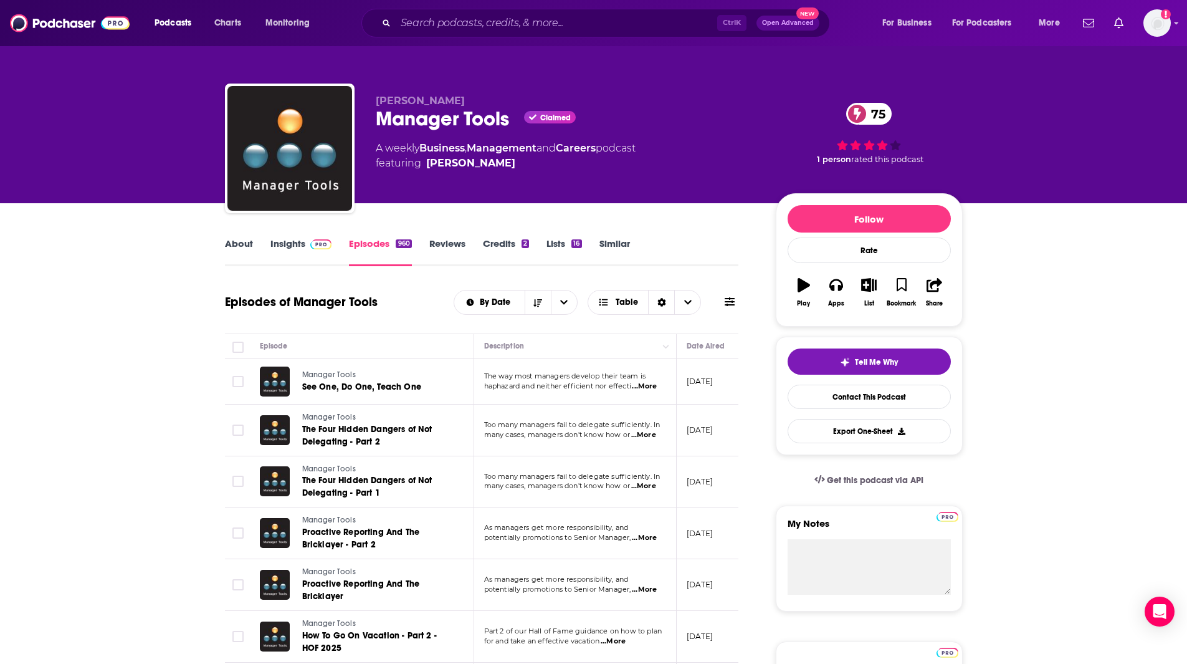
click at [650, 437] on span "...More" at bounding box center [643, 435] width 25 height 10
click at [410, 298] on div "Episodes of Manager Tools By Date Table" at bounding box center [482, 302] width 514 height 32
click at [657, 594] on span "...More" at bounding box center [644, 589] width 25 height 10
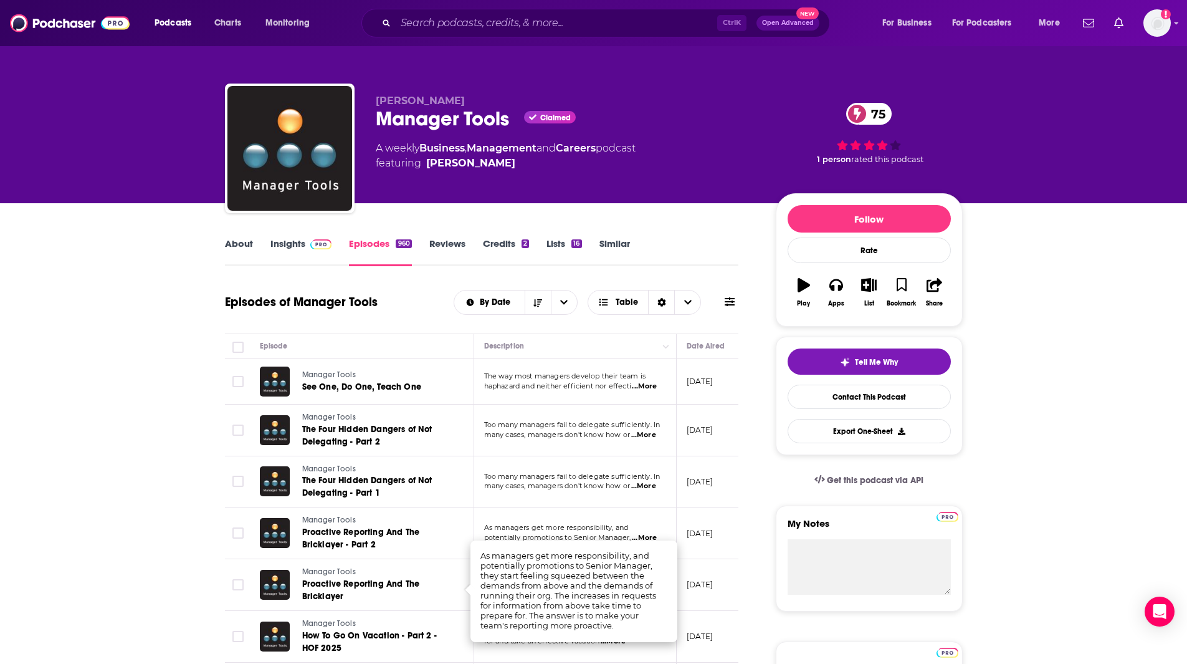
click at [657, 189] on div "[PERSON_NAME] Manager Tools Claimed 75 A weekly Business , Management and Caree…" at bounding box center [566, 145] width 380 height 100
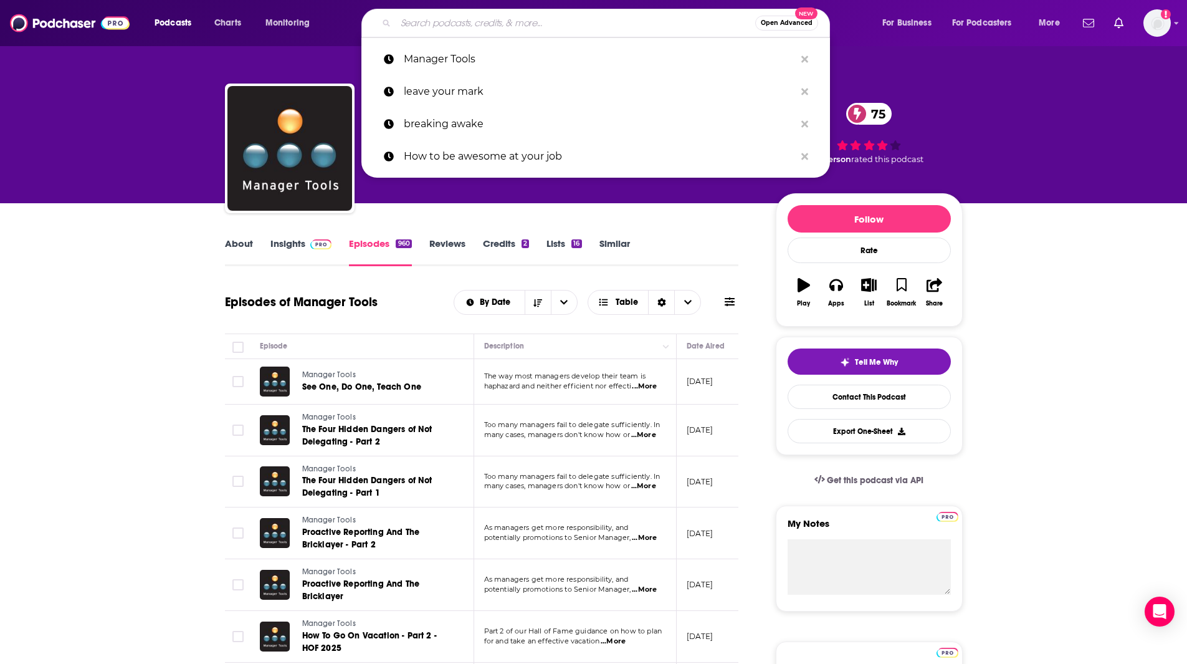
click at [571, 24] on input "Search podcasts, credits, & more..." at bounding box center [576, 23] width 360 height 20
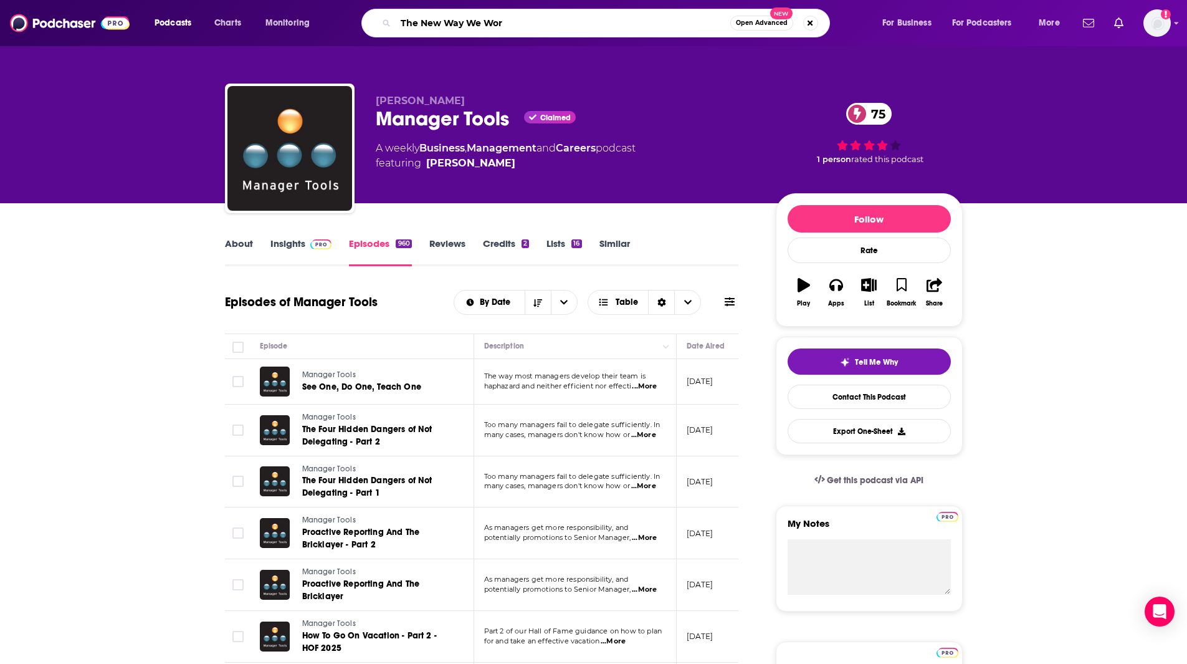
type input "The New Way We Work"
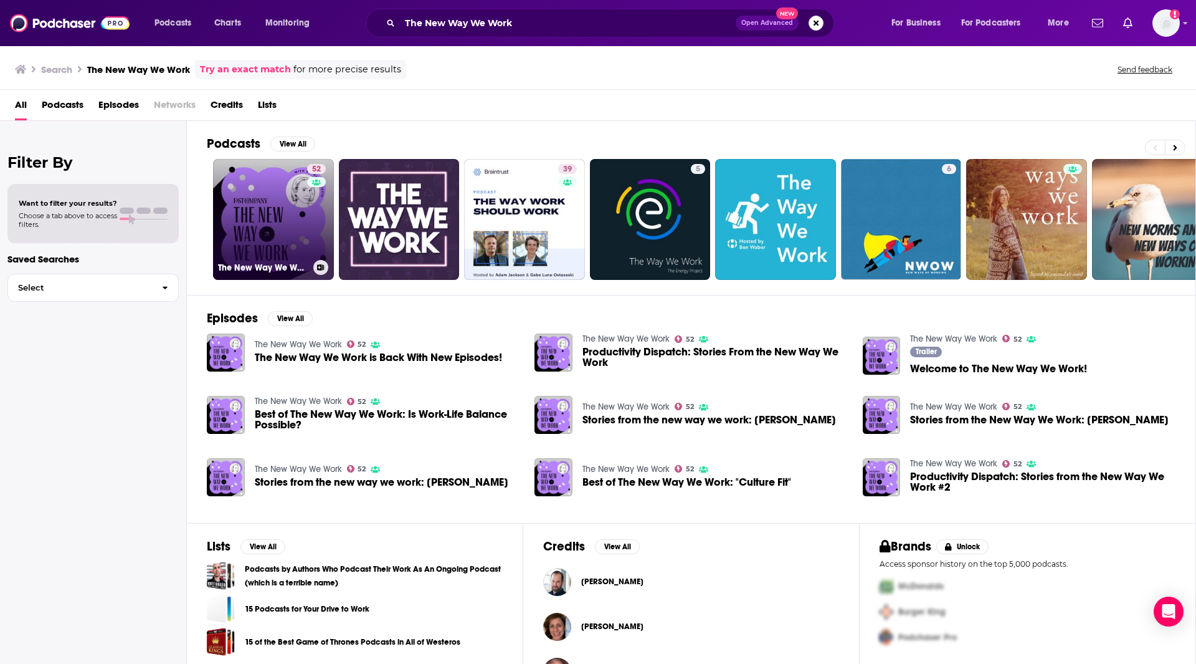
click at [288, 245] on link "52 The New Way We Work" at bounding box center [273, 219] width 121 height 121
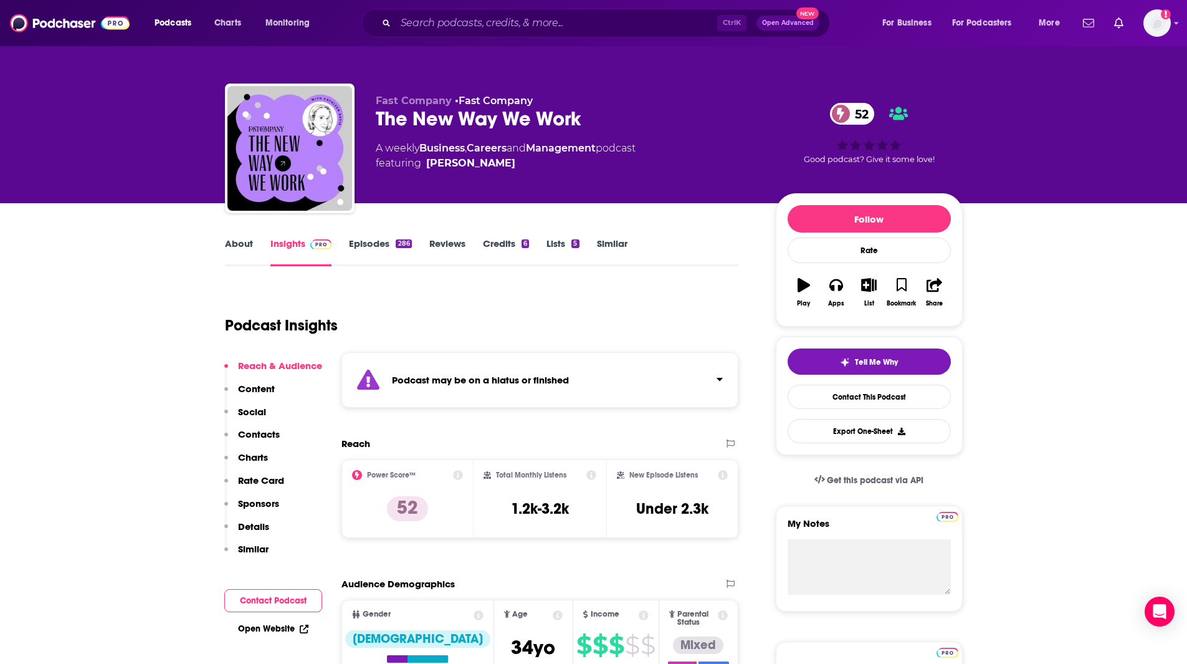
drag, startPoint x: 120, startPoint y: 336, endPoint x: 968, endPoint y: 170, distance: 864.2
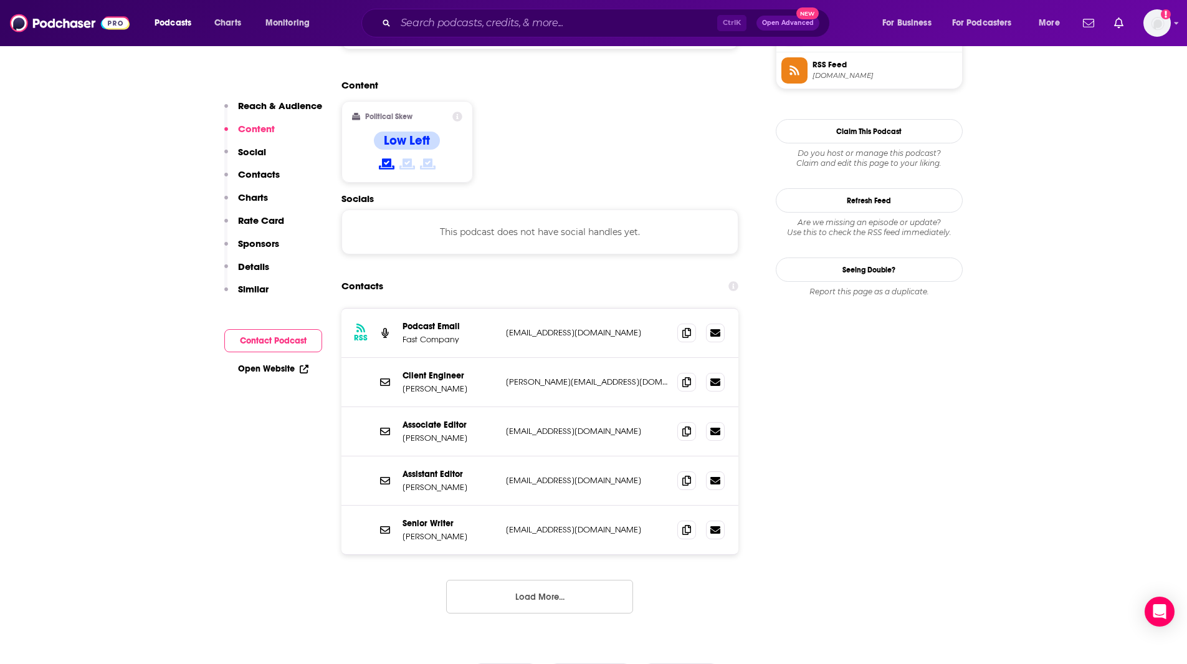
scroll to position [1056, 0]
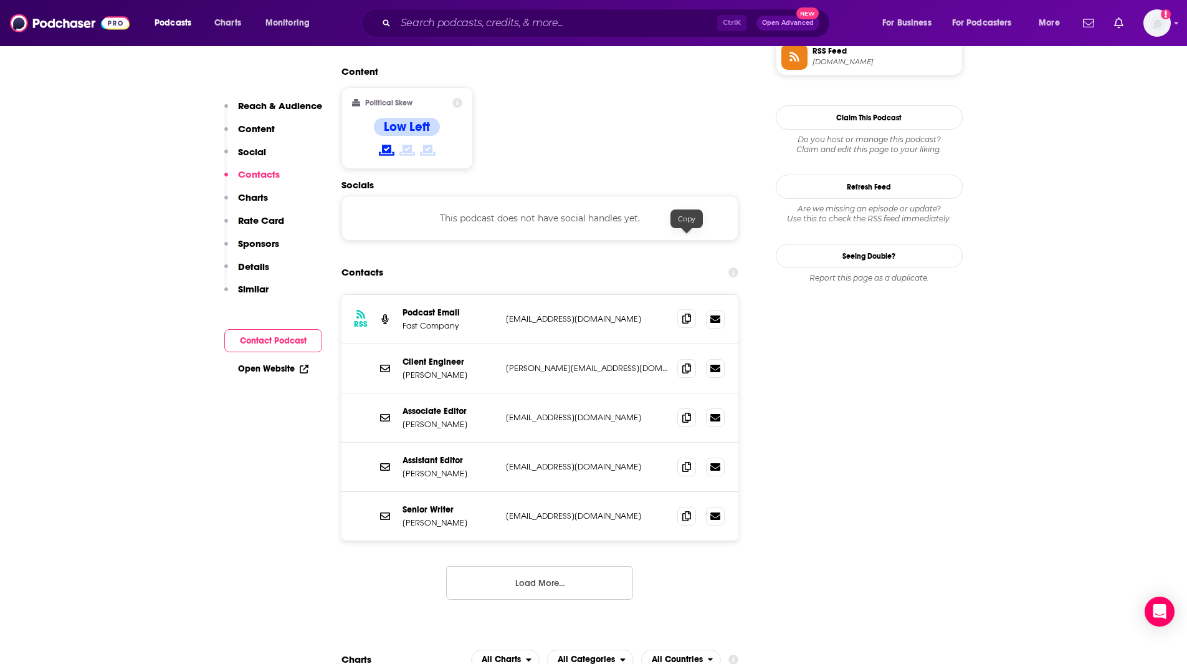
click at [689, 313] on icon at bounding box center [686, 318] width 9 height 10
click at [685, 412] on icon at bounding box center [686, 417] width 9 height 10
click at [688, 461] on icon at bounding box center [686, 466] width 9 height 10
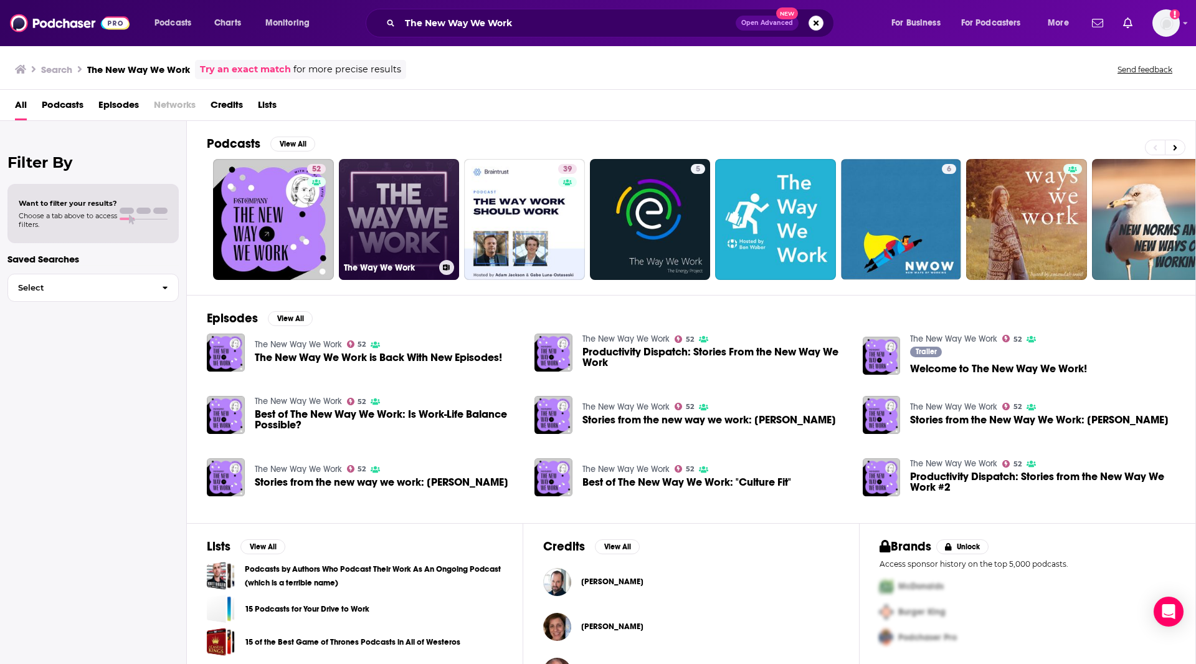
click at [378, 184] on link "The Way We Work" at bounding box center [399, 219] width 121 height 121
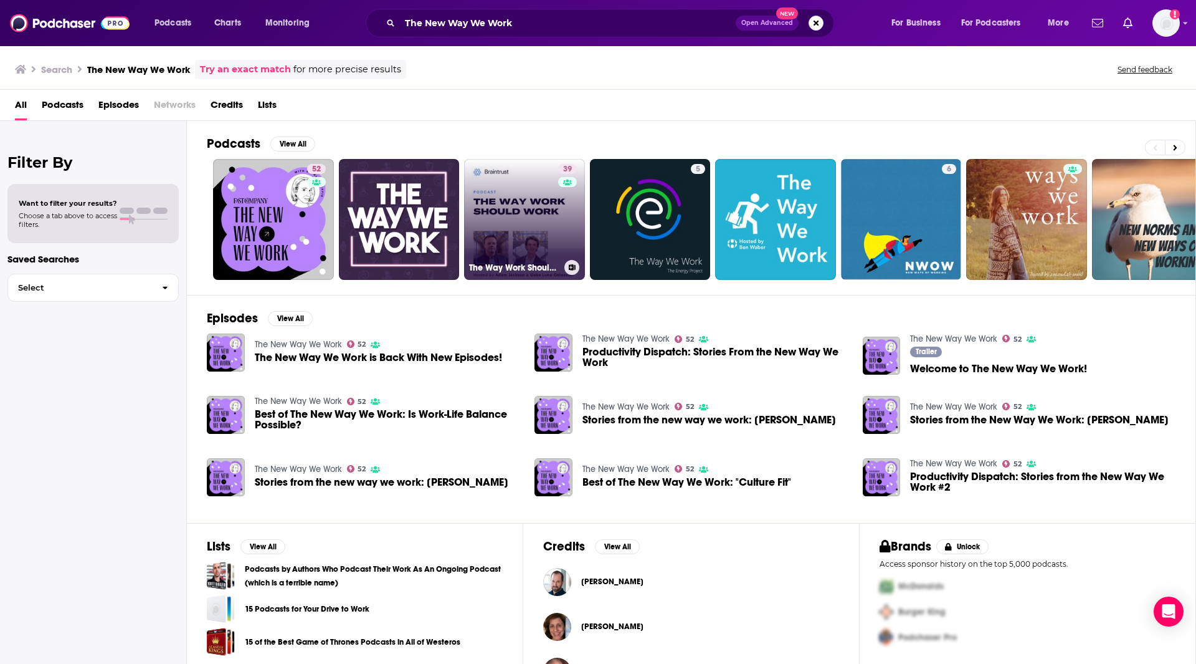
click at [520, 236] on link "39 The Way Work Should Work, by Braintrust" at bounding box center [524, 219] width 121 height 121
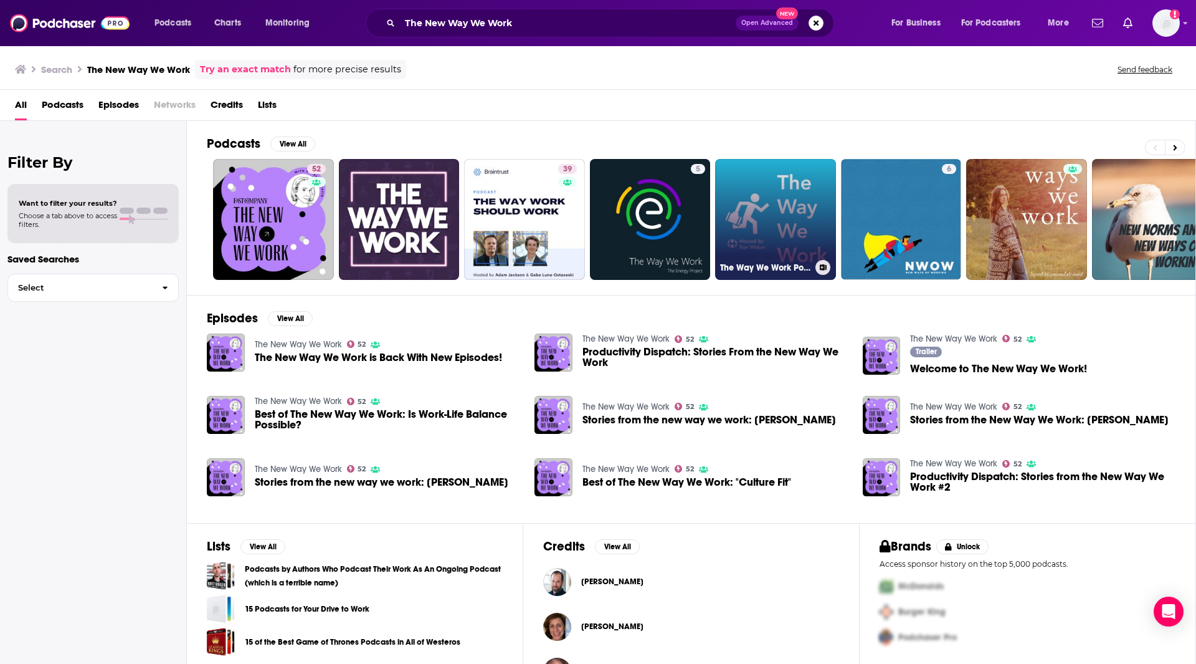
click at [758, 269] on h3 "The Way We Work Podcast With [PERSON_NAME]" at bounding box center [765, 267] width 90 height 11
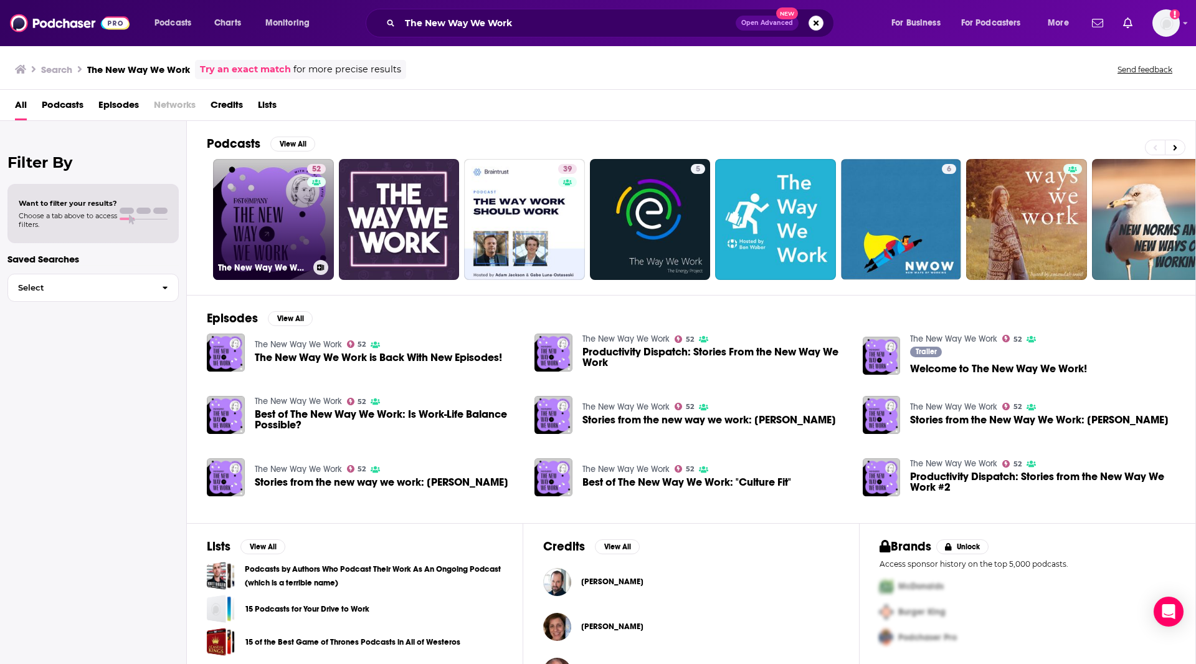
click at [280, 235] on link "52 The New Way We Work" at bounding box center [273, 219] width 121 height 121
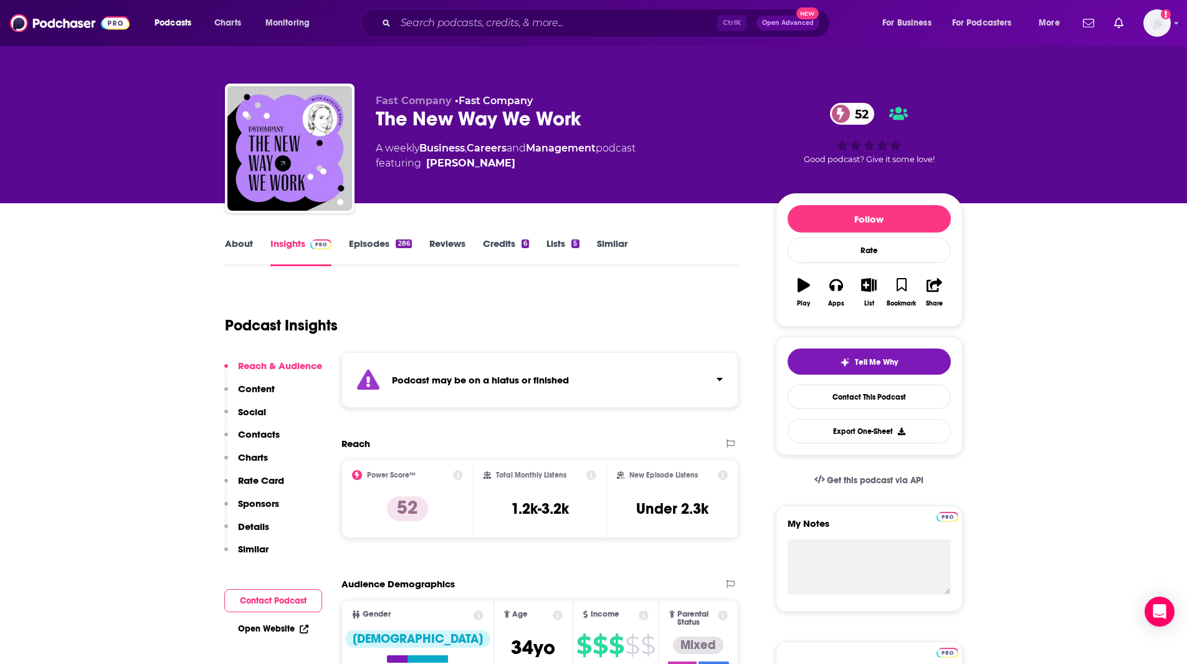
click at [616, 239] on link "Similar" at bounding box center [612, 251] width 31 height 29
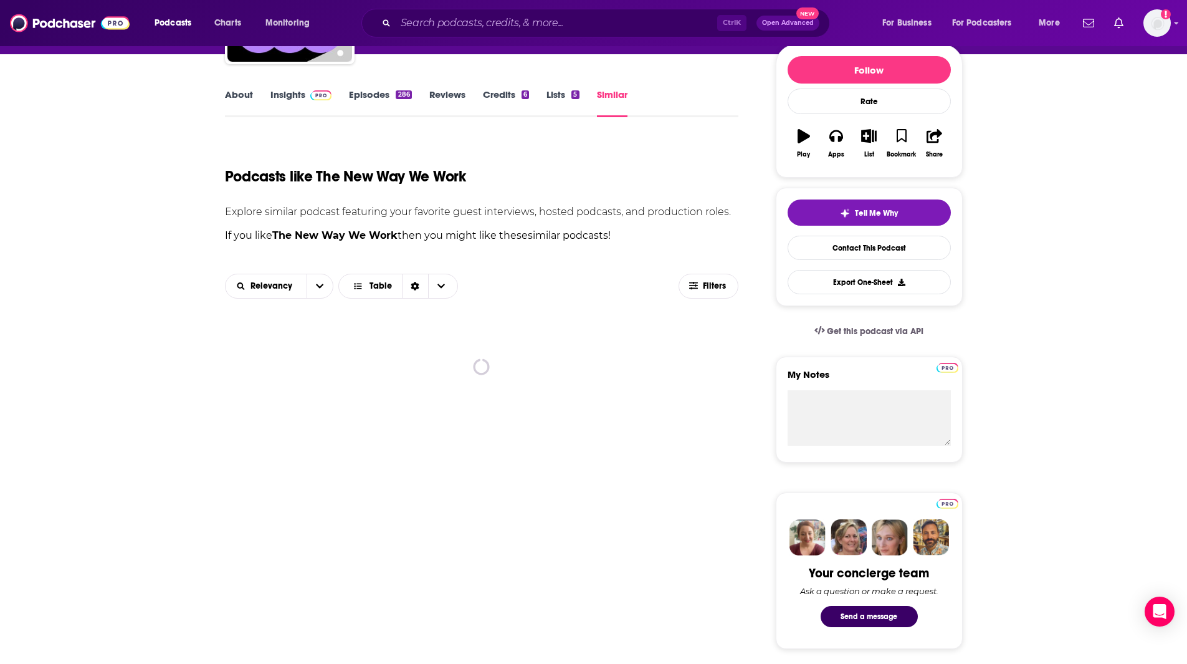
scroll to position [169, 0]
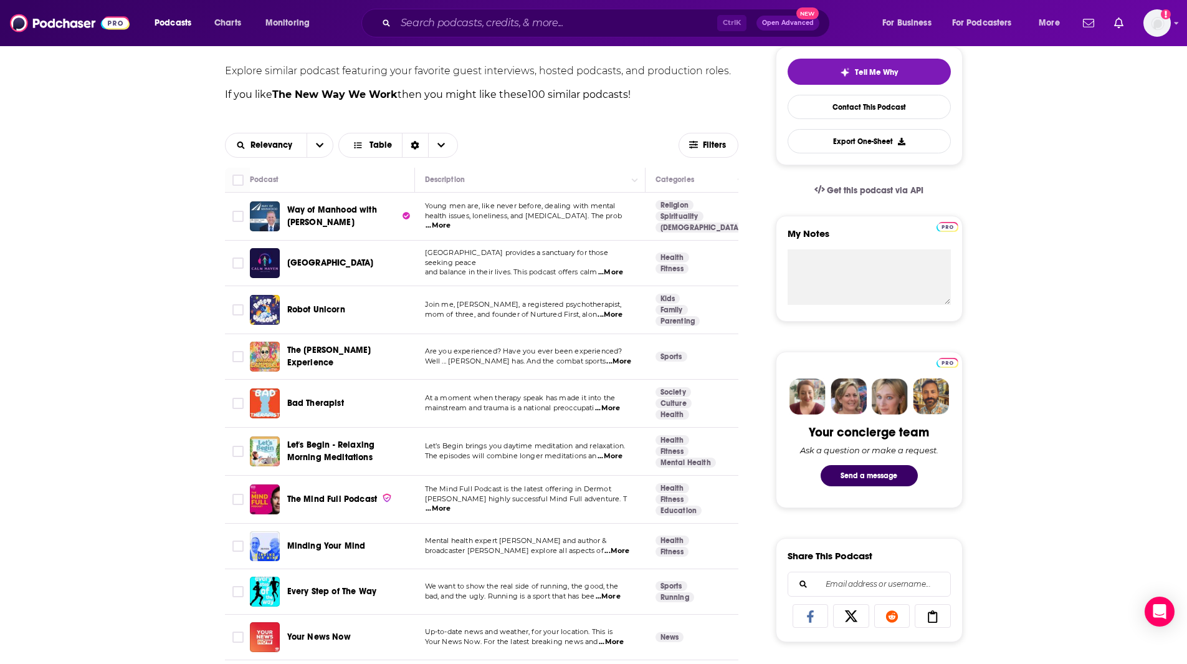
scroll to position [342, 0]
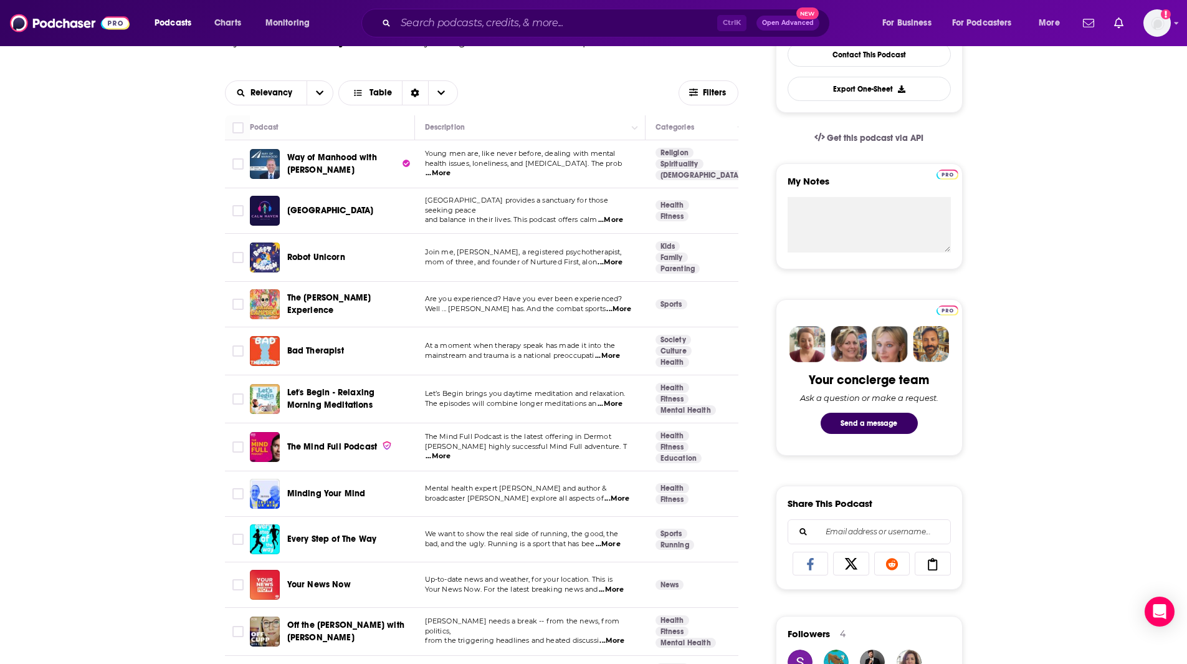
click at [569, 497] on span "broadcaster [PERSON_NAME] explore all aspects of" at bounding box center [514, 497] width 179 height 9
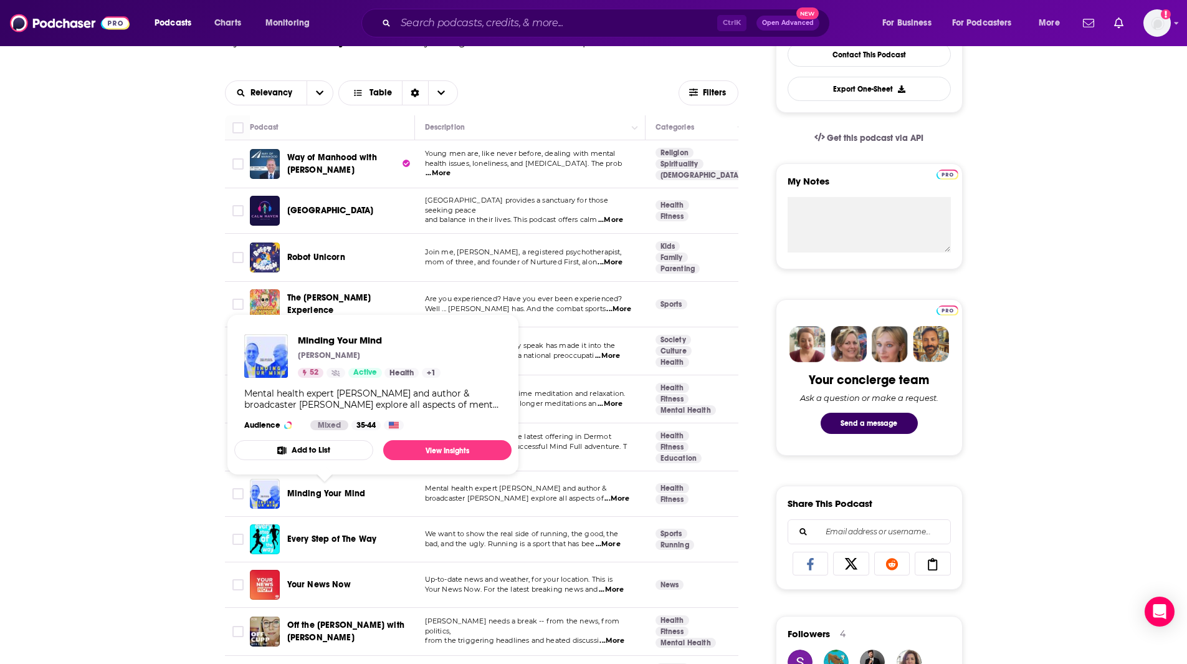
click at [350, 496] on span "Minding Your Mind" at bounding box center [326, 493] width 79 height 11
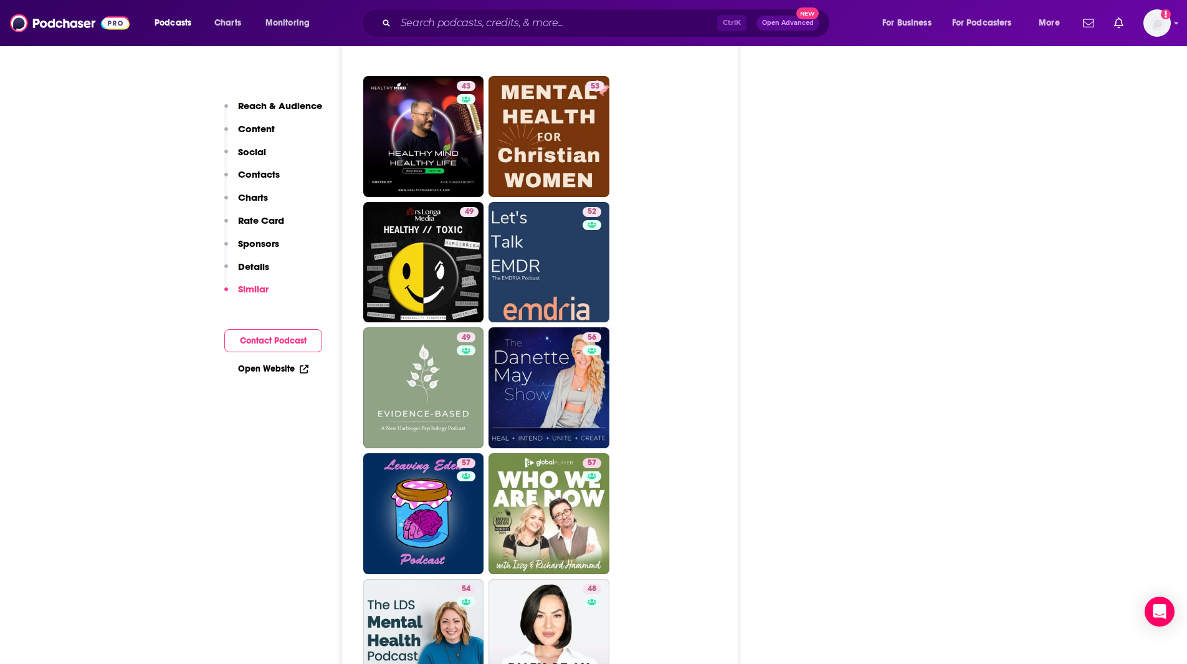
scroll to position [2482, 0]
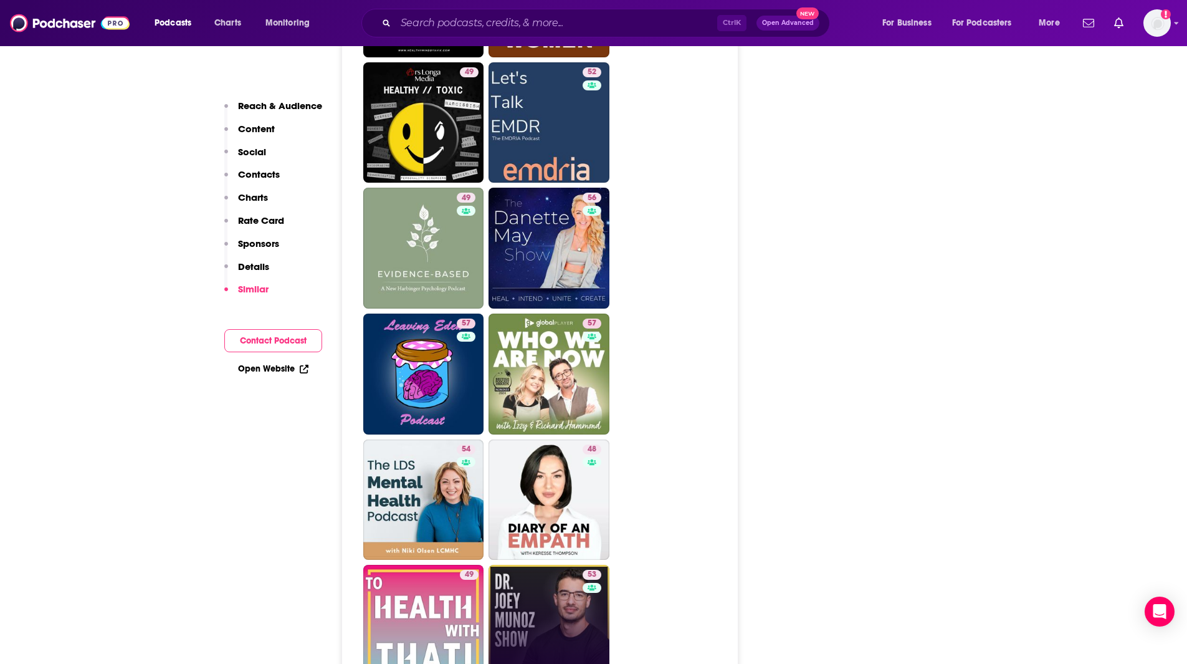
drag, startPoint x: 578, startPoint y: 542, endPoint x: 568, endPoint y: 551, distance: 13.2
click at [568, 564] on link "53 The Dr. Joey Munoz Show" at bounding box center [548, 624] width 121 height 121
type input "https://www.podchaser.com/podcasts/the-dr-joey-munoz-show-5283166"
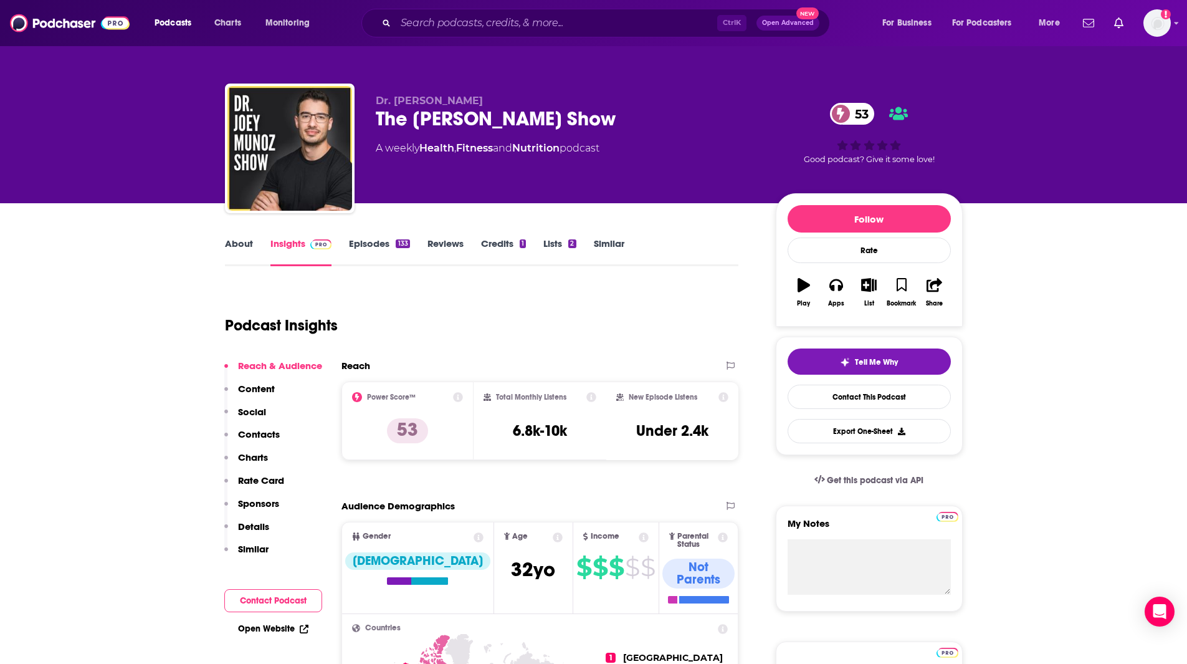
drag, startPoint x: 1186, startPoint y: 65, endPoint x: 1188, endPoint y: 86, distance: 20.6
click at [1186, 86] on html "Podcasts Charts Monitoring Ctrl K Open Advanced New For Business For Podcasters…" at bounding box center [593, 332] width 1187 height 664
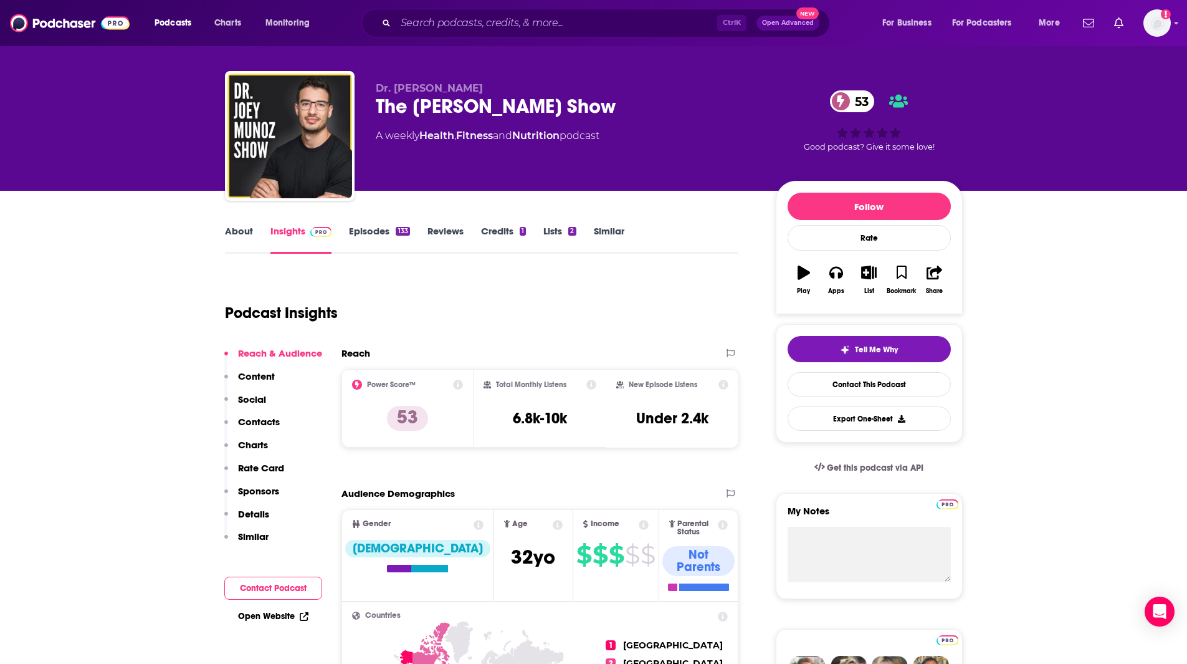
scroll to position [19, 0]
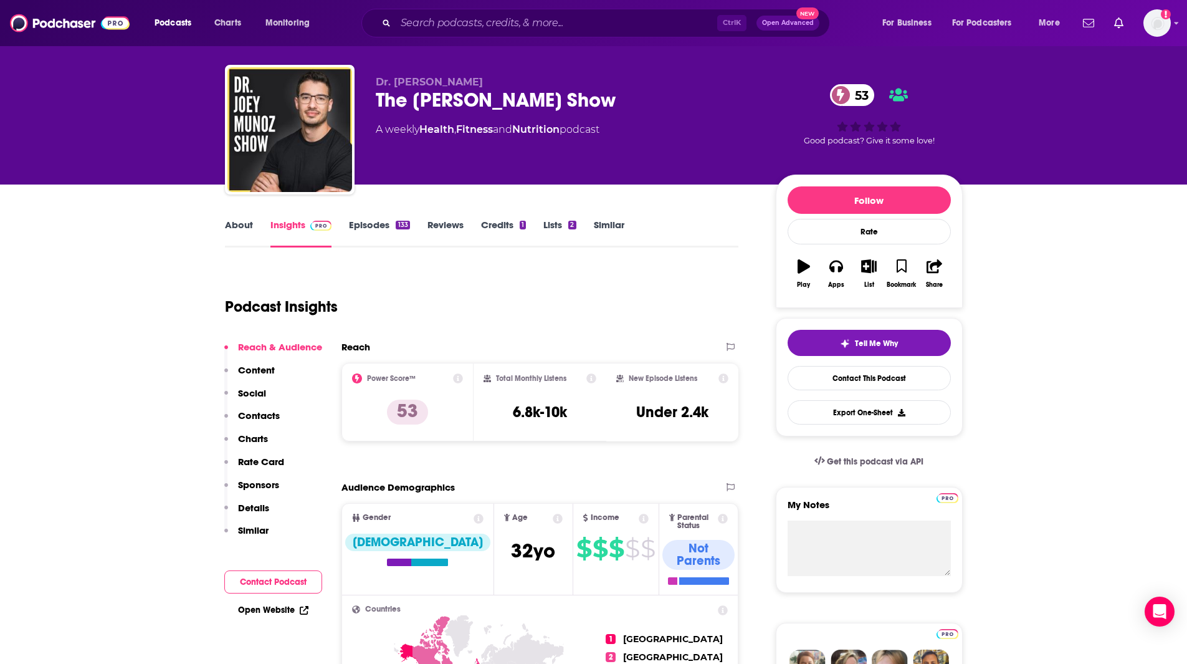
click at [366, 226] on link "Episodes 133" at bounding box center [379, 233] width 60 height 29
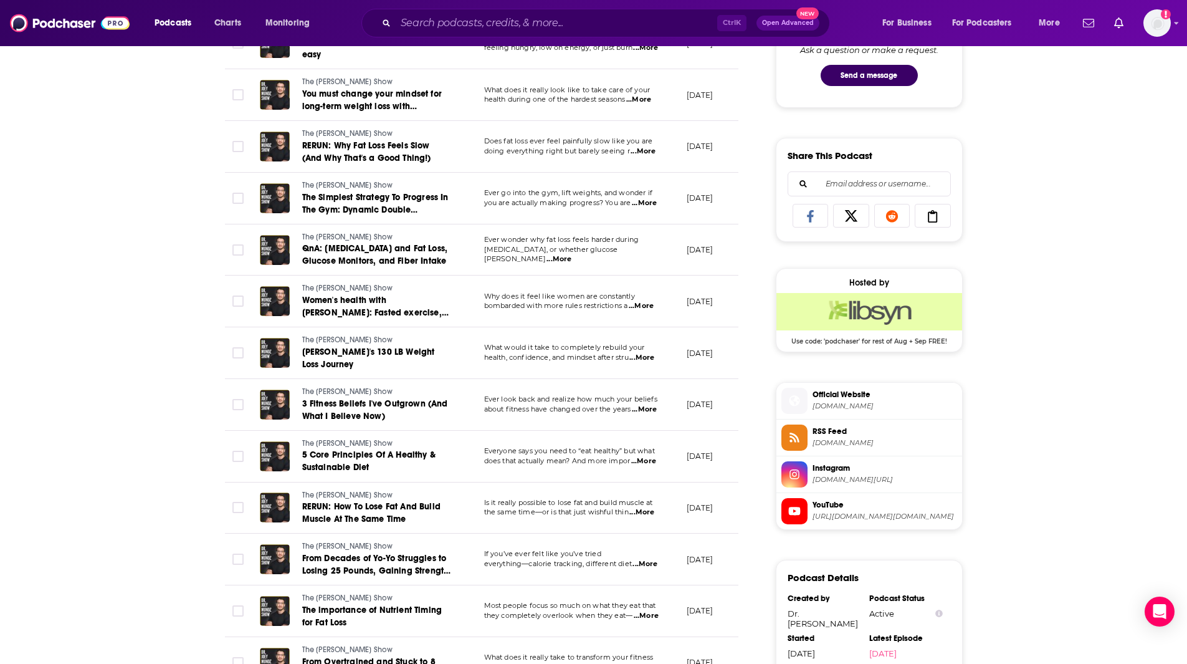
scroll to position [275, 0]
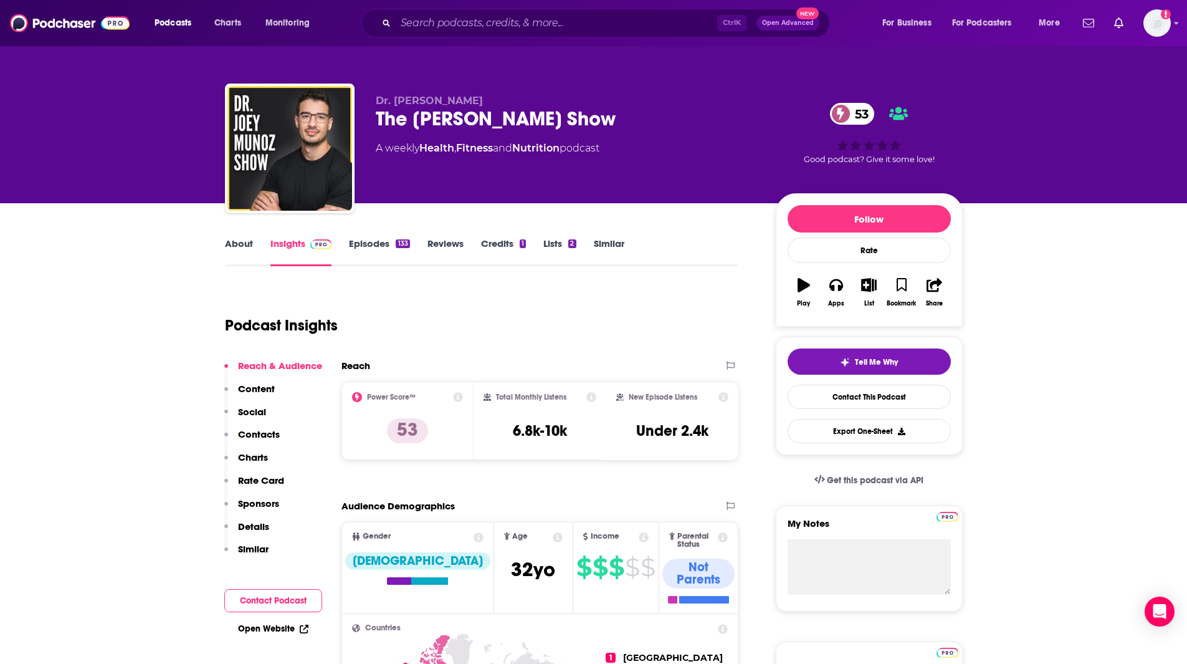
type input "https://www.podchaser.com/podcasts/minding-your-mind-5723574"
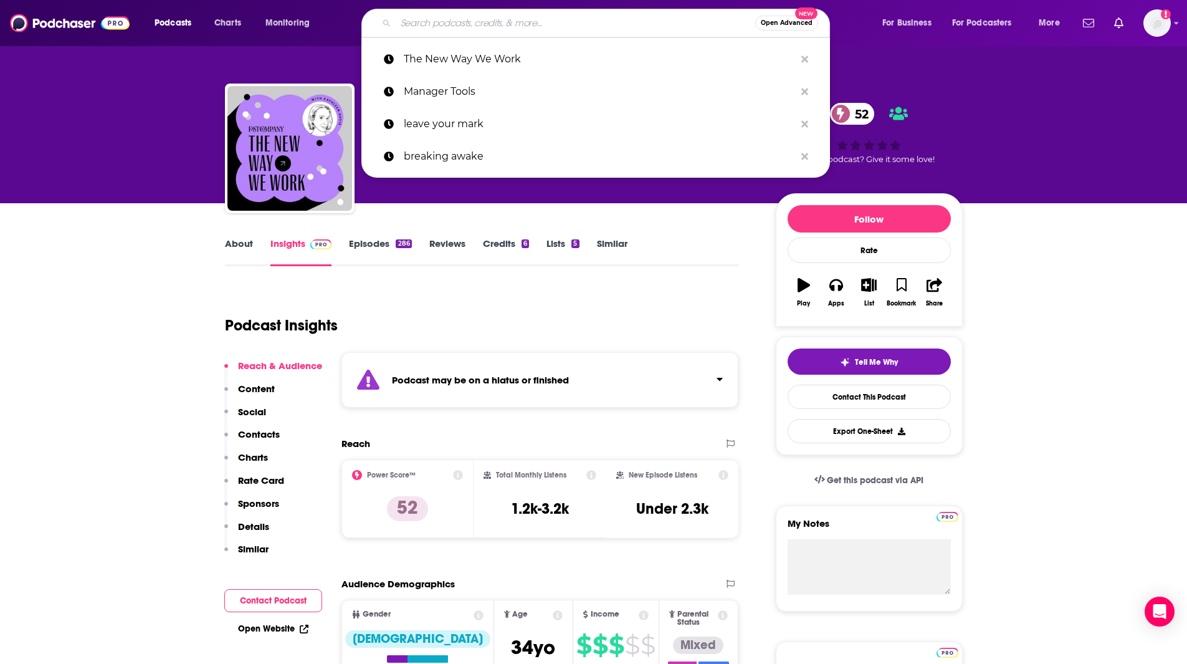
click at [450, 28] on input "Search podcasts, credits, & more..." at bounding box center [576, 23] width 360 height 20
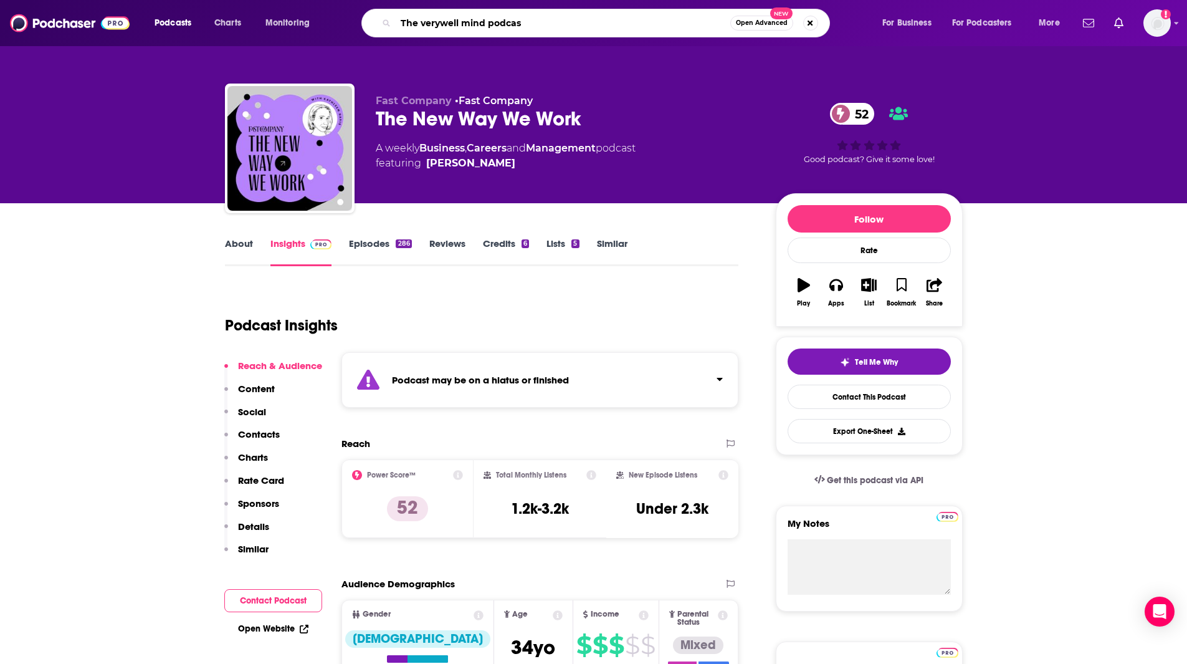
type input "The verywell mind podcast"
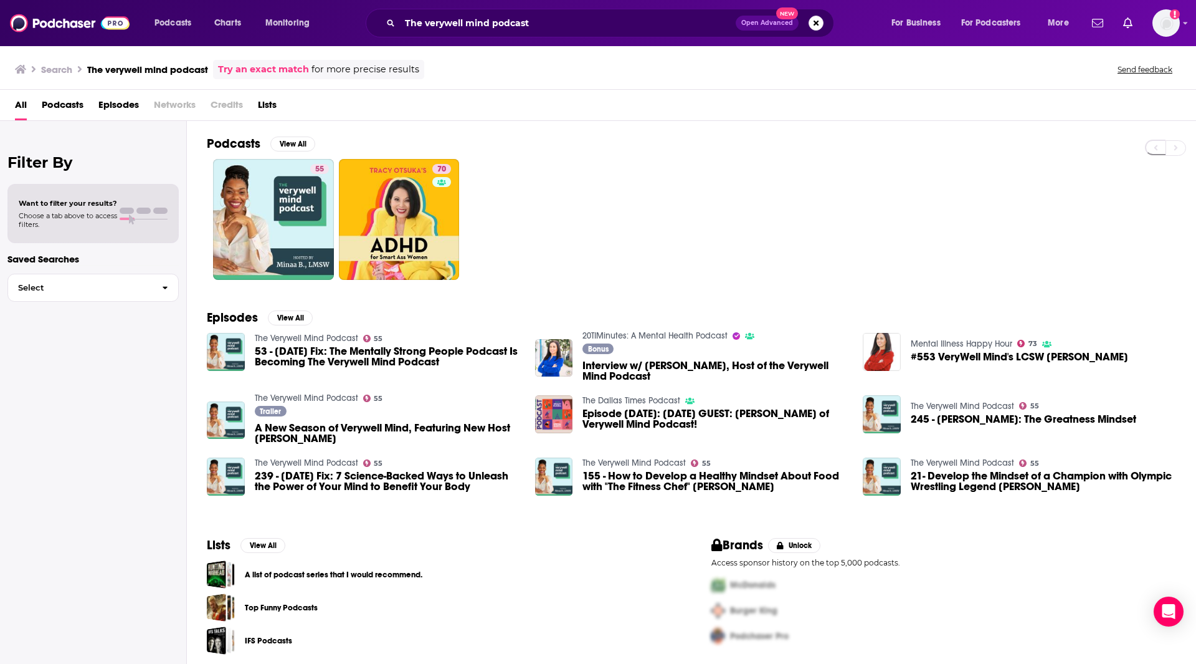
click at [369, 361] on span "53 - Friday Fix: The Mentally Strong People Podcast Is Becoming The Verywell Mi…" at bounding box center [387, 356] width 265 height 21
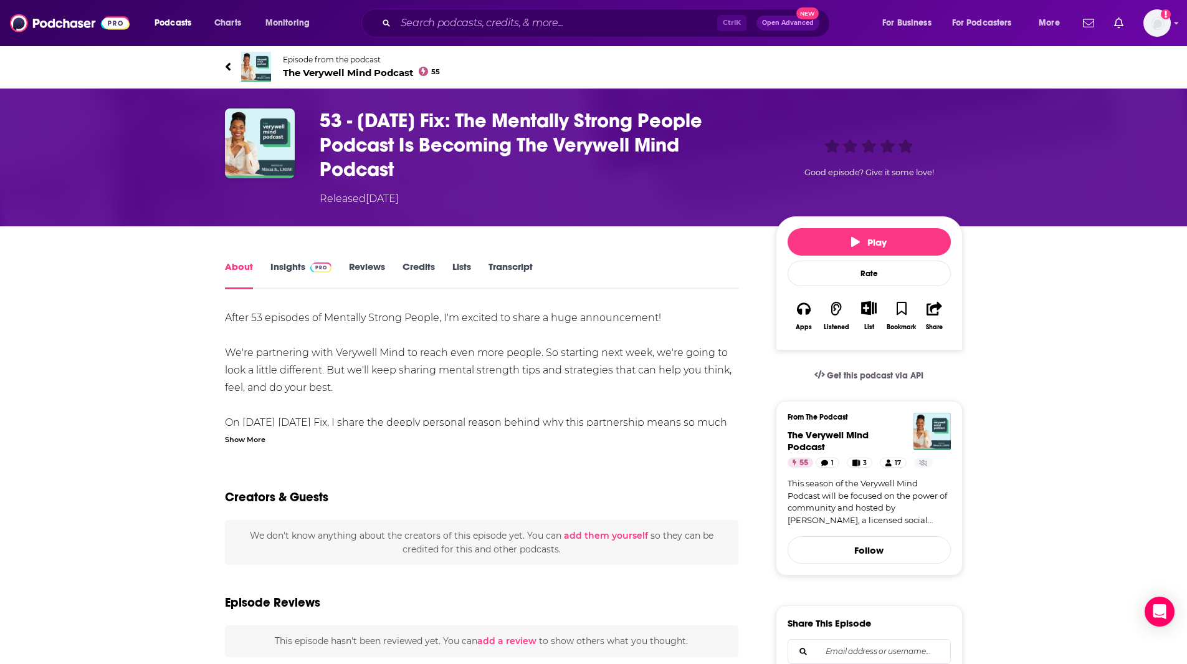
click at [363, 64] on span "Episode from the podcast The Verywell Mind Podcast 55" at bounding box center [362, 67] width 158 height 24
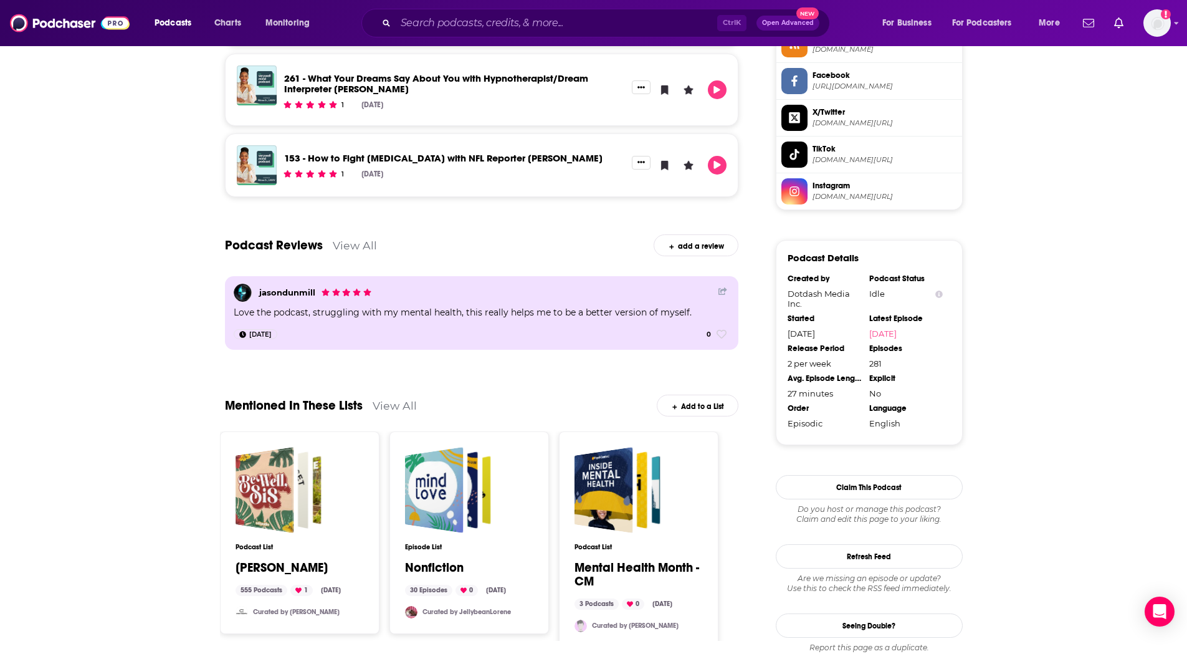
scroll to position [1064, 0]
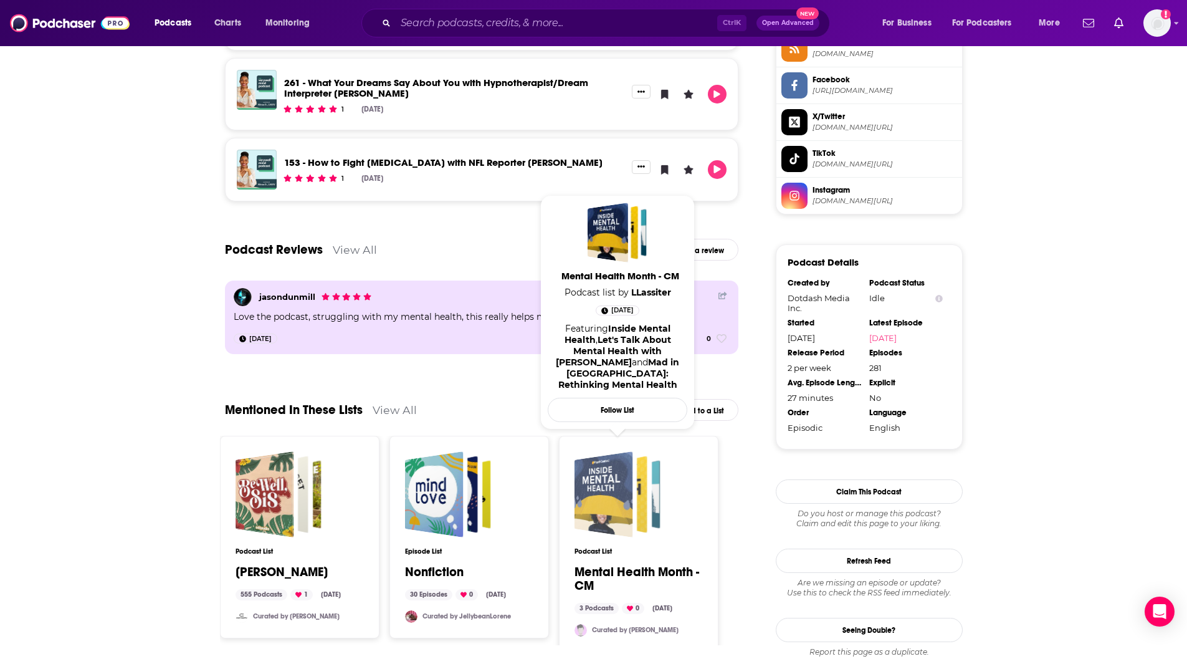
click at [616, 490] on div "Mental Health Month - CM" at bounding box center [603, 494] width 59 height 86
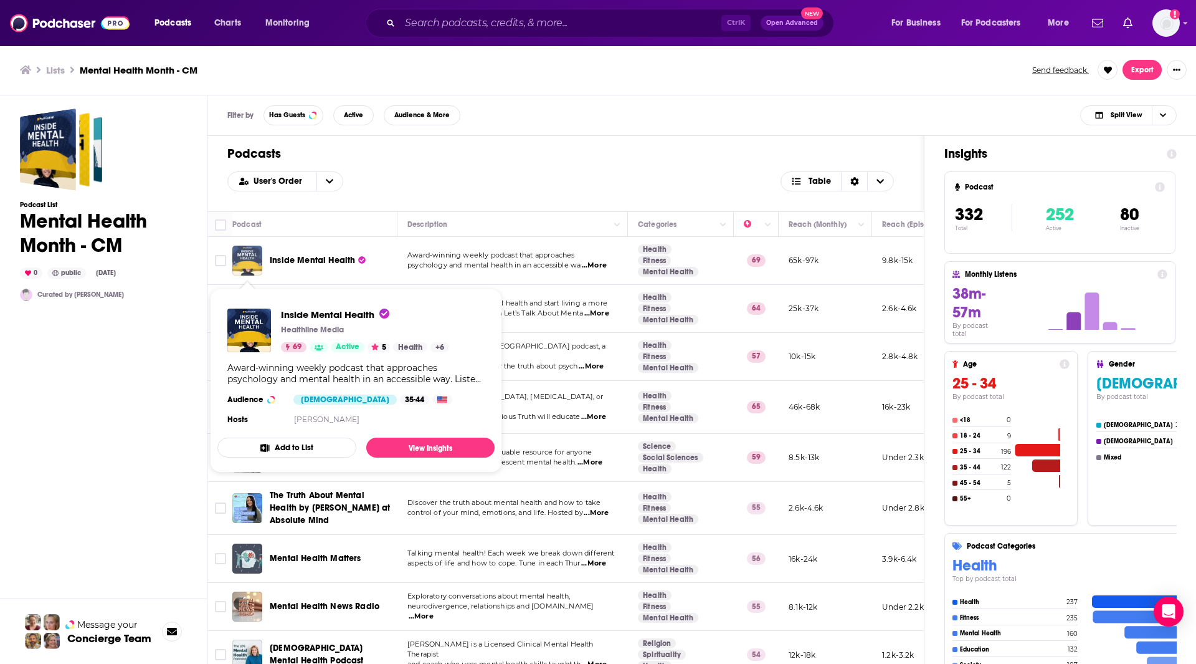
click at [248, 257] on img "Inside Mental Health" at bounding box center [247, 260] width 30 height 30
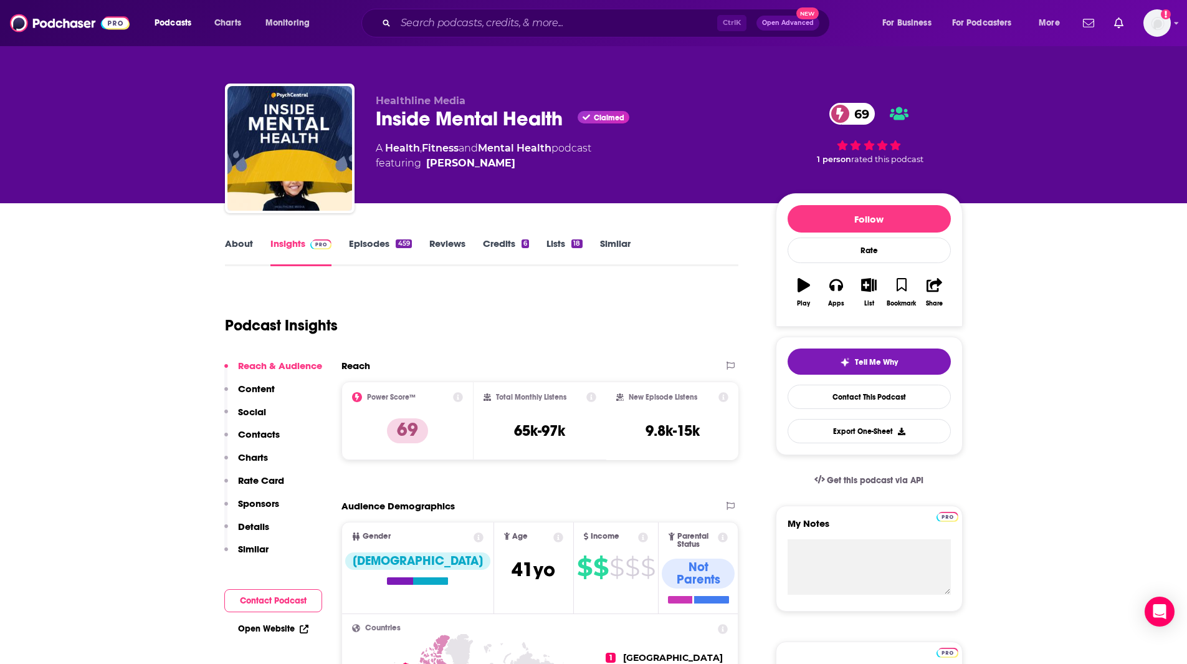
drag, startPoint x: 148, startPoint y: 254, endPoint x: 399, endPoint y: 226, distance: 253.3
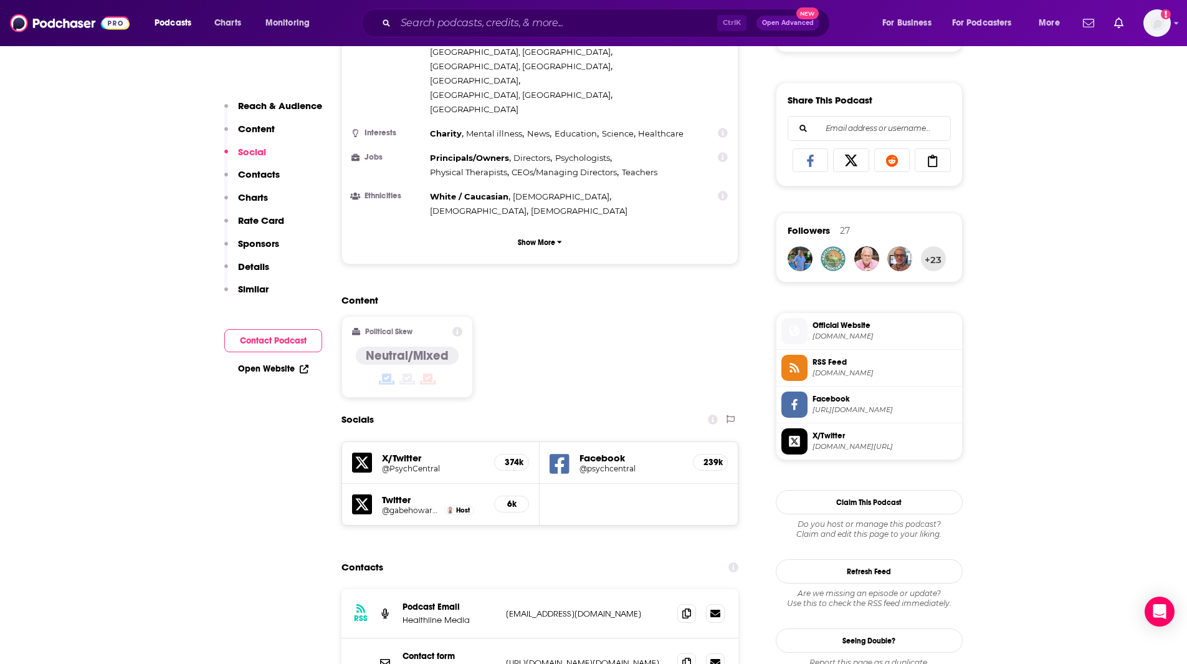
scroll to position [944, 0]
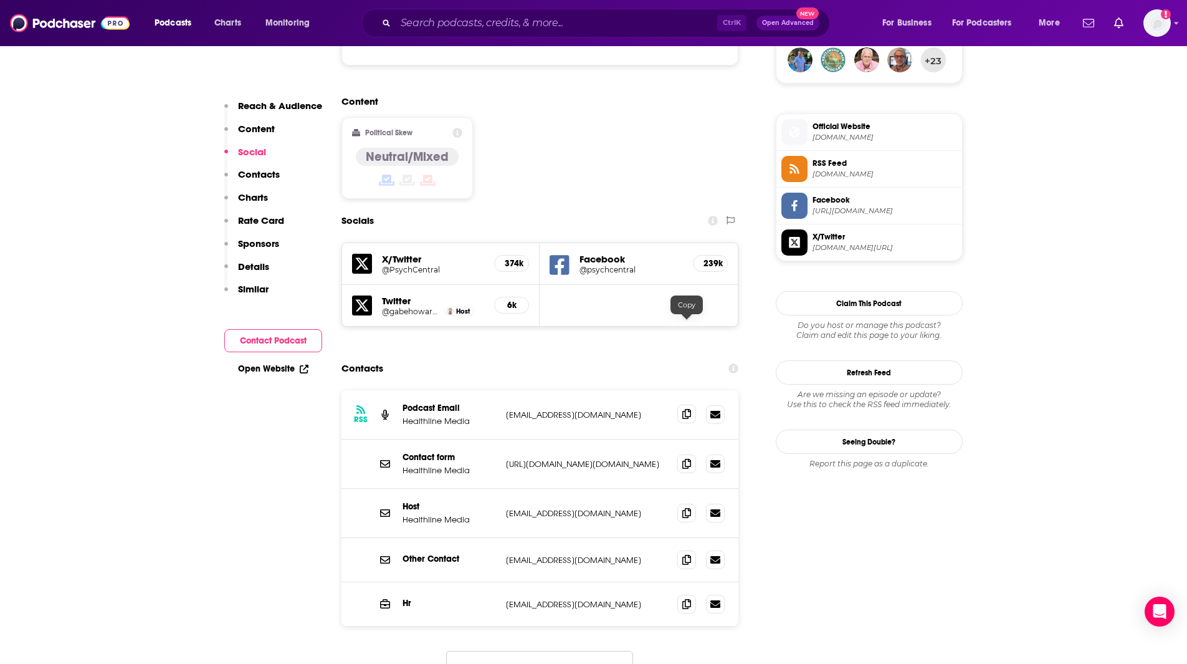
click at [687, 409] on icon at bounding box center [686, 414] width 9 height 10
click at [687, 507] on icon at bounding box center [686, 512] width 9 height 10
click at [689, 554] on icon at bounding box center [686, 559] width 9 height 10
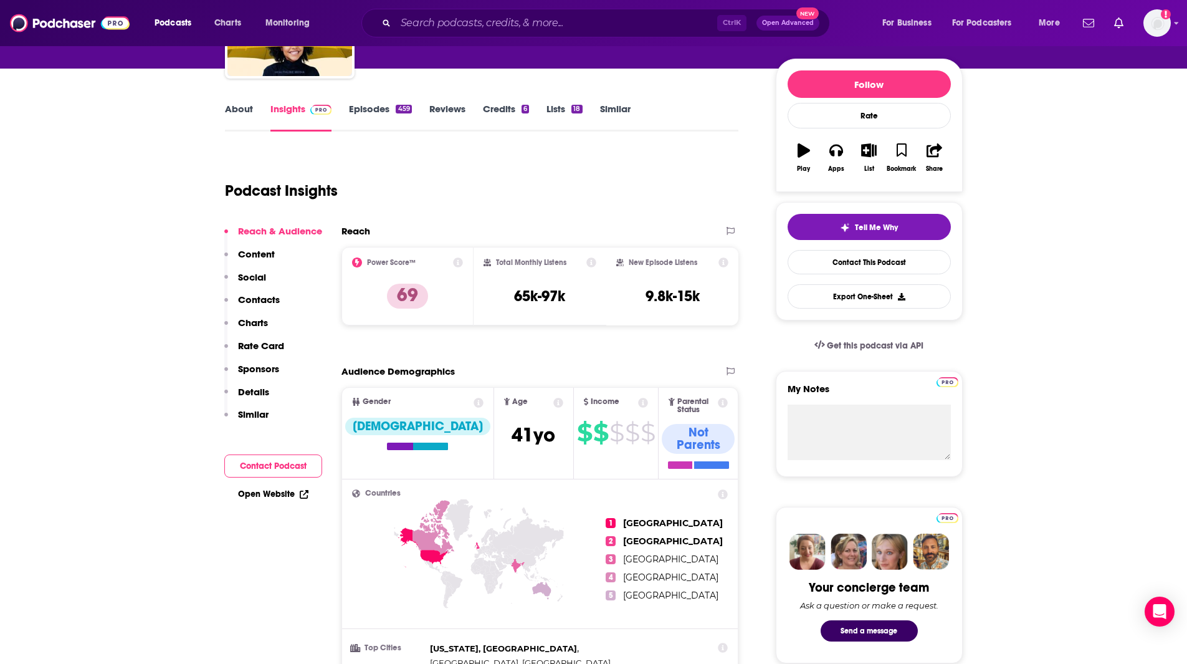
scroll to position [0, 0]
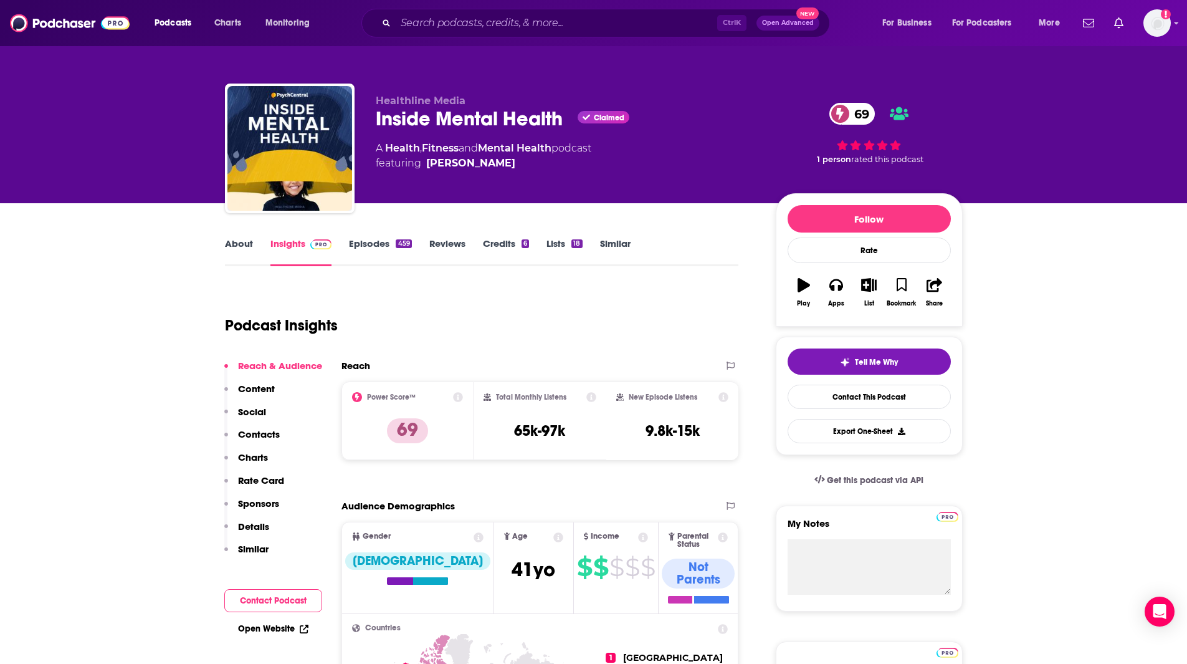
click at [376, 239] on link "Episodes 459" at bounding box center [380, 251] width 62 height 29
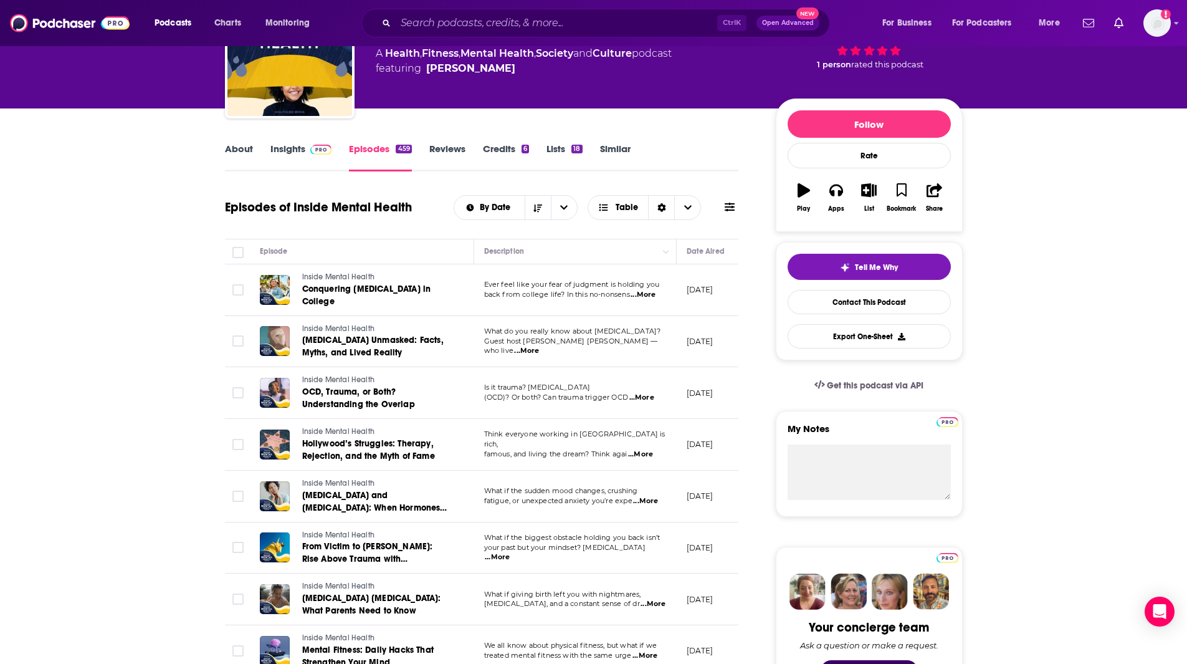
scroll to position [149, 0]
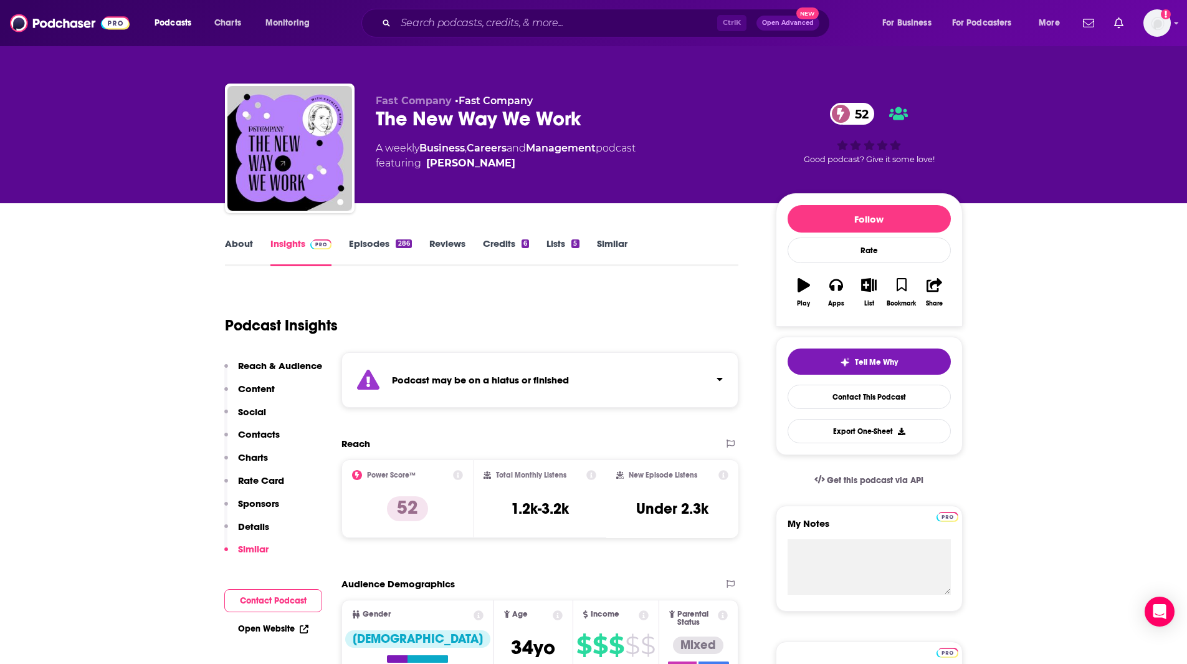
click at [558, 246] on link "Lists 5" at bounding box center [562, 251] width 32 height 29
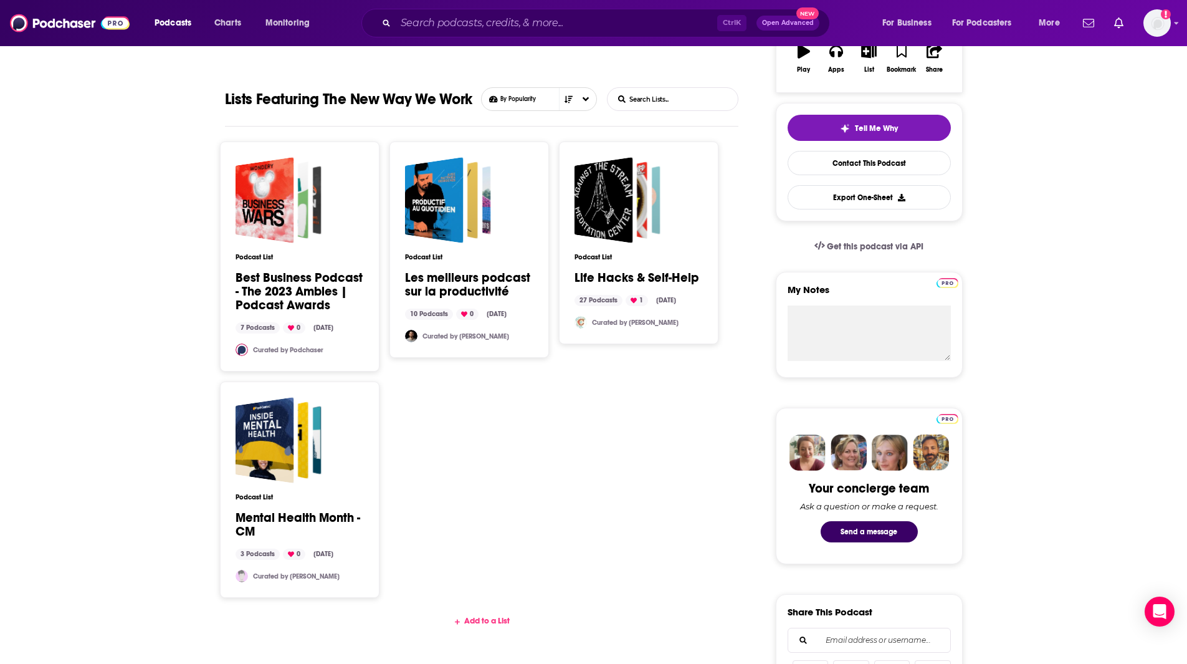
scroll to position [255, 0]
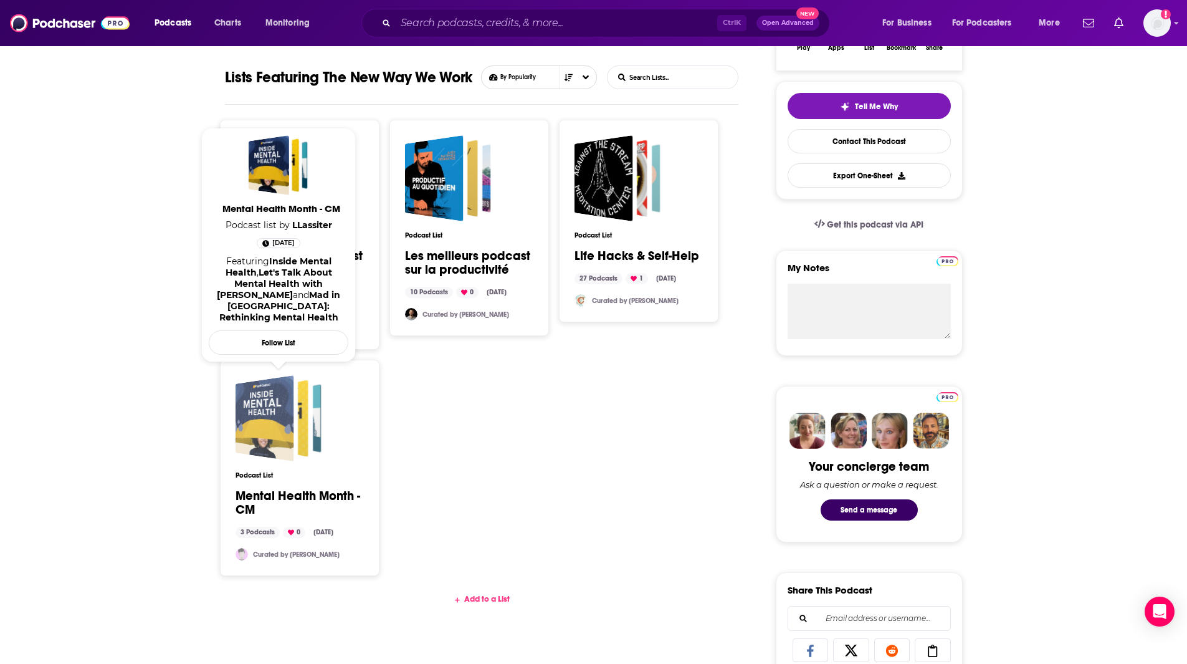
click at [313, 417] on span "Mental Health Month - CM" at bounding box center [279, 418] width 86 height 86
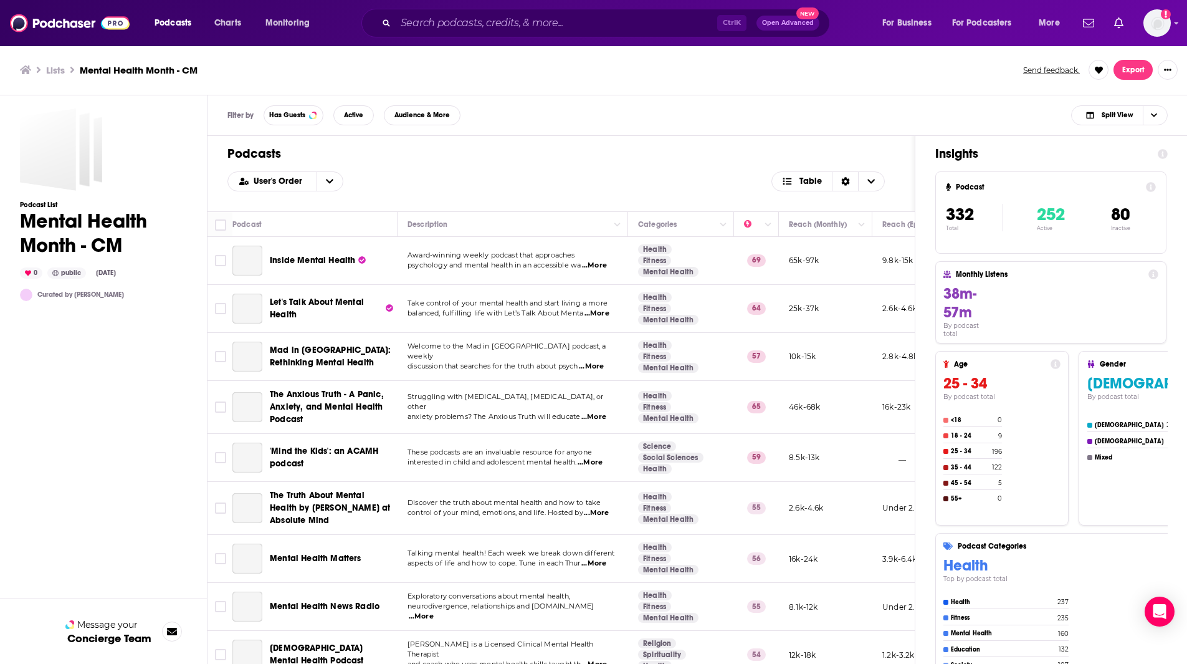
drag, startPoint x: 1192, startPoint y: 88, endPoint x: 670, endPoint y: 130, distance: 523.8
click at [1184, 22] on div "Podcasts Charts Monitoring Ctrl K Open Advanced New For Business For Podcasters…" at bounding box center [593, 332] width 1187 height 664
